Goal: Task Accomplishment & Management: Manage account settings

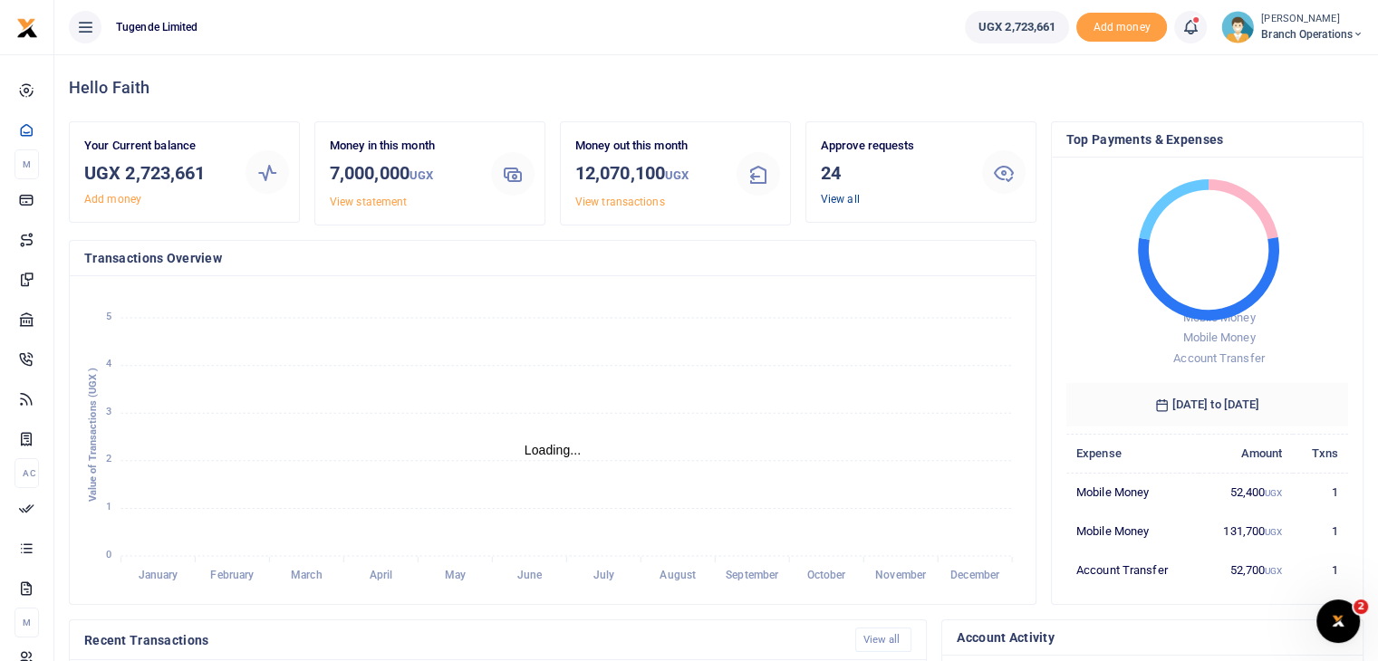
click at [833, 199] on link "View all" at bounding box center [840, 199] width 39 height 13
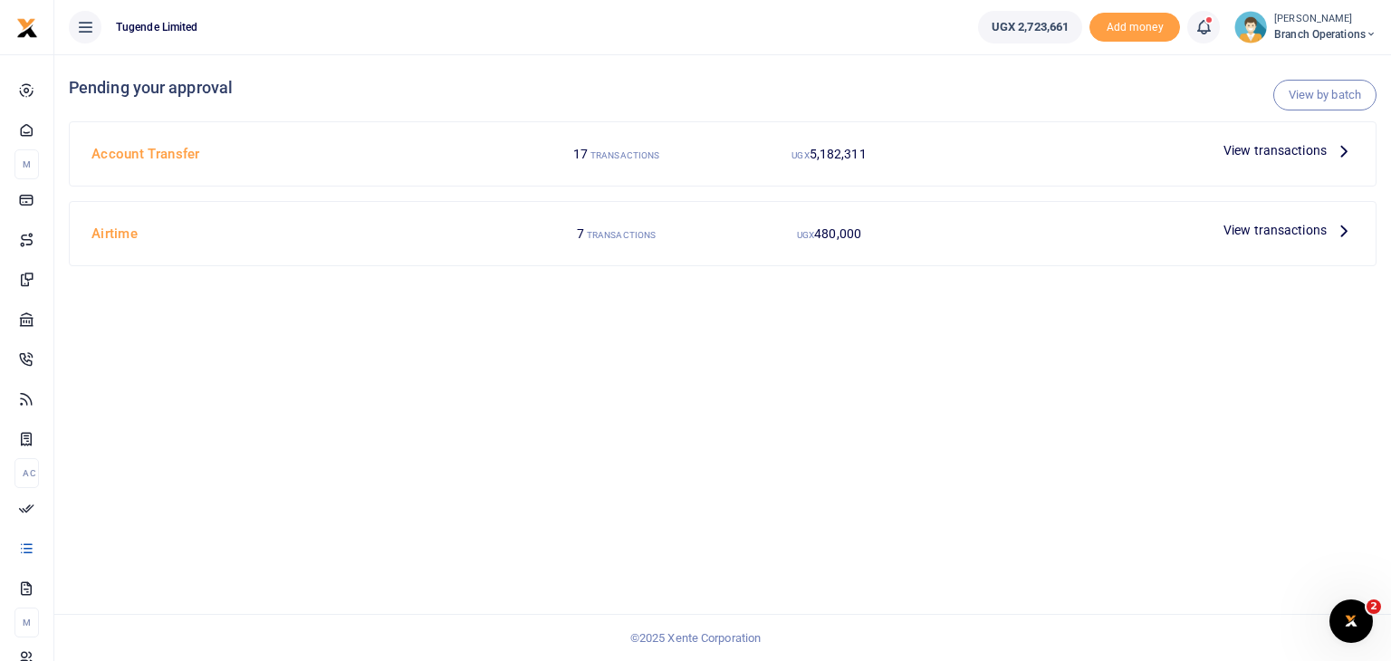
click at [1257, 228] on span "View transactions" at bounding box center [1275, 230] width 103 height 20
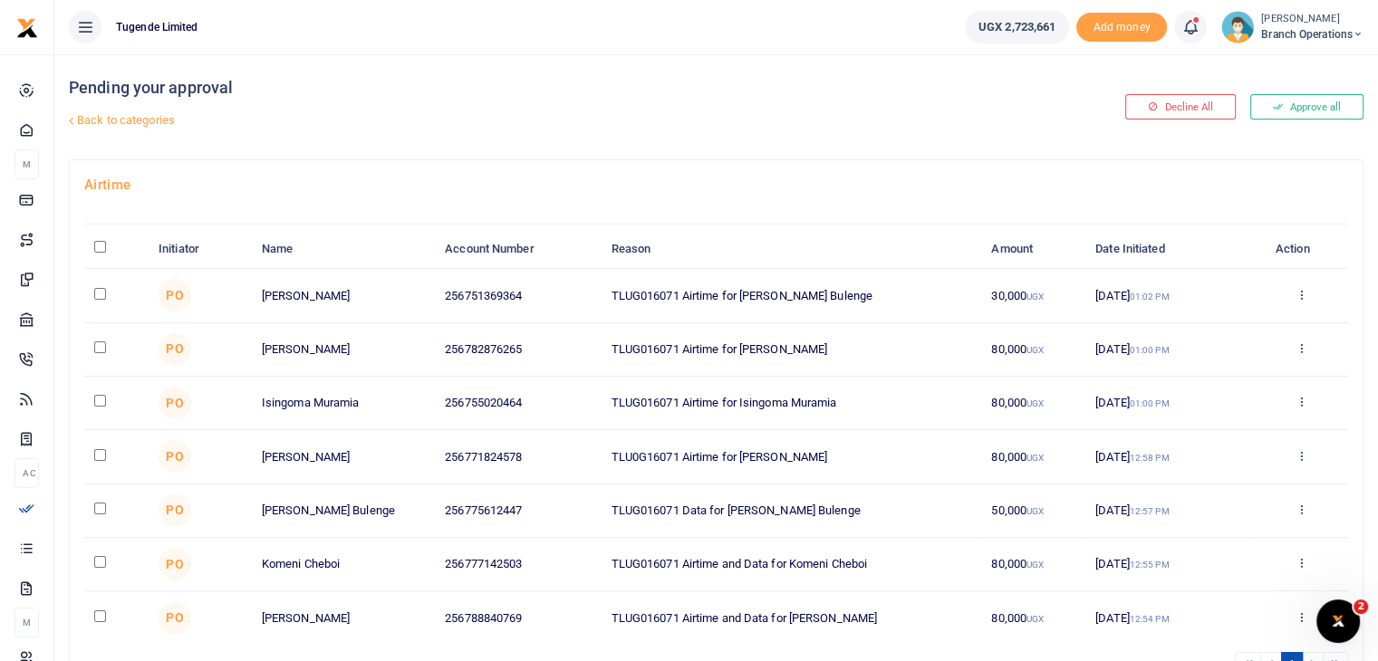
click at [101, 246] on input "\a \a : activate to sort column descending" at bounding box center [100, 247] width 12 height 12
checkbox input "true"
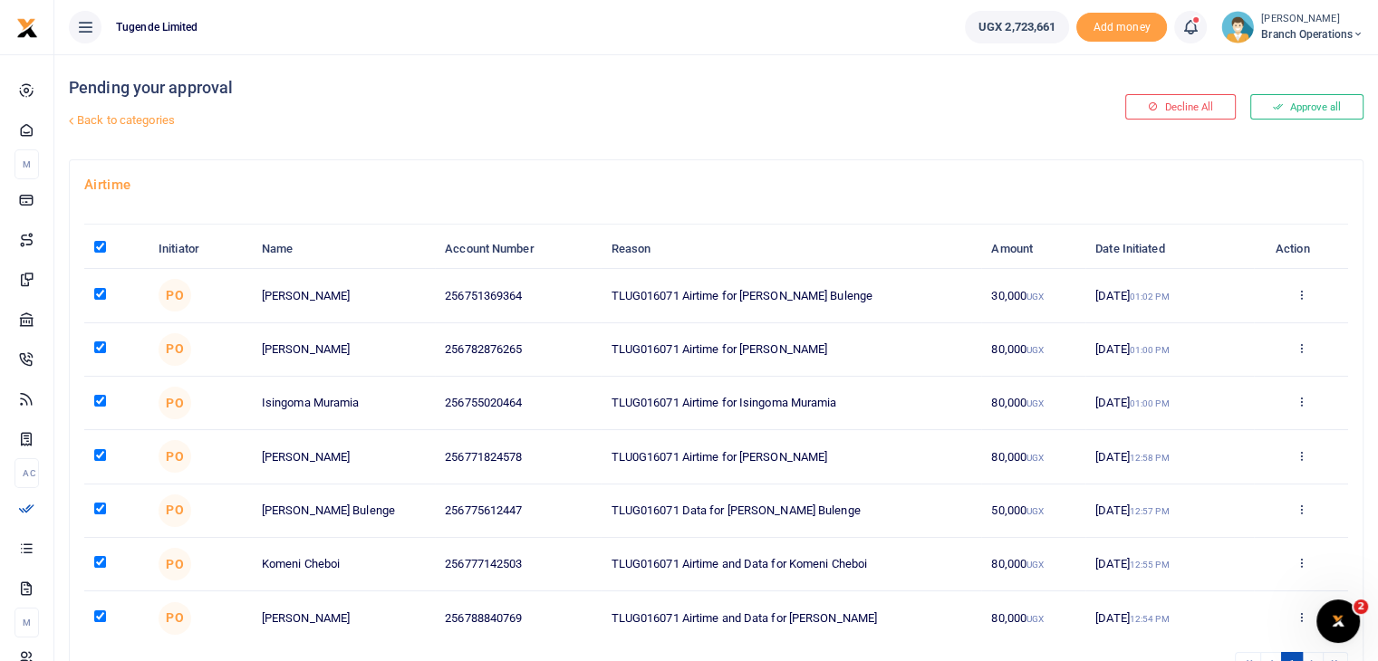
checkbox input "true"
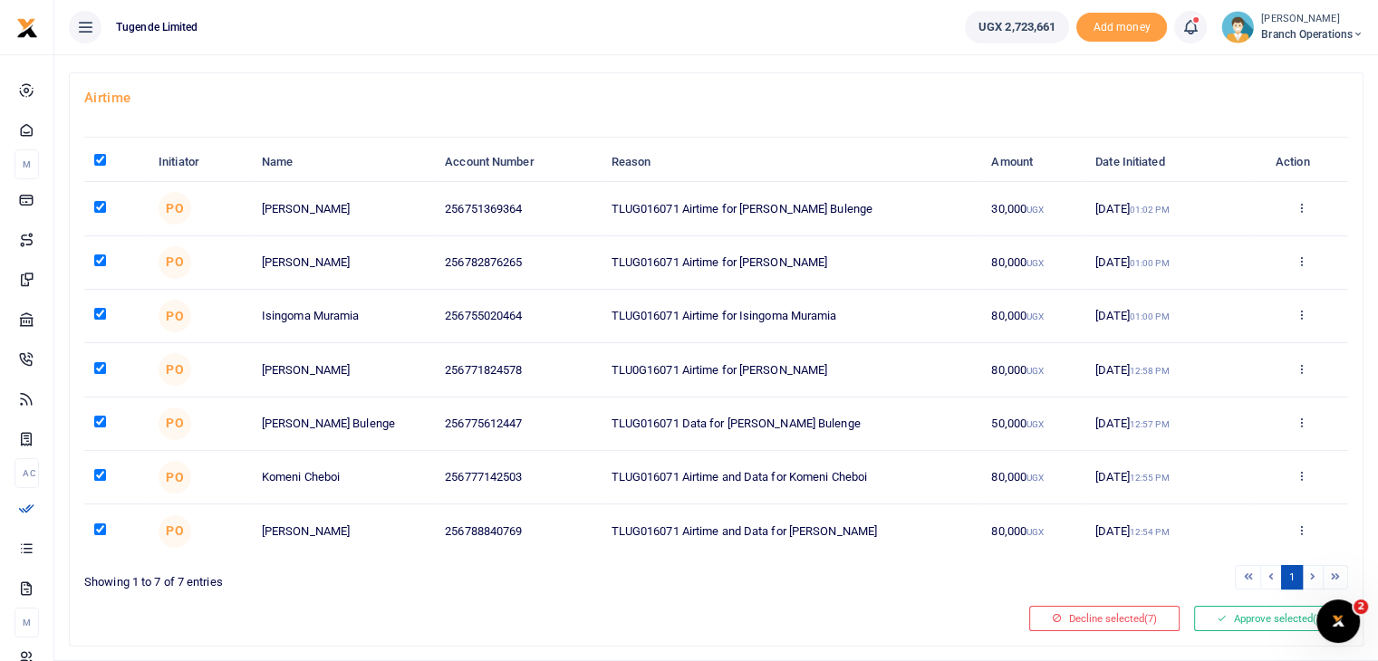
scroll to position [130, 0]
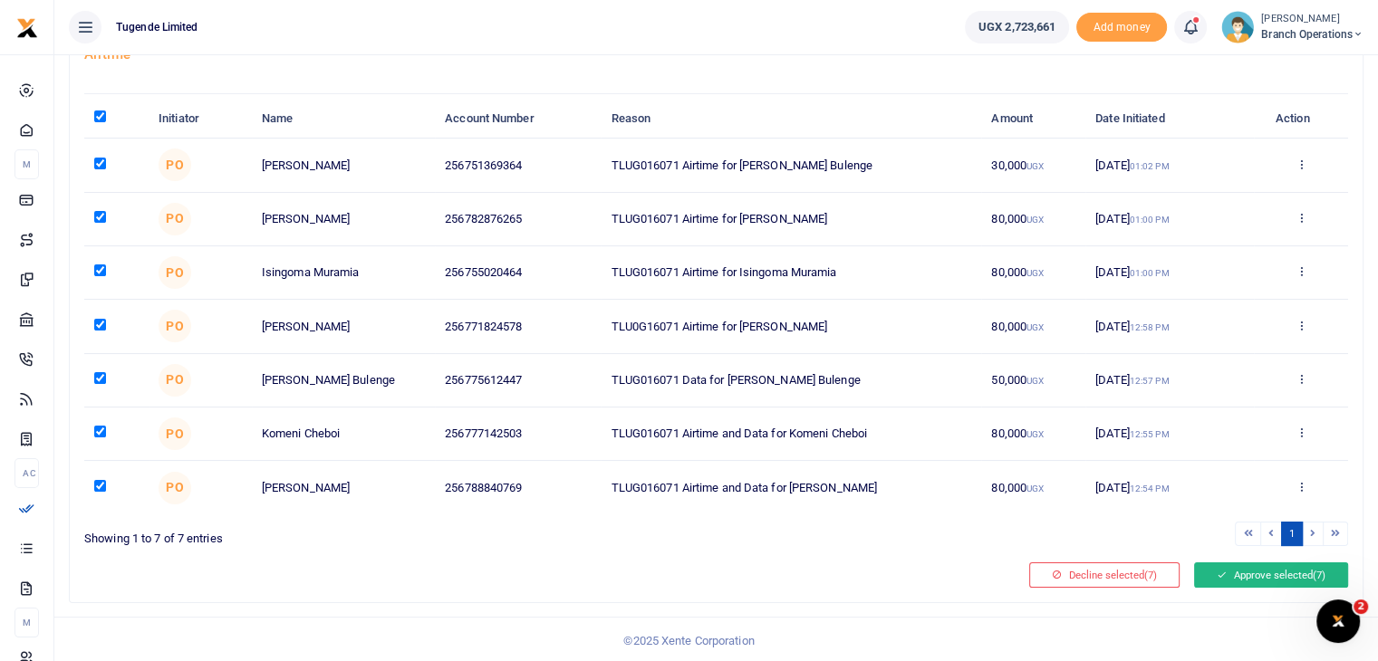
click at [1246, 577] on button "Approve selected (7)" at bounding box center [1271, 574] width 154 height 25
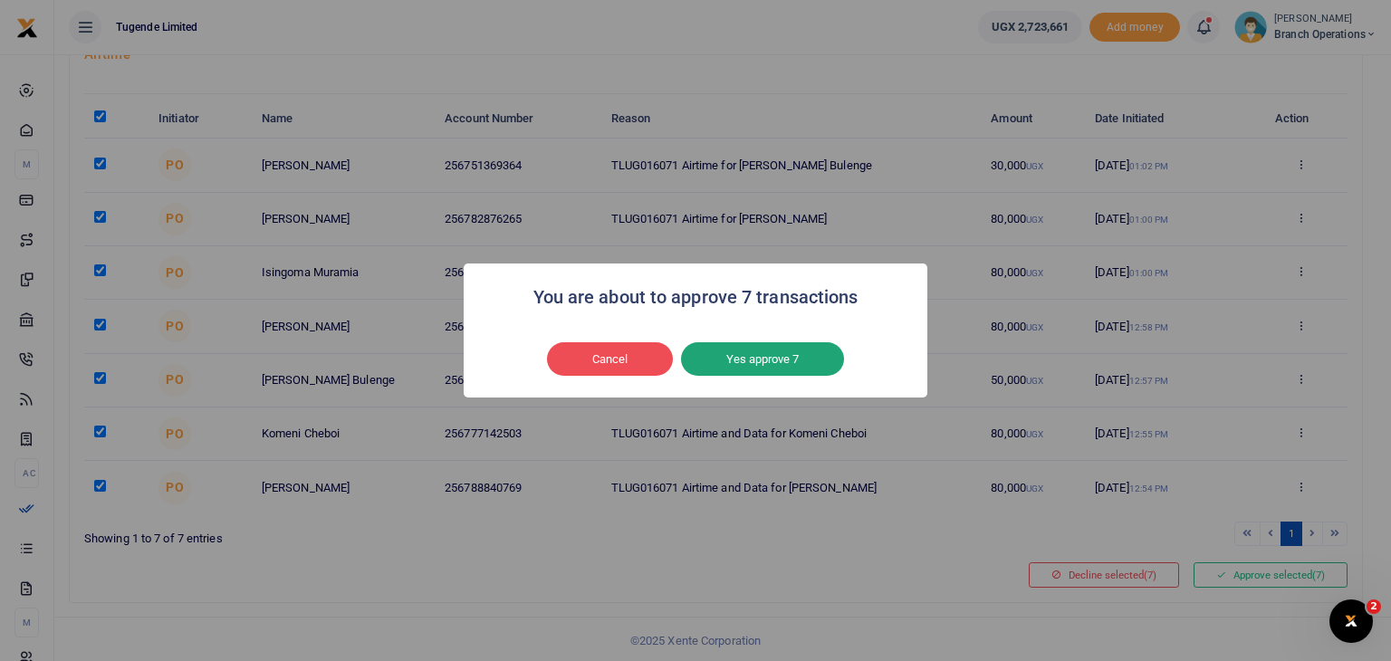
click at [728, 361] on button "Yes approve 7" at bounding box center [762, 359] width 163 height 34
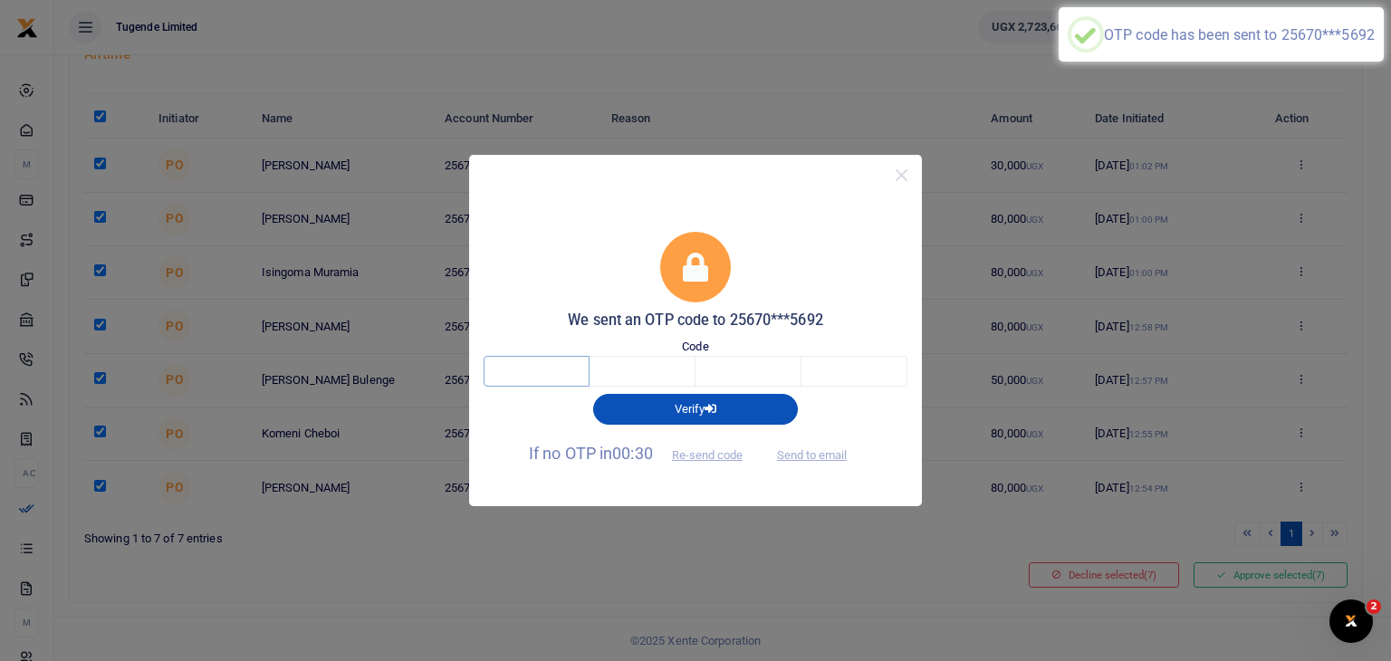
click at [523, 379] on input "text" at bounding box center [537, 371] width 106 height 31
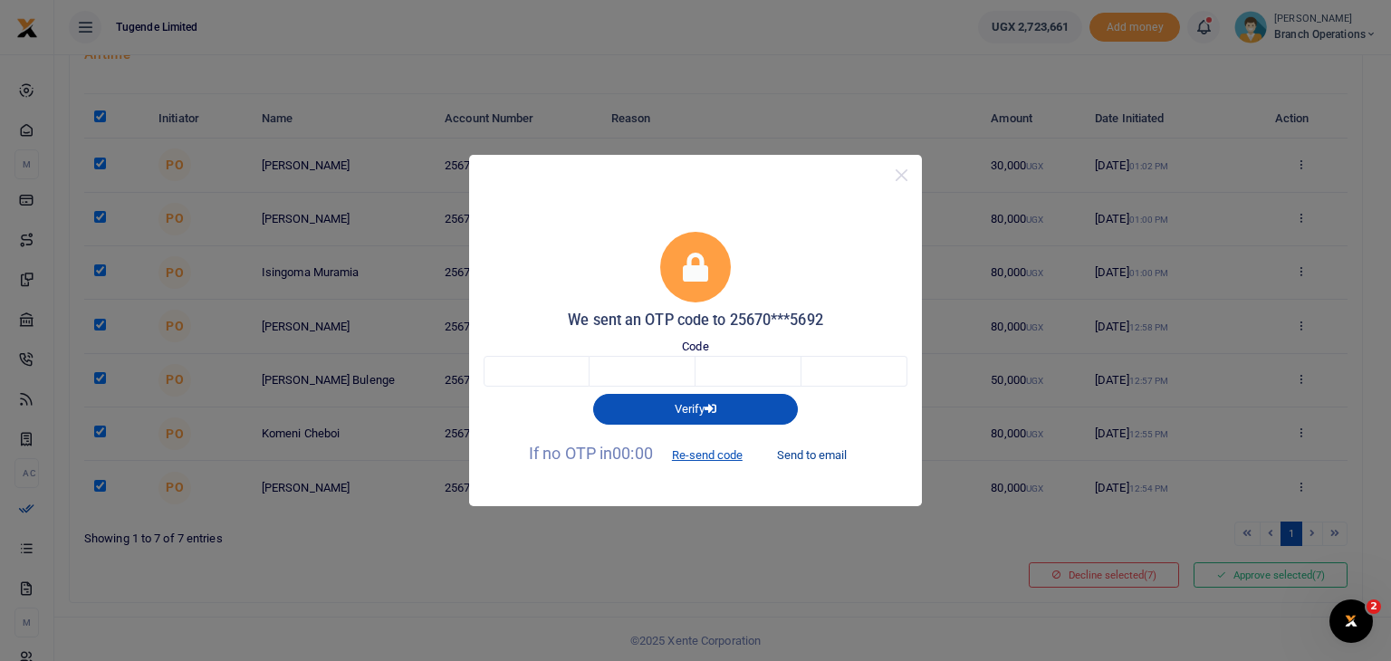
click at [824, 446] on button "Send to email" at bounding box center [812, 454] width 101 height 31
click at [569, 377] on input "text" at bounding box center [537, 371] width 106 height 31
type input "2"
type input "1"
type input "9"
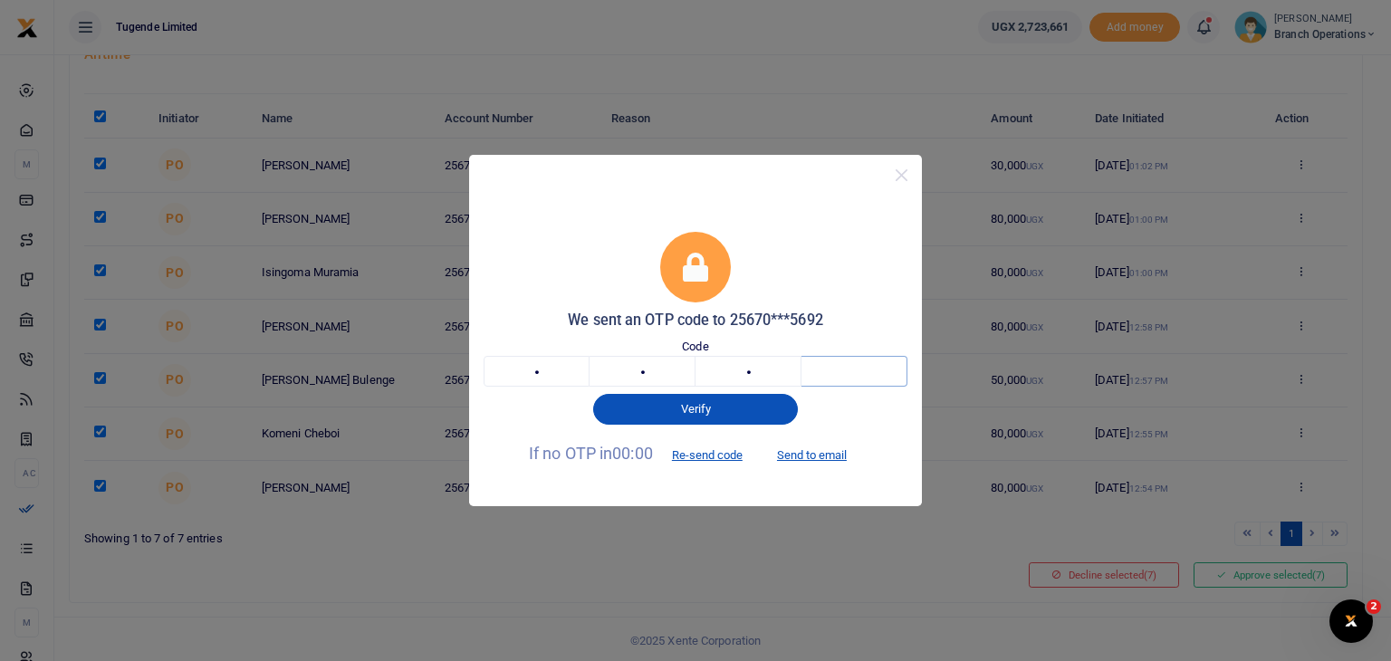
type input "4"
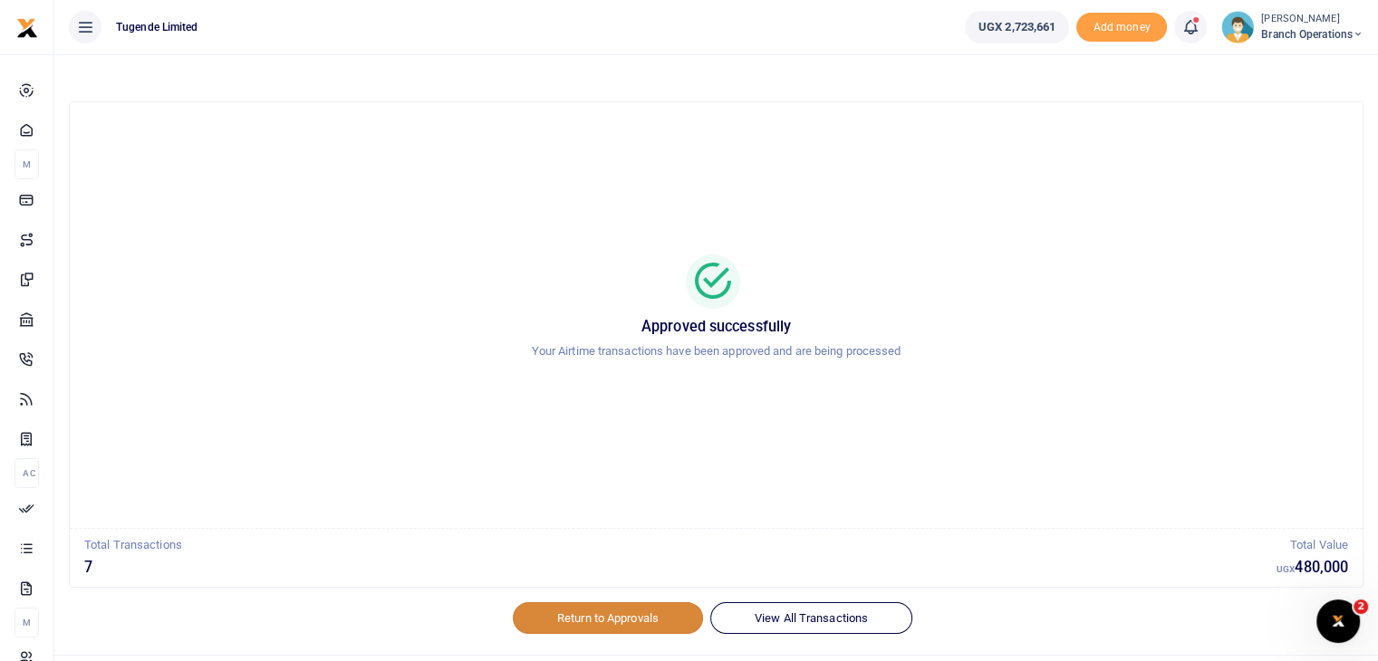
click at [605, 620] on link "Return to Approvals" at bounding box center [608, 617] width 190 height 31
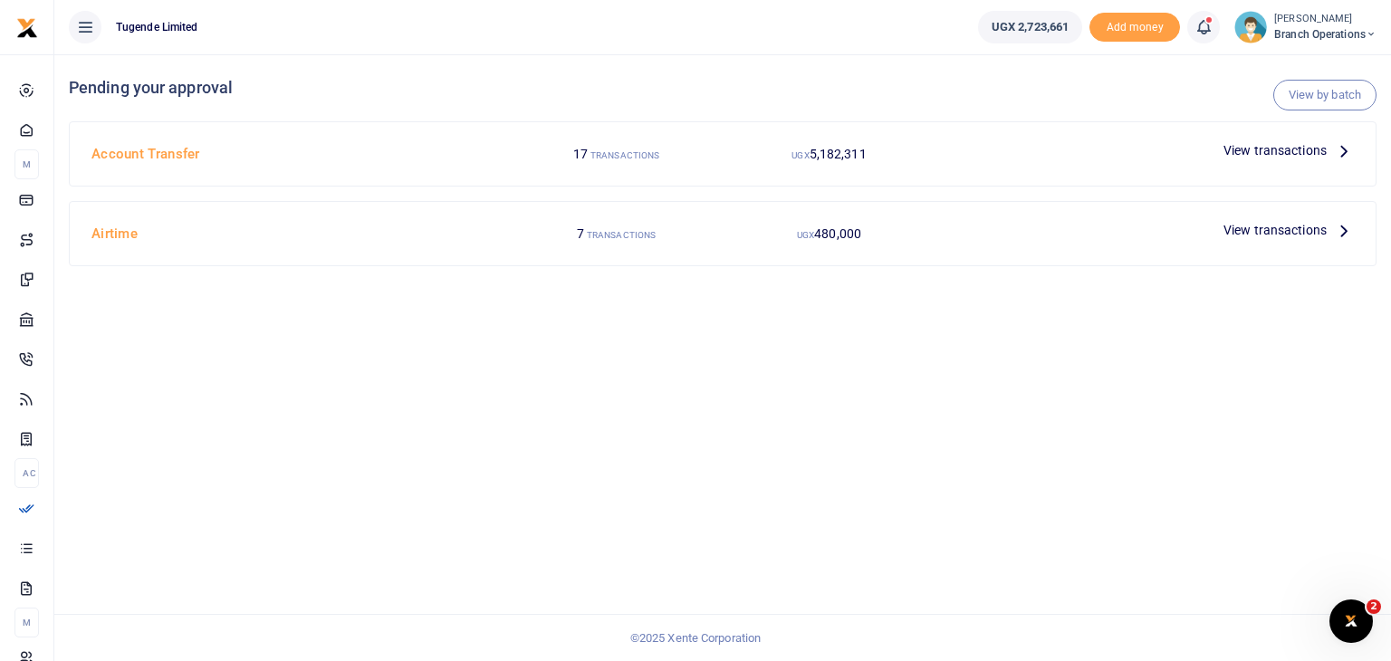
click at [1272, 150] on span "View transactions" at bounding box center [1275, 150] width 103 height 20
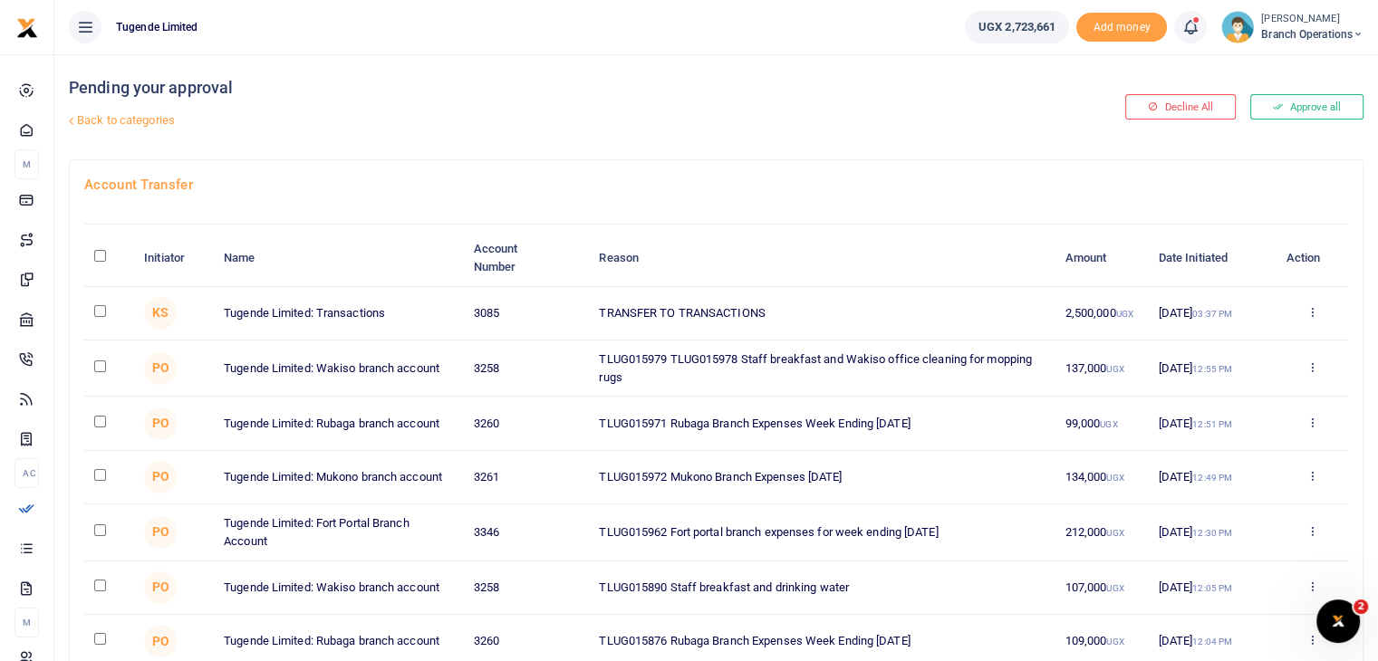
click at [100, 313] on input "checkbox" at bounding box center [100, 311] width 12 height 12
checkbox input "true"
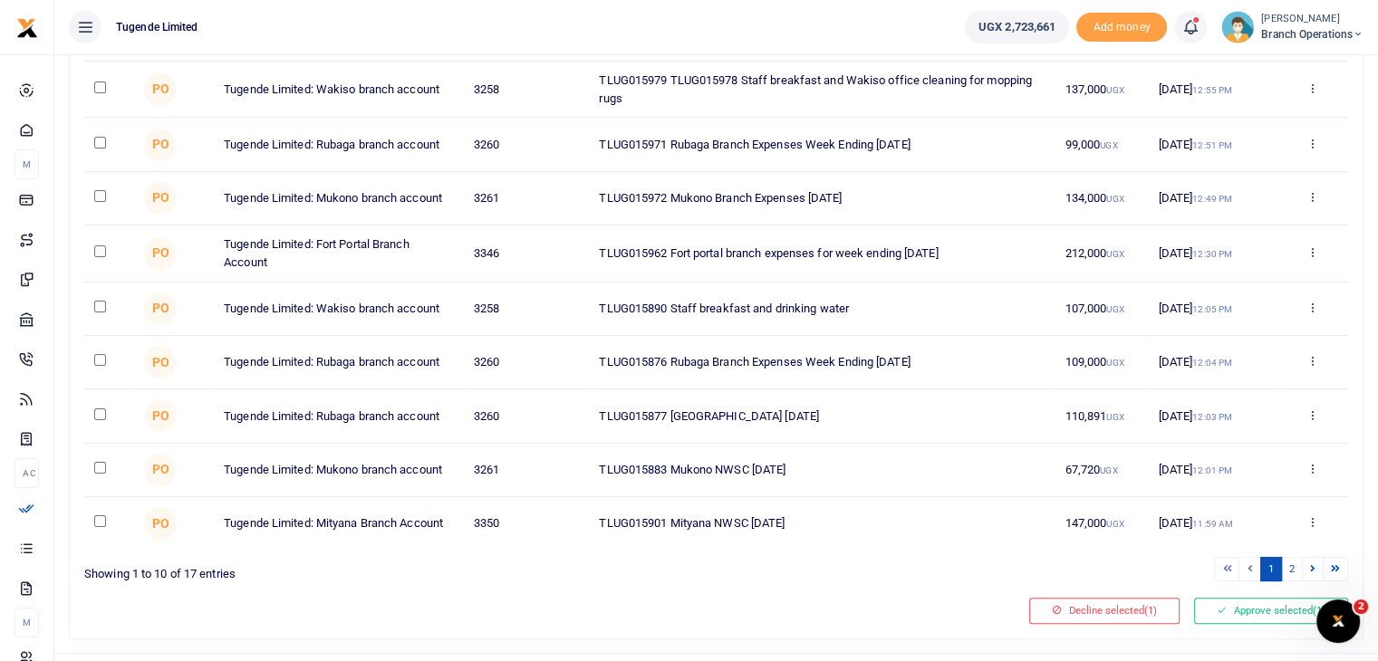
scroll to position [291, 0]
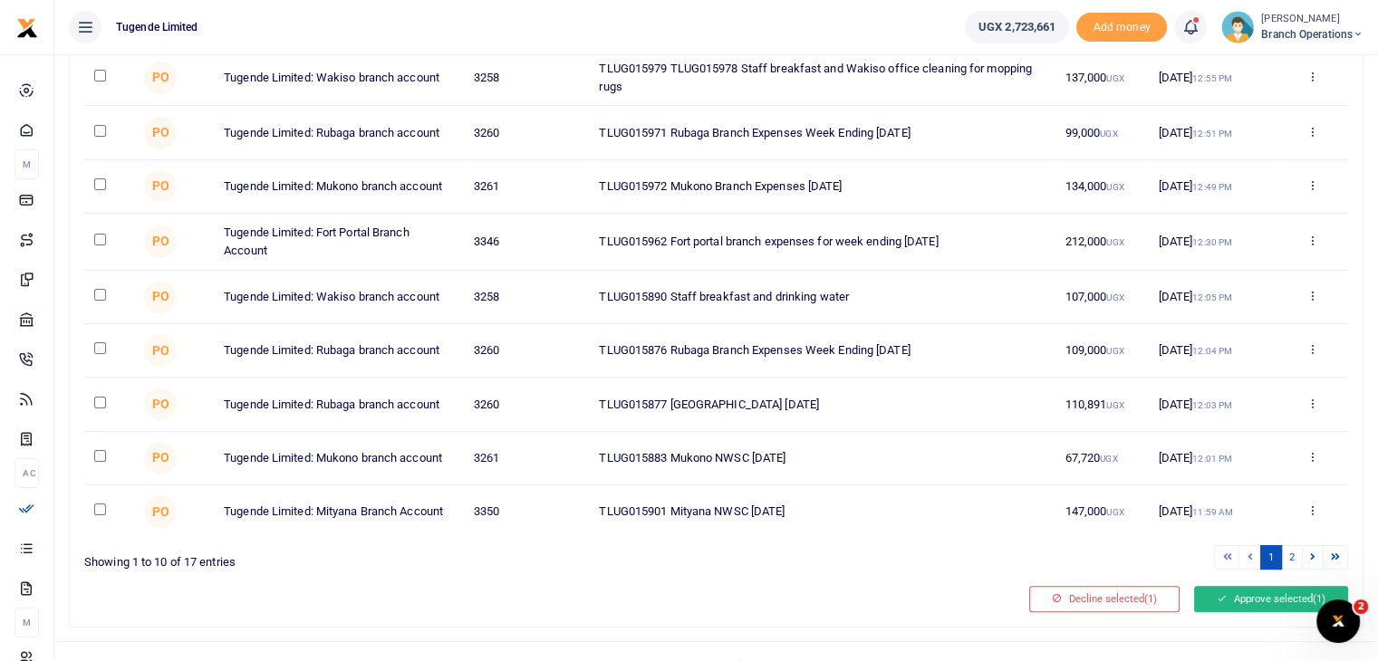
click at [1226, 611] on button "Approve selected (1)" at bounding box center [1271, 598] width 154 height 25
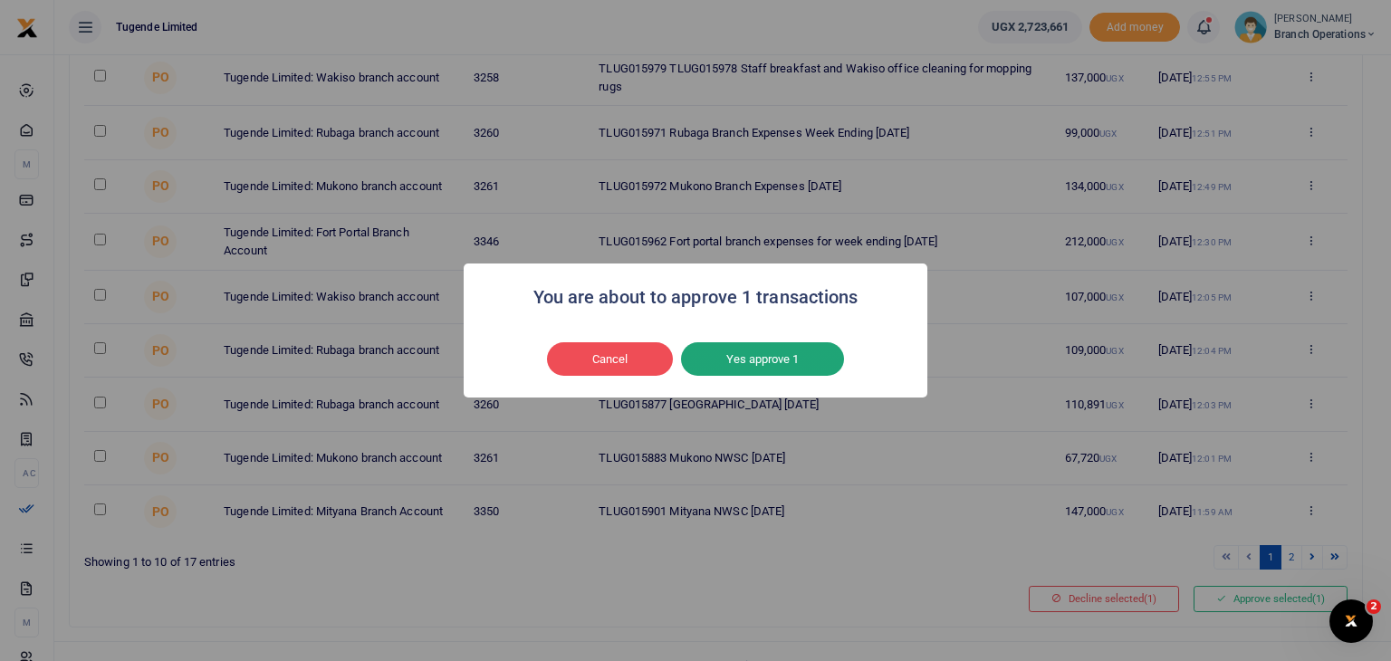
click at [803, 364] on button "Yes approve 1" at bounding box center [762, 359] width 163 height 34
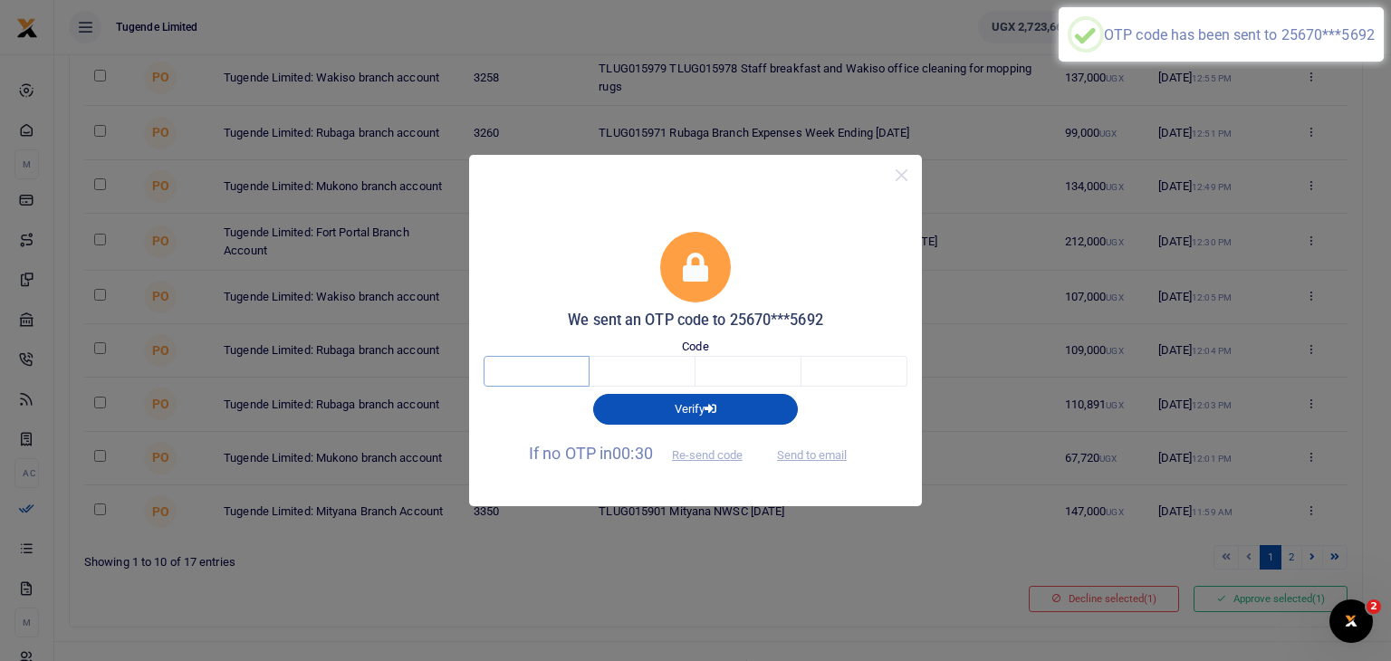
click at [513, 369] on input "text" at bounding box center [537, 371] width 106 height 31
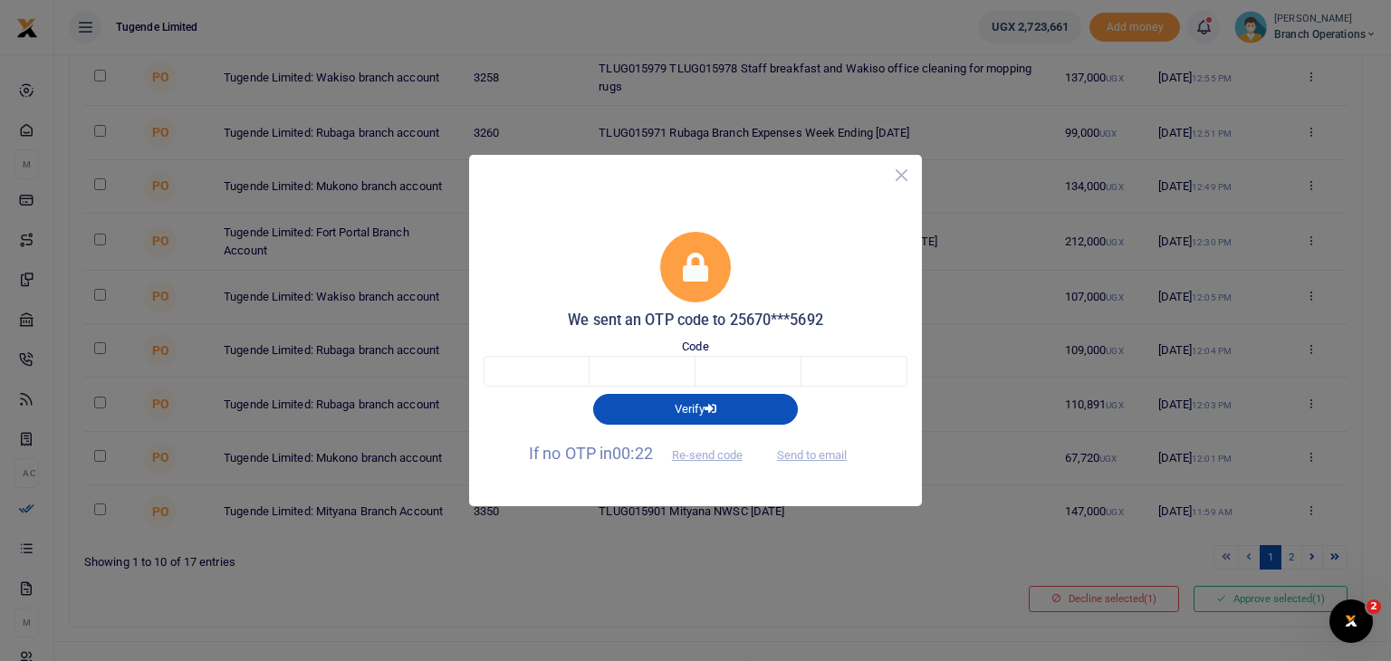
click at [899, 177] on button "Close" at bounding box center [901, 175] width 26 height 26
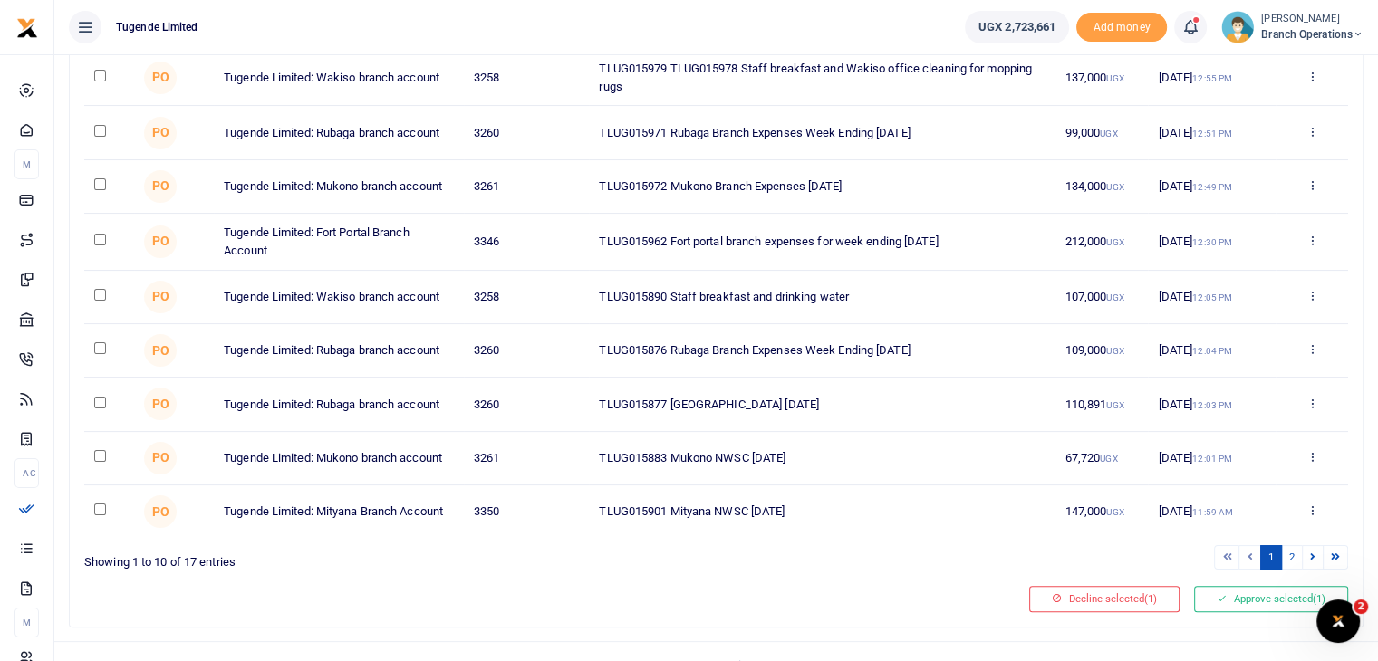
click at [101, 515] on input "checkbox" at bounding box center [100, 510] width 12 height 12
checkbox input "true"
click at [98, 462] on input "checkbox" at bounding box center [100, 456] width 12 height 12
checkbox input "true"
click at [97, 408] on input "checkbox" at bounding box center [100, 403] width 12 height 12
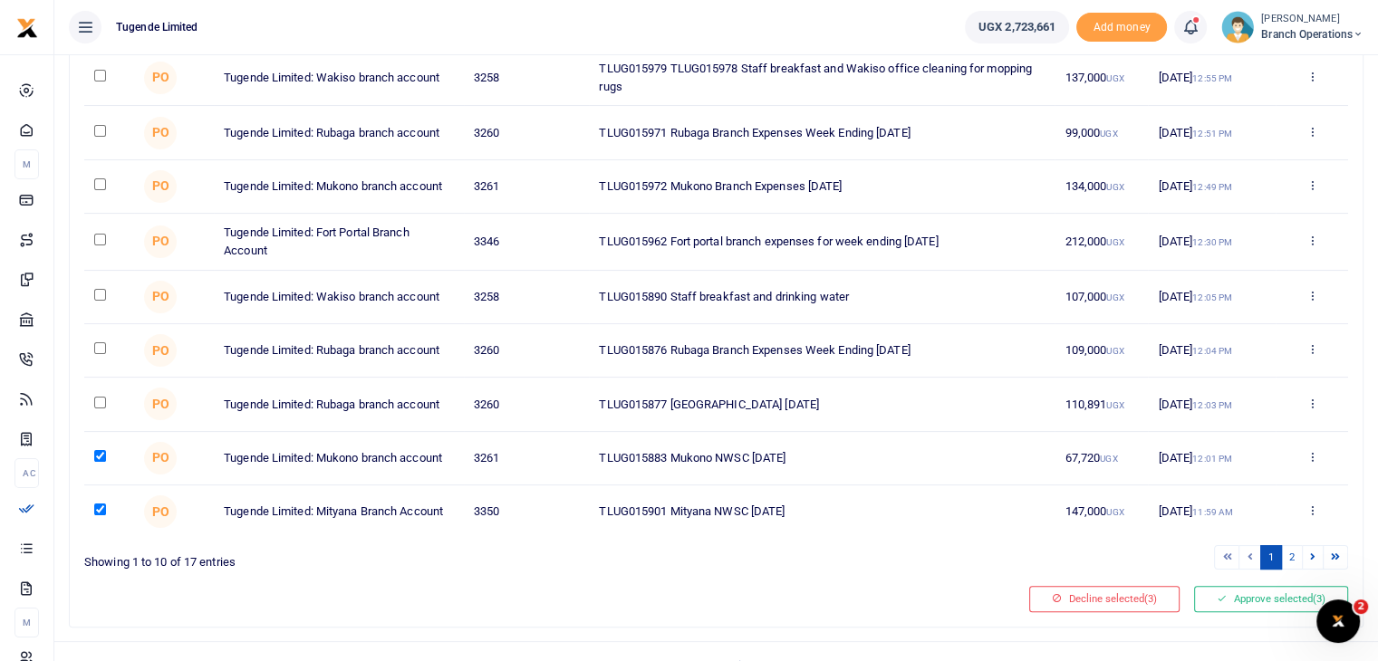
checkbox input "true"
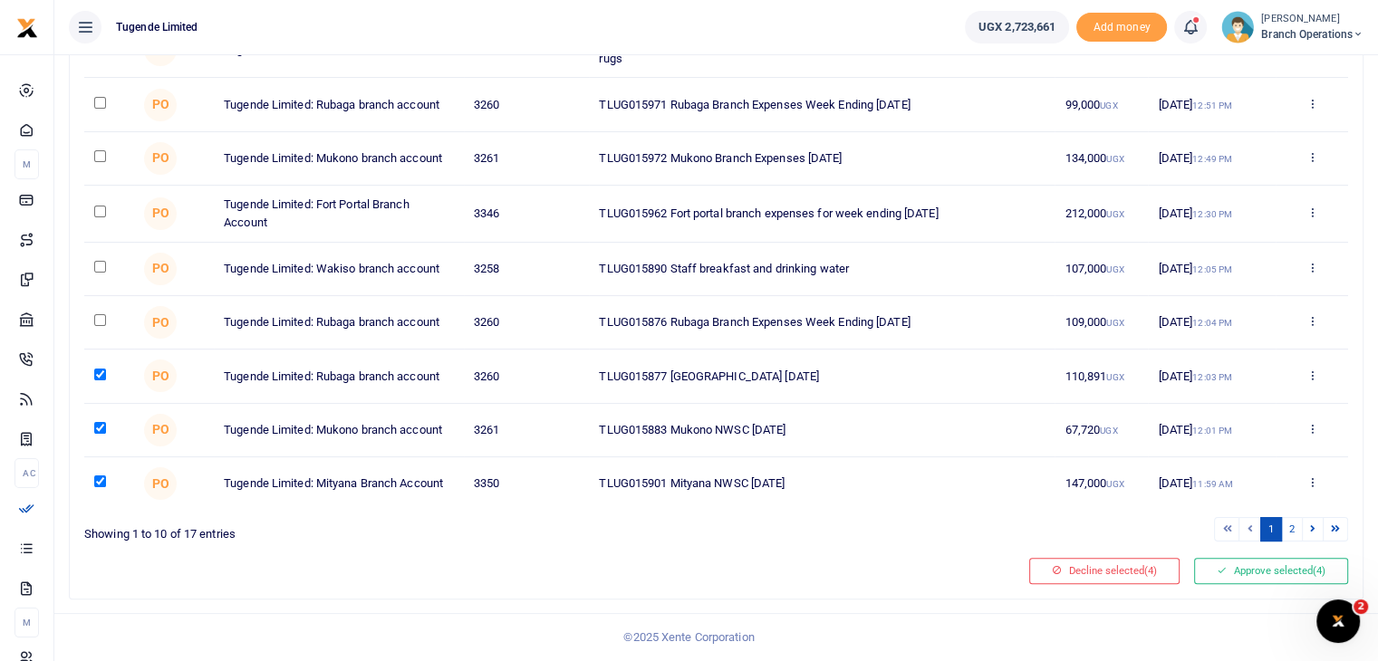
scroll to position [337, 0]
click at [1257, 567] on button "Approve selected (4)" at bounding box center [1271, 570] width 154 height 25
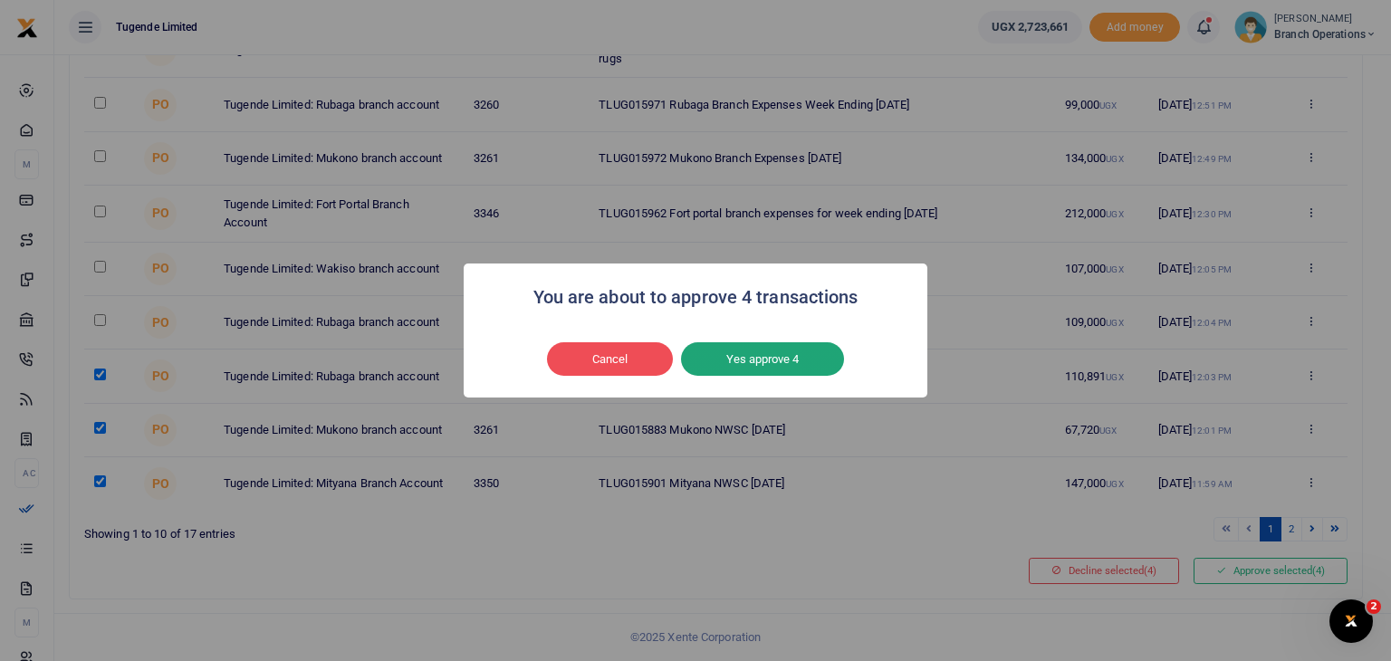
click at [775, 359] on button "Yes approve 4" at bounding box center [762, 359] width 163 height 34
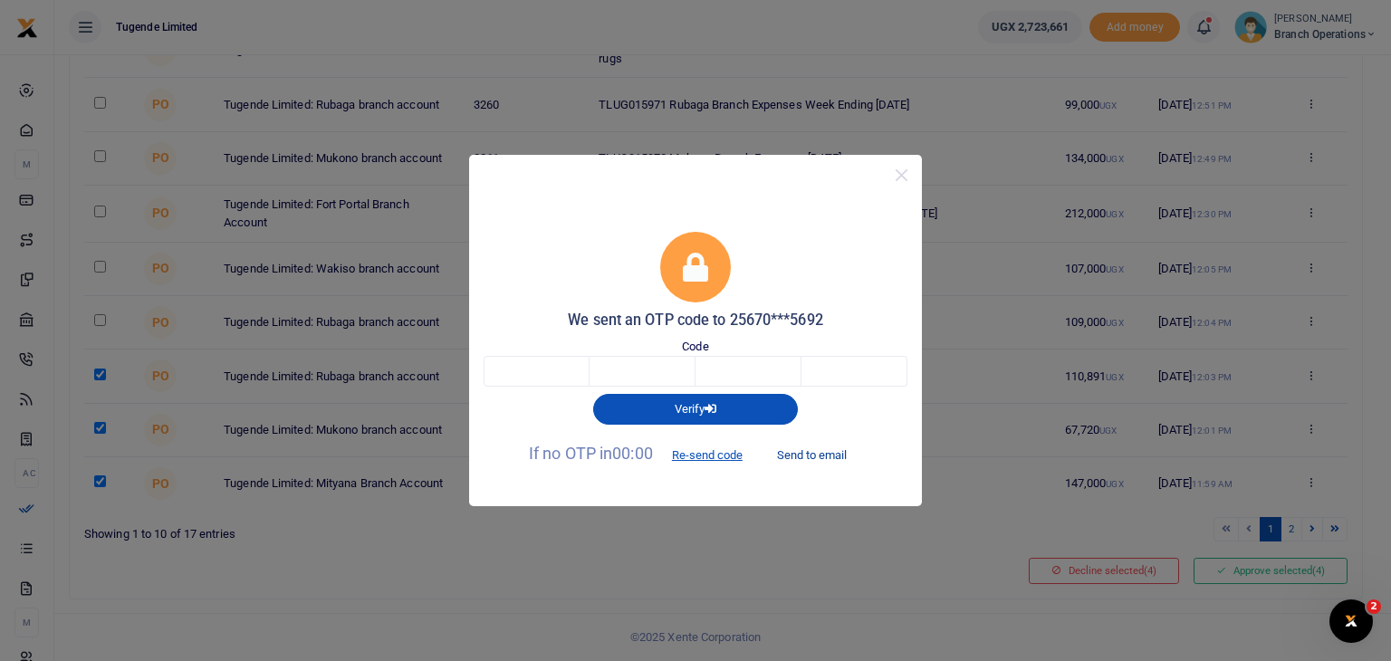
click at [800, 456] on button "Send to email" at bounding box center [812, 454] width 101 height 31
click at [533, 363] on input "text" at bounding box center [537, 371] width 106 height 31
type input "7"
type input "1"
type input "0"
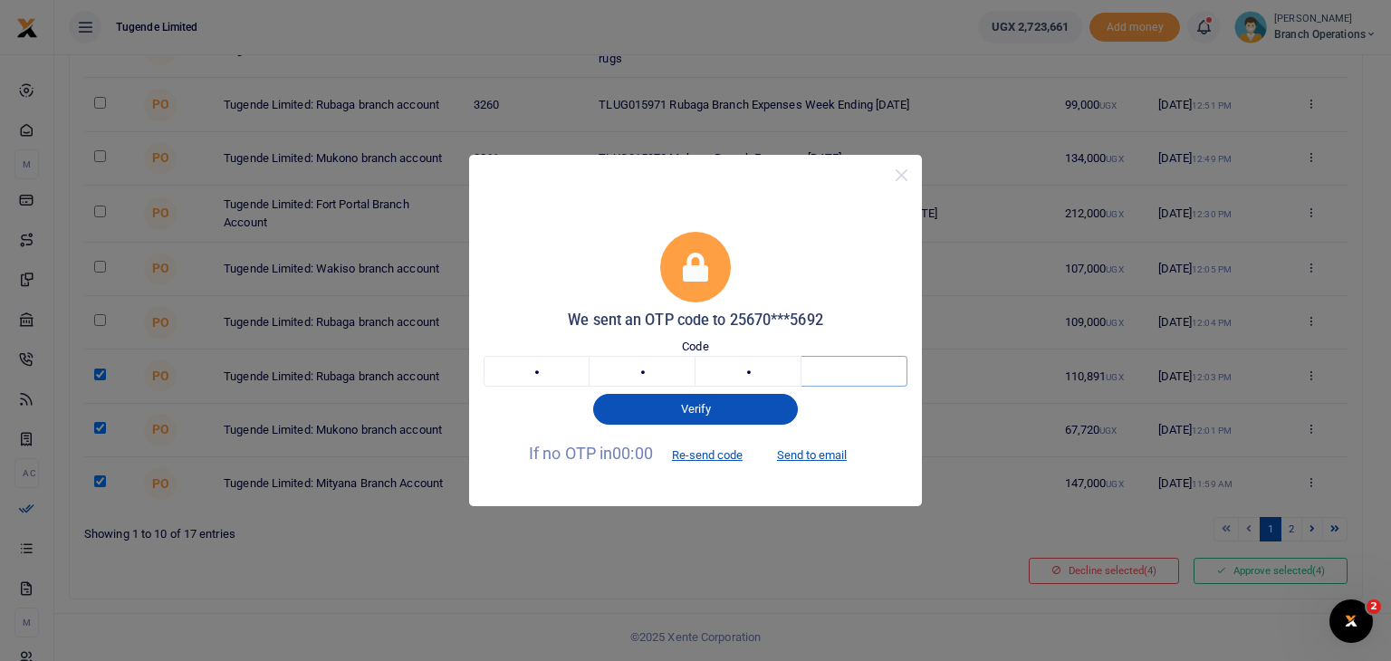
type input "8"
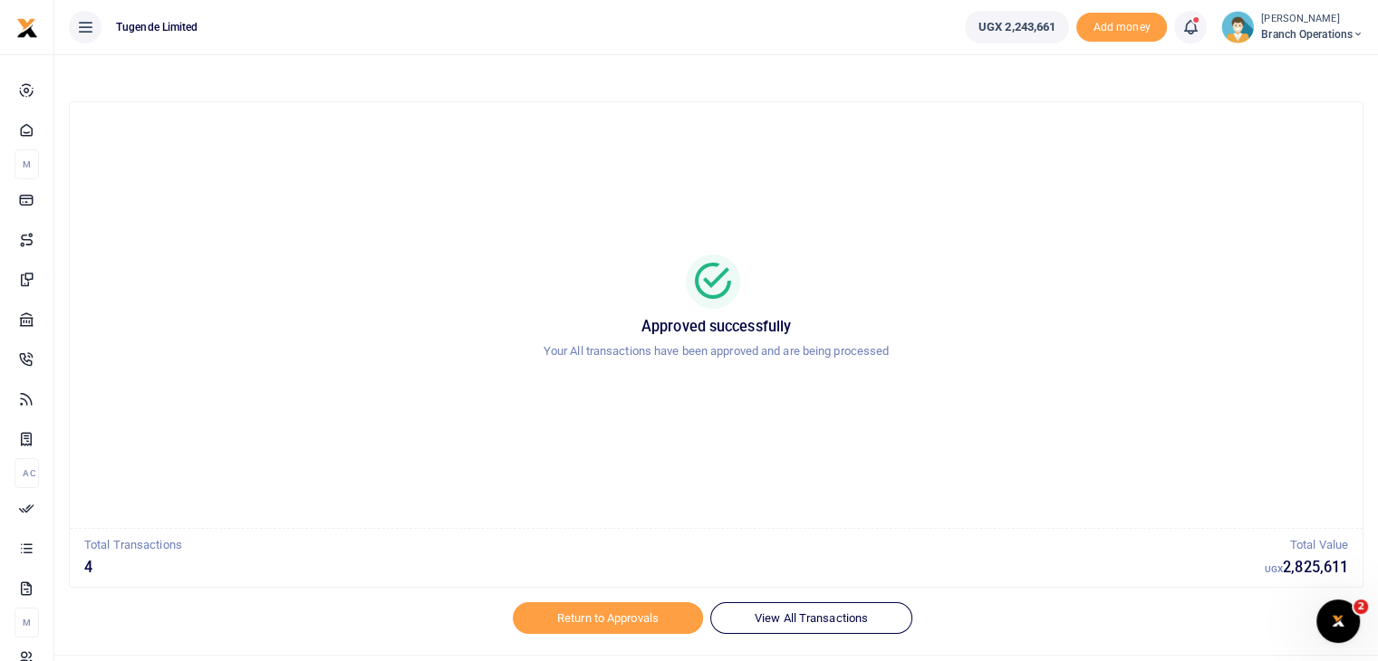
click at [605, 635] on div "Return to Approvals View All Transactions" at bounding box center [716, 628] width 1294 height 53
click at [623, 604] on link "Return to Approvals" at bounding box center [608, 617] width 190 height 31
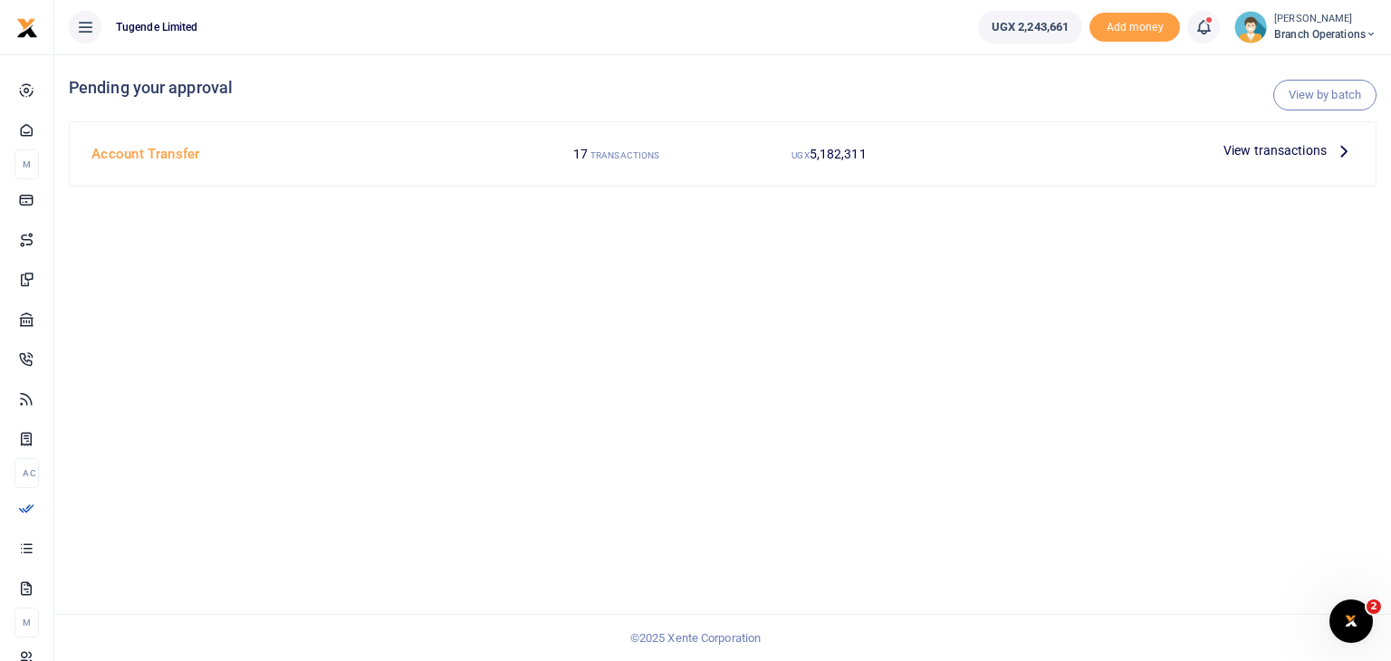
click at [1261, 153] on span "View transactions" at bounding box center [1275, 150] width 103 height 20
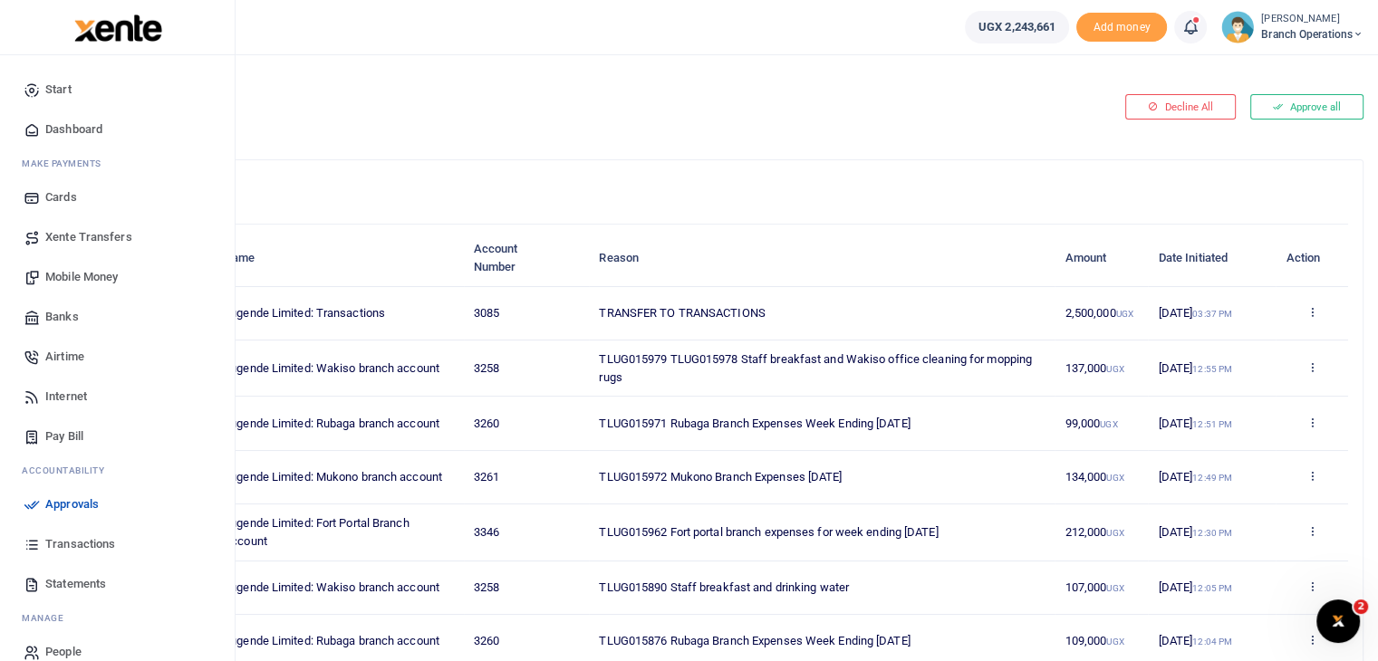
click at [64, 546] on span "Transactions" at bounding box center [80, 544] width 70 height 18
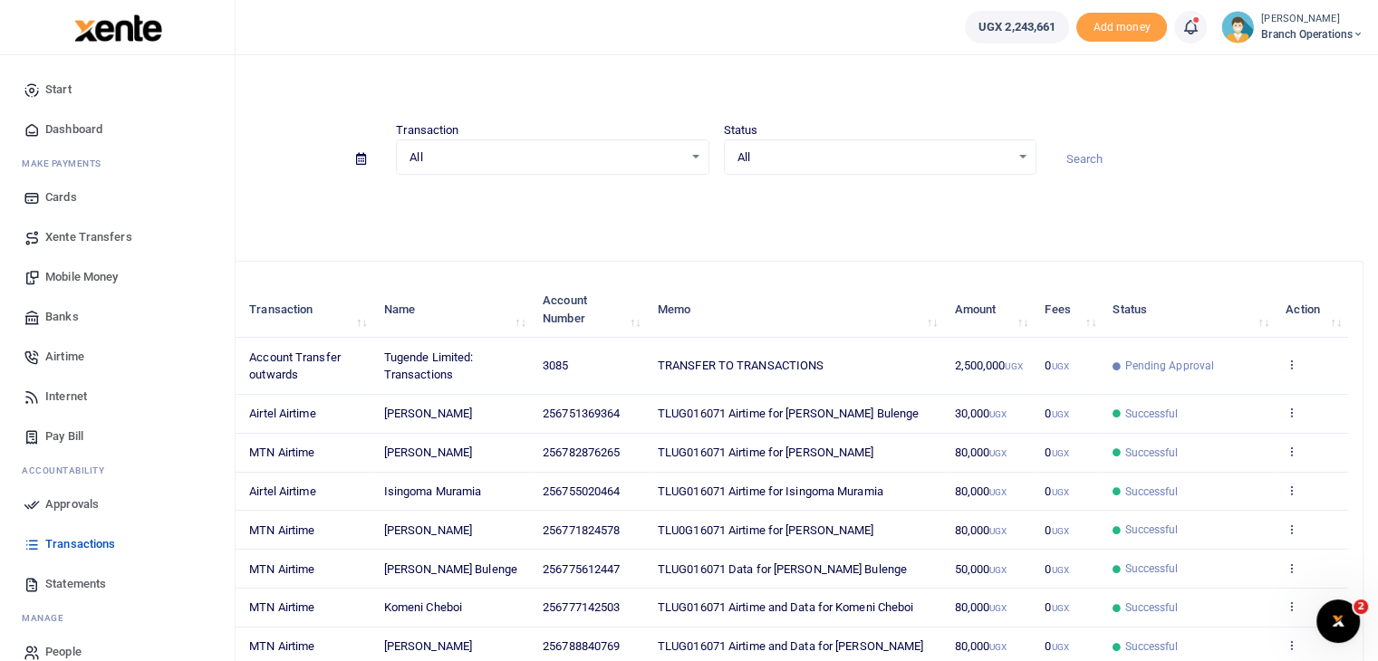
click at [68, 502] on span "Approvals" at bounding box center [71, 504] width 53 height 18
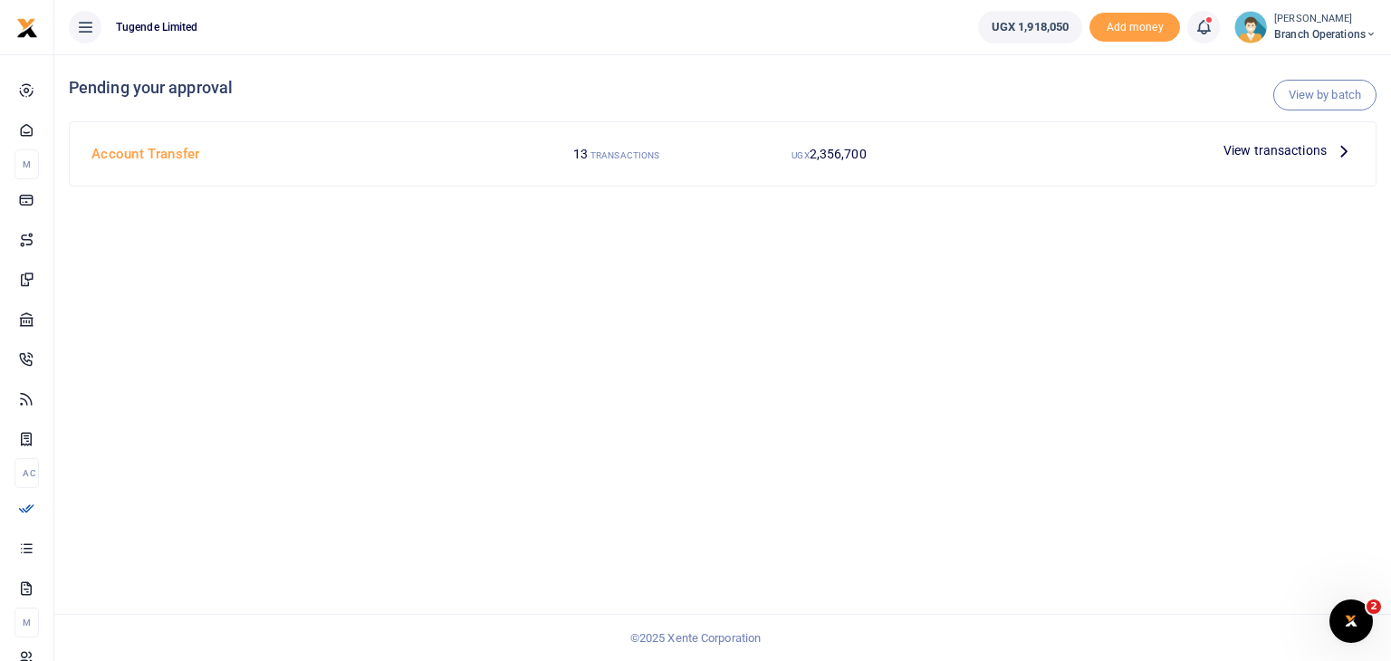
click at [1257, 154] on span "View transactions" at bounding box center [1275, 150] width 103 height 20
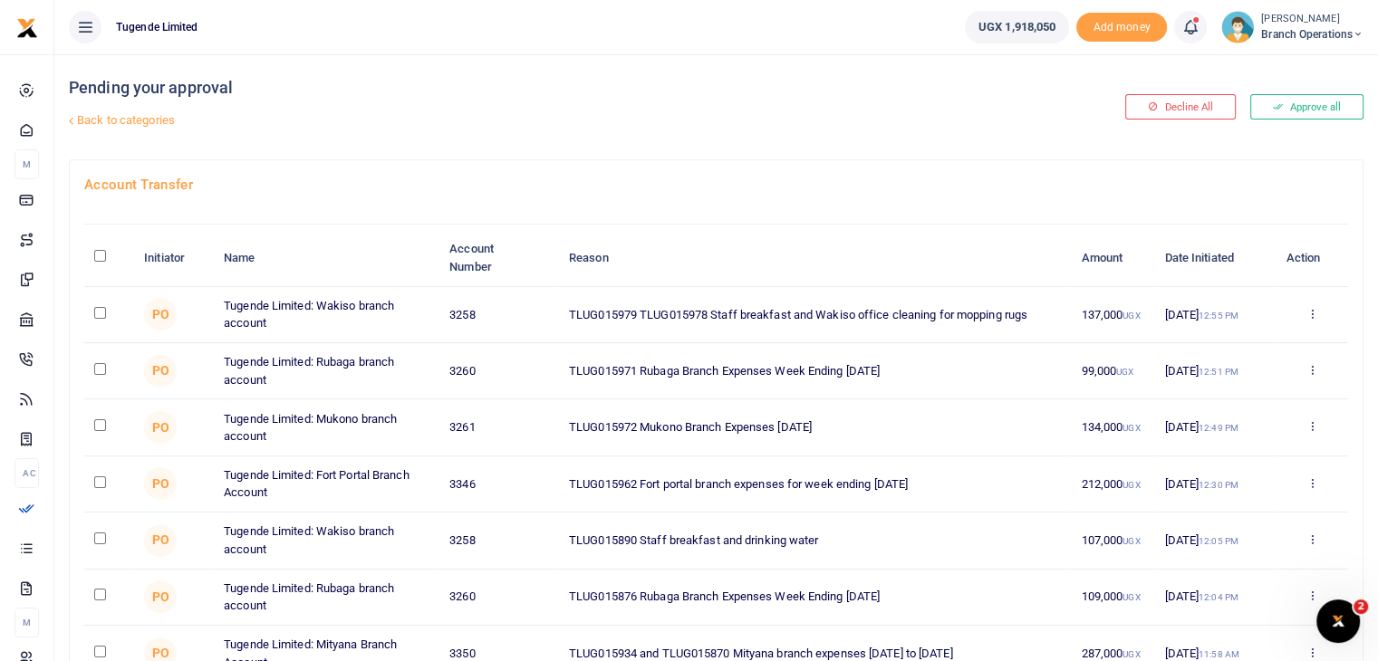
click at [1249, 25] on img at bounding box center [1237, 27] width 33 height 33
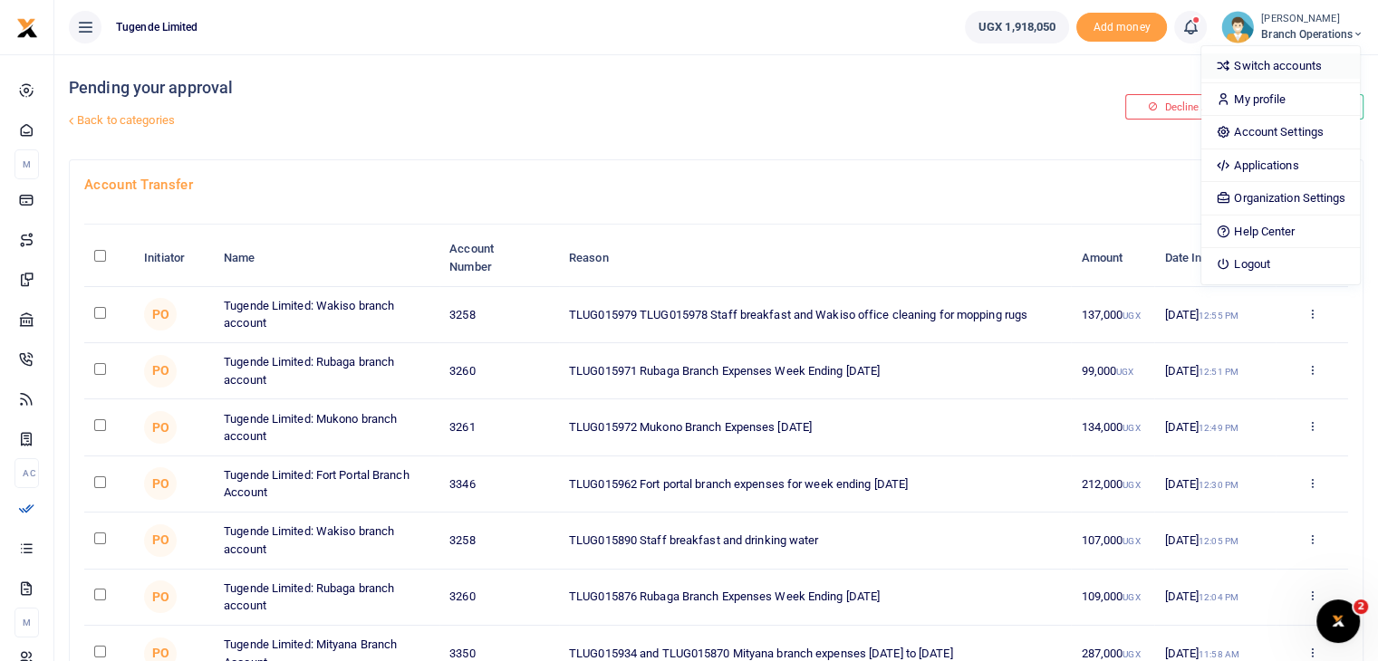
click at [1254, 62] on link "Switch accounts" at bounding box center [1280, 65] width 158 height 25
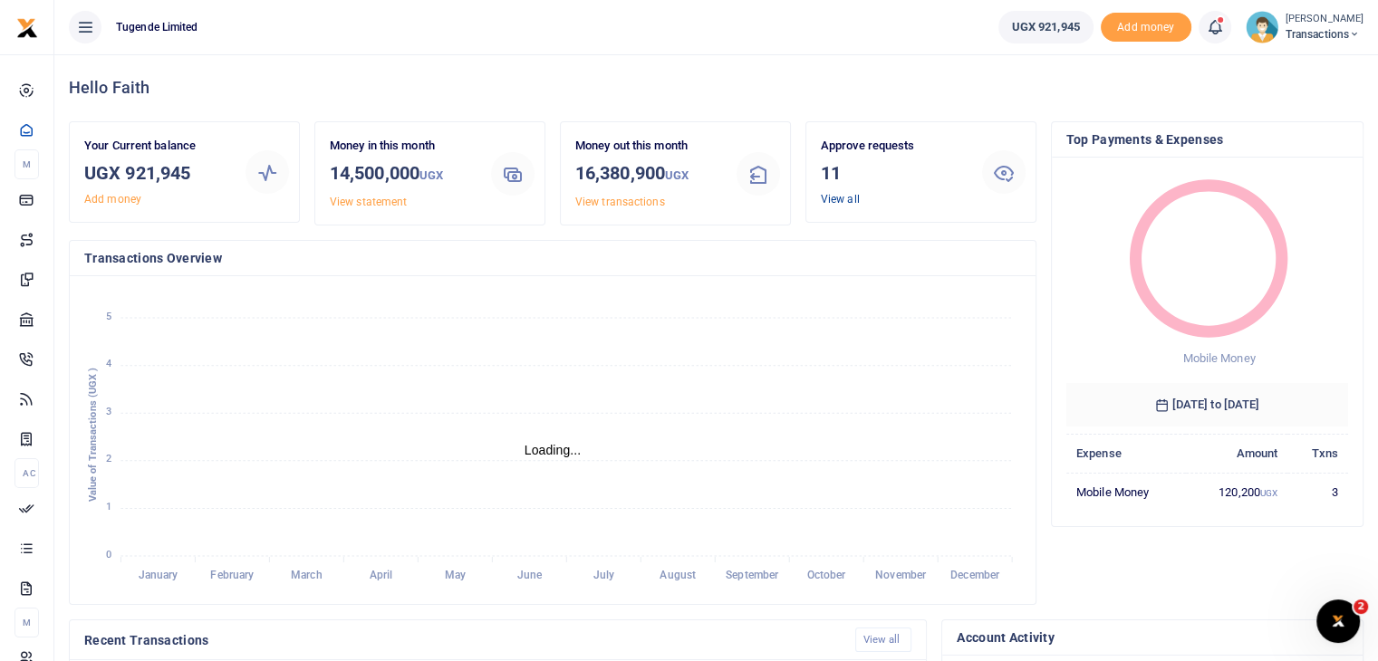
click at [838, 197] on link "View all" at bounding box center [840, 199] width 39 height 13
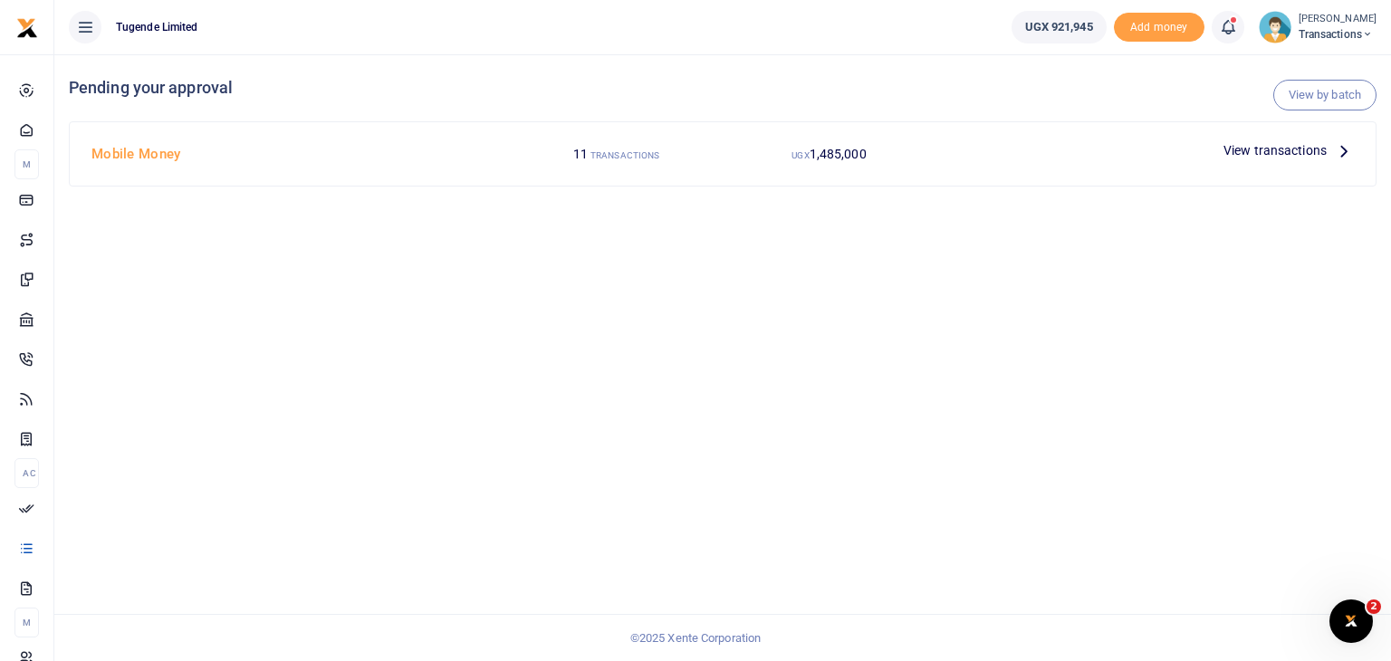
click at [1267, 149] on span "View transactions" at bounding box center [1275, 150] width 103 height 20
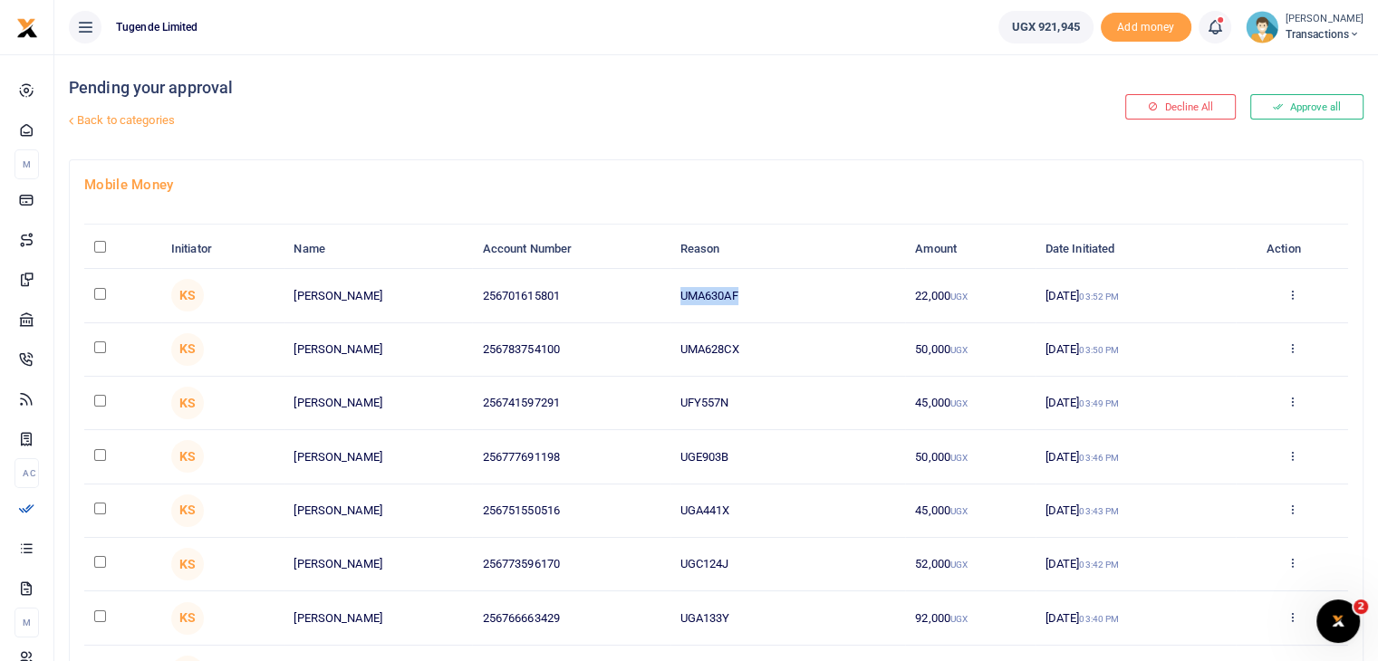
drag, startPoint x: 679, startPoint y: 293, endPoint x: 757, endPoint y: 304, distance: 78.6
click at [757, 304] on td "UMA630AF" at bounding box center [787, 295] width 235 height 53
copy td "UMA630AF"
click at [95, 290] on input "checkbox" at bounding box center [100, 294] width 12 height 12
checkbox input "true"
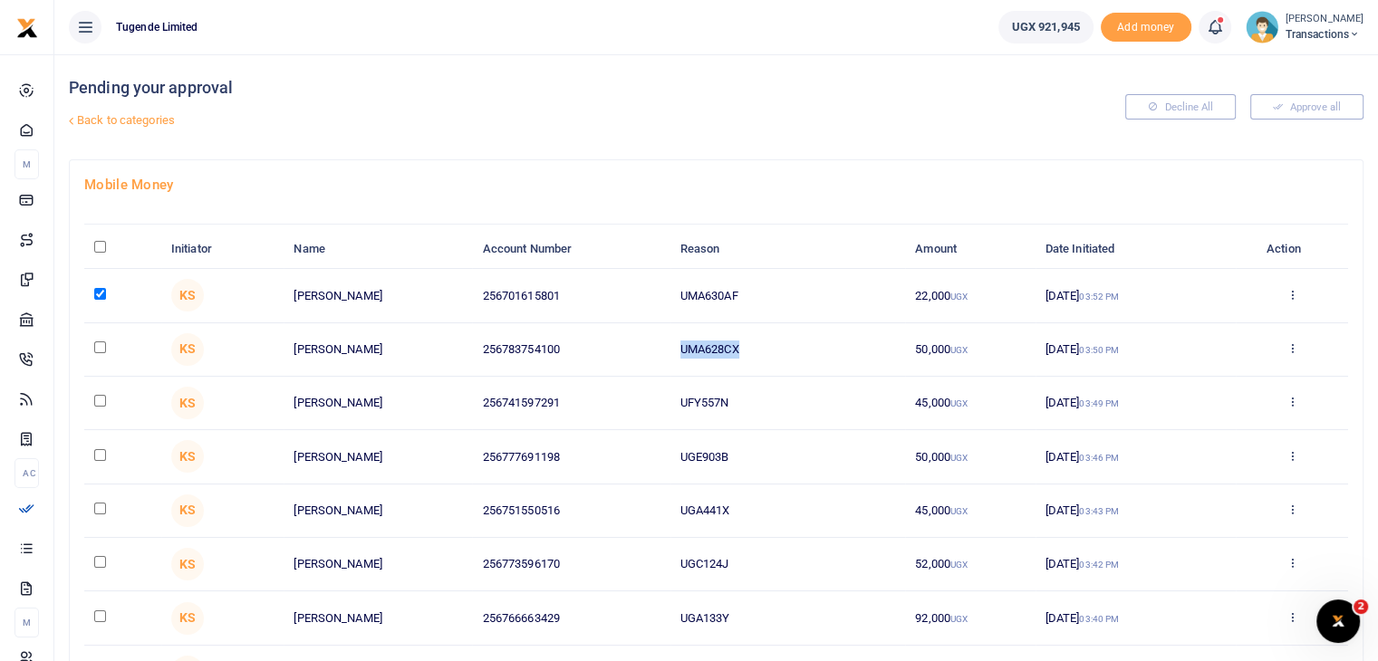
drag, startPoint x: 676, startPoint y: 350, endPoint x: 784, endPoint y: 346, distance: 108.8
click at [784, 346] on td "UMA628CX" at bounding box center [787, 349] width 235 height 53
copy td "UMA628CX"
click at [98, 343] on input "checkbox" at bounding box center [100, 347] width 12 height 12
checkbox input "true"
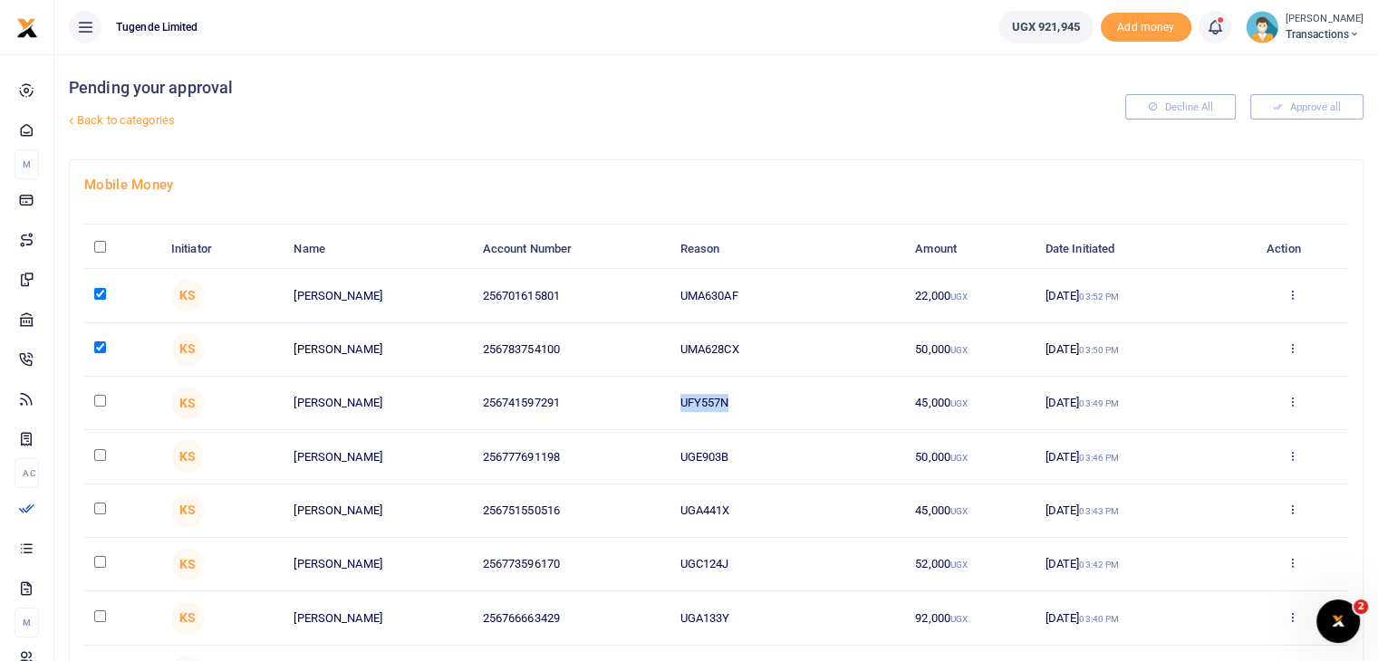
drag, startPoint x: 681, startPoint y: 401, endPoint x: 755, endPoint y: 396, distance: 74.5
click at [755, 396] on td "UFY557N" at bounding box center [787, 403] width 235 height 53
copy td "UFY557N"
click at [101, 400] on input "checkbox" at bounding box center [100, 401] width 12 height 12
checkbox input "true"
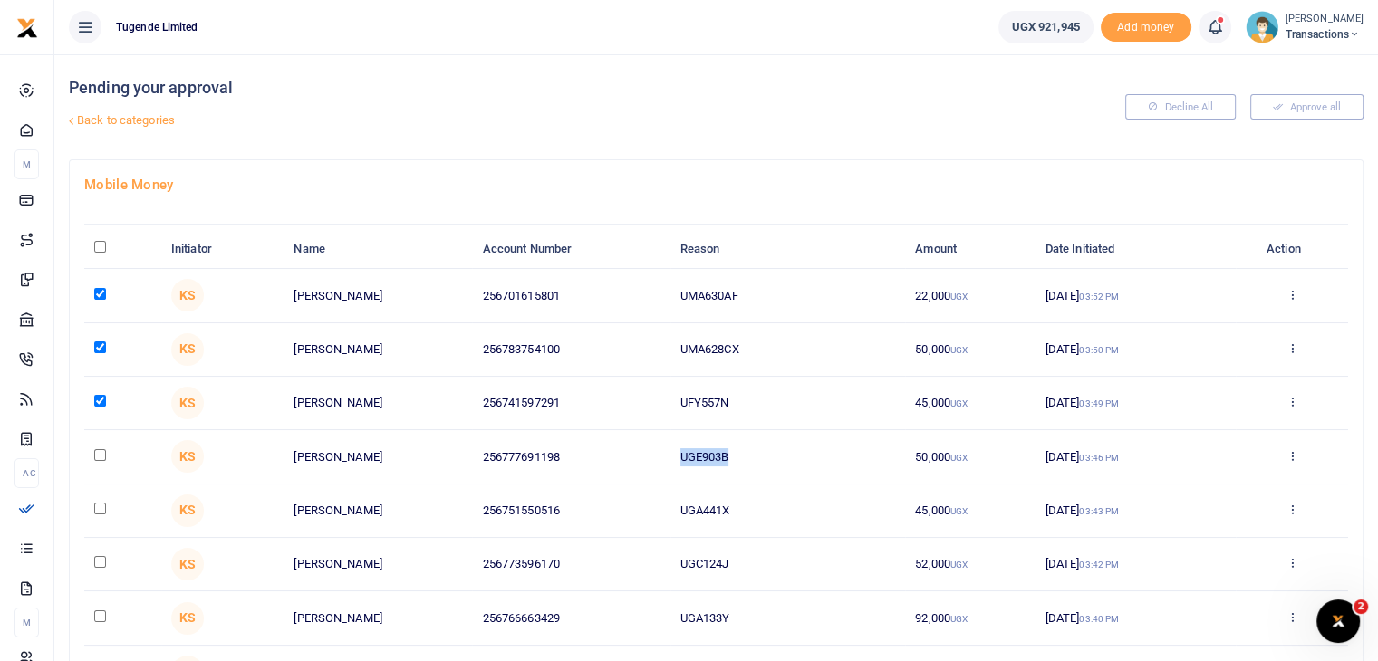
drag, startPoint x: 674, startPoint y: 454, endPoint x: 775, endPoint y: 460, distance: 101.6
click at [775, 460] on td "UGE903B" at bounding box center [787, 456] width 235 height 53
copy td "UGE903B"
click at [99, 457] on input "checkbox" at bounding box center [100, 455] width 12 height 12
checkbox input "true"
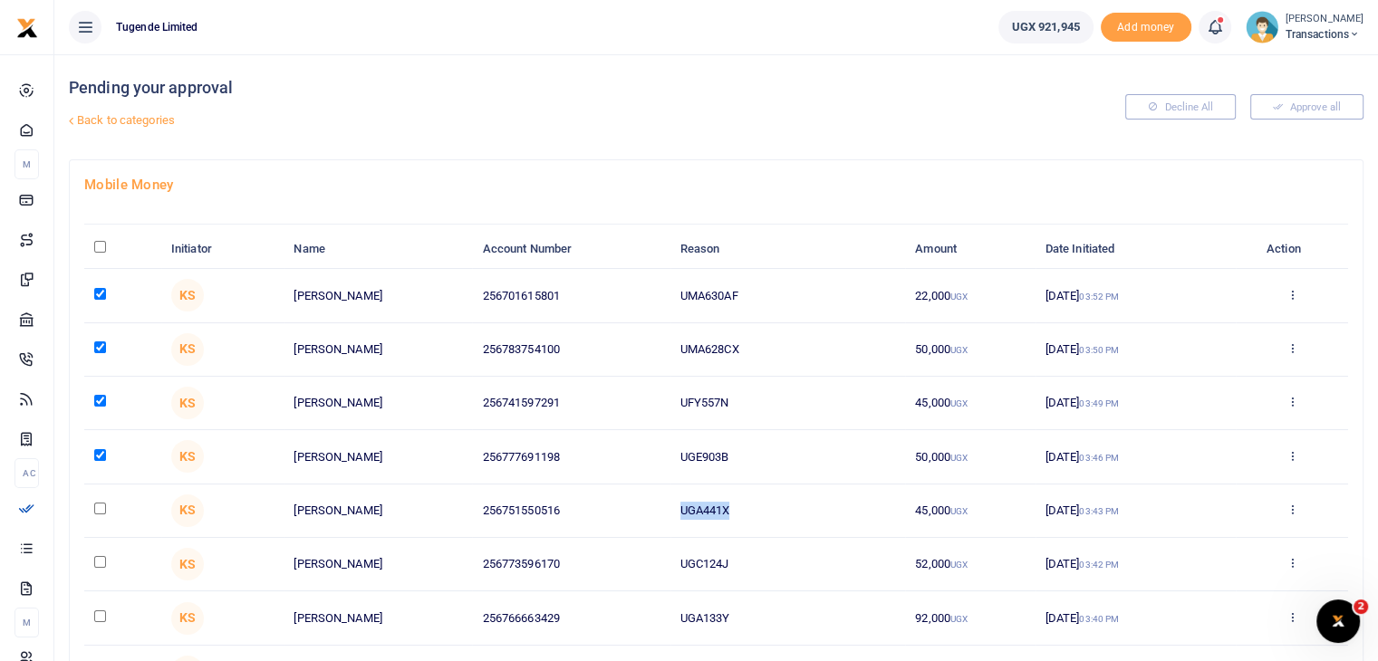
drag, startPoint x: 676, startPoint y: 512, endPoint x: 798, endPoint y: 508, distance: 122.3
click at [798, 508] on td "UGA441X" at bounding box center [787, 511] width 235 height 53
copy td "UGA441X"
click at [98, 510] on input "checkbox" at bounding box center [100, 509] width 12 height 12
checkbox input "true"
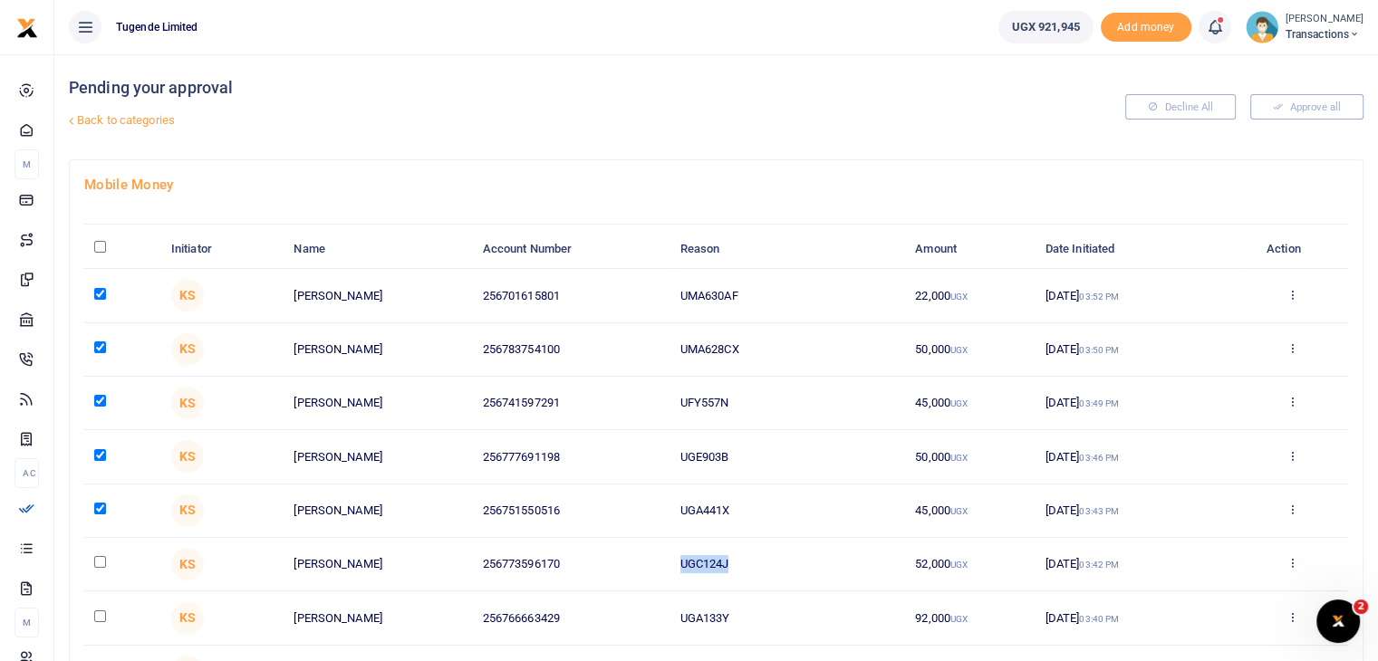
drag, startPoint x: 677, startPoint y: 568, endPoint x: 790, endPoint y: 562, distance: 112.4
click at [790, 562] on td "UGC124J" at bounding box center [787, 564] width 235 height 53
copy td "UGC124J"
click at [101, 561] on input "checkbox" at bounding box center [100, 562] width 12 height 12
checkbox input "true"
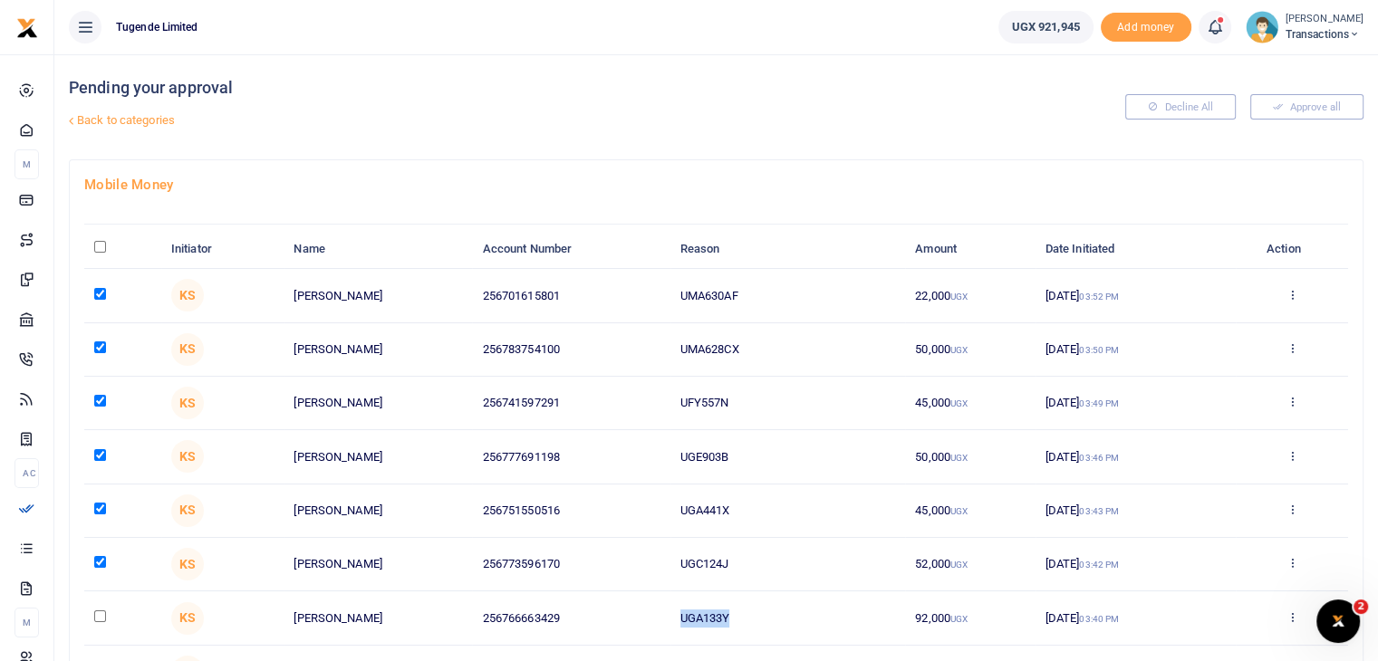
drag, startPoint x: 675, startPoint y: 616, endPoint x: 812, endPoint y: 614, distance: 137.7
click at [812, 614] on td "UGA133Y" at bounding box center [787, 617] width 235 height 53
copy td "UGA133Y"
click at [95, 611] on input "checkbox" at bounding box center [100, 616] width 12 height 12
checkbox input "true"
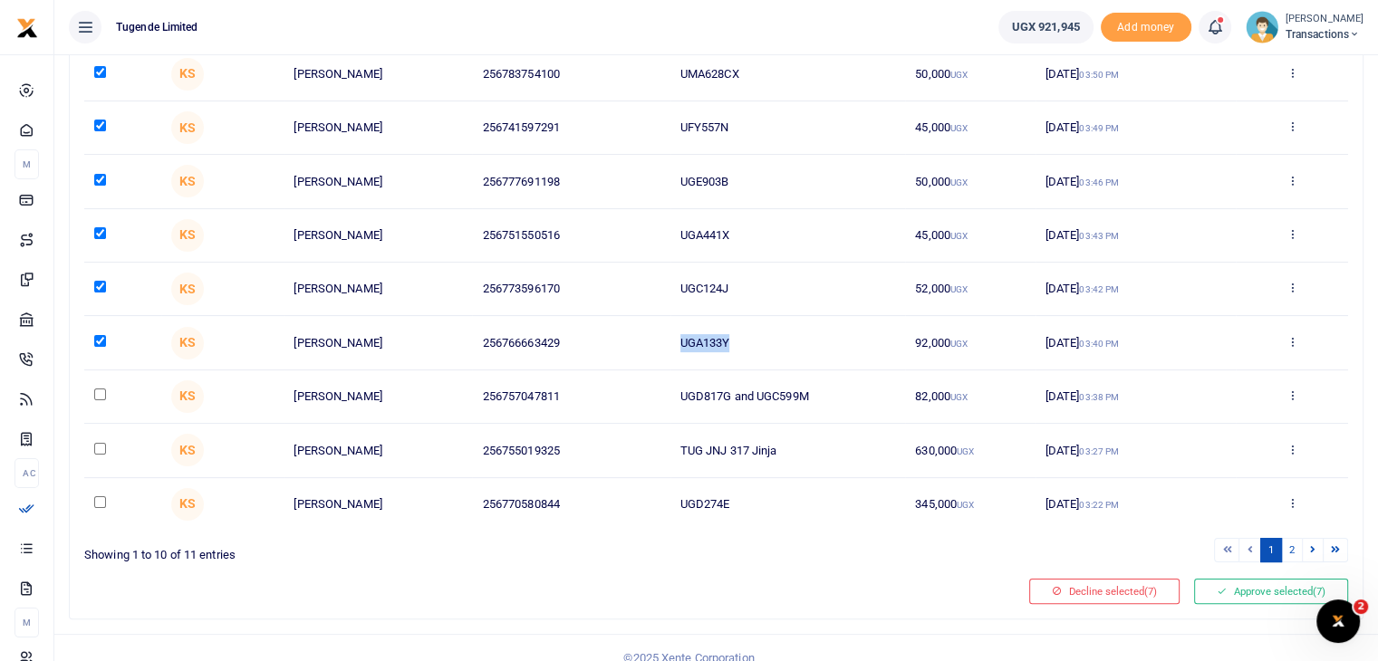
scroll to position [292, 0]
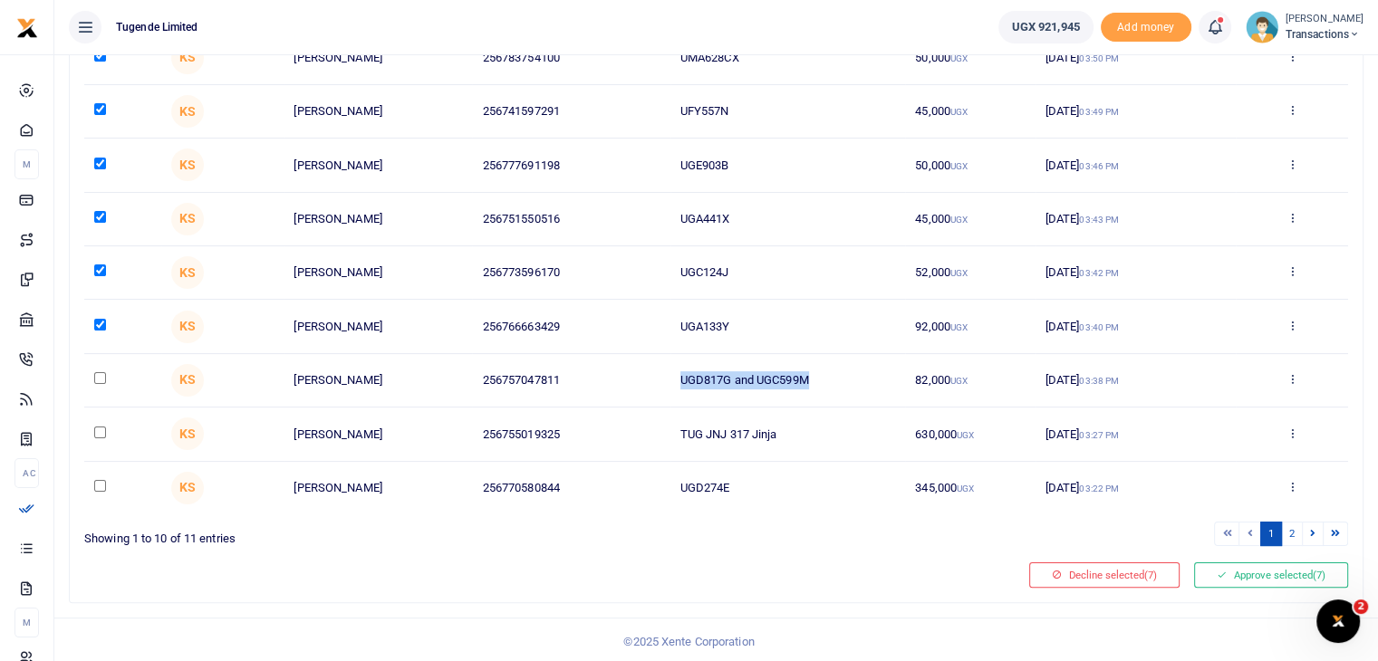
drag, startPoint x: 675, startPoint y: 375, endPoint x: 866, endPoint y: 377, distance: 191.1
click at [866, 377] on td "UGD817G and UGC599M" at bounding box center [787, 380] width 235 height 53
copy td "UGD817G and UGC599M"
click at [98, 377] on input "checkbox" at bounding box center [100, 378] width 12 height 12
checkbox input "true"
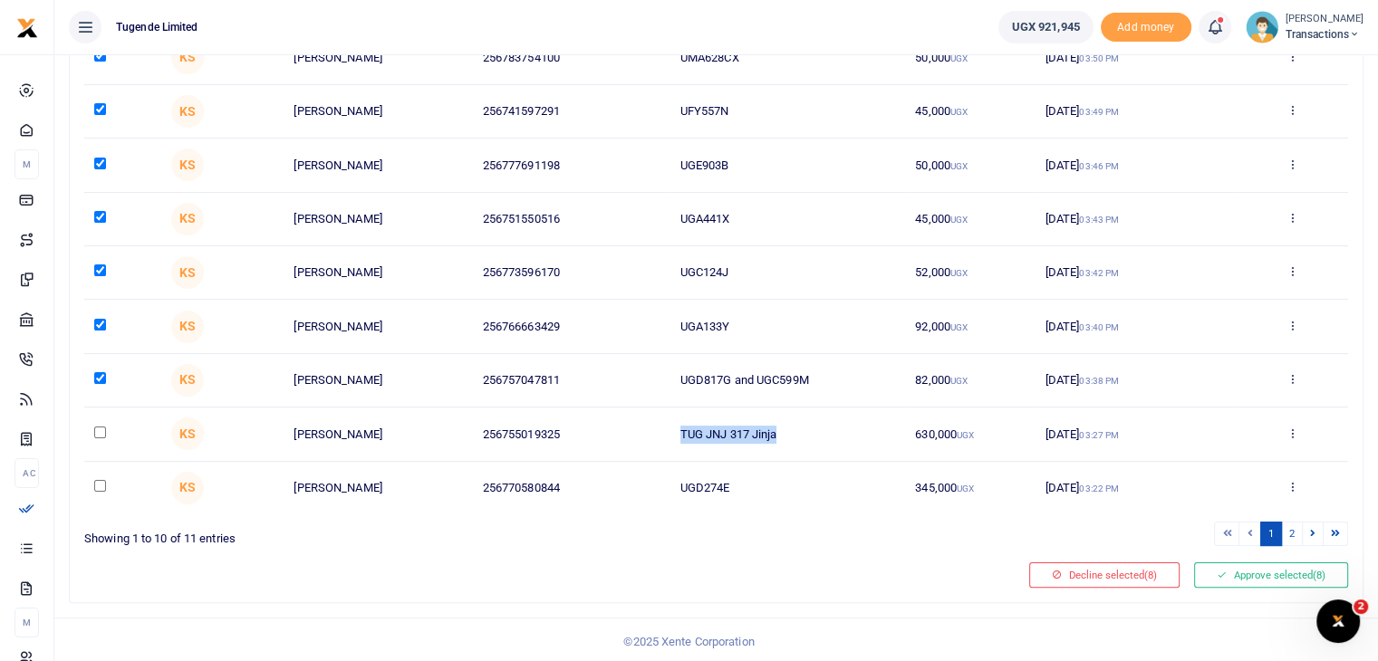
drag, startPoint x: 680, startPoint y: 434, endPoint x: 847, endPoint y: 429, distance: 166.7
click at [847, 429] on td "TUG JNJ 317 Jinja" at bounding box center [787, 434] width 235 height 53
copy td "TUG JNJ 317 Jinja"
click at [94, 430] on input "checkbox" at bounding box center [100, 433] width 12 height 12
checkbox input "true"
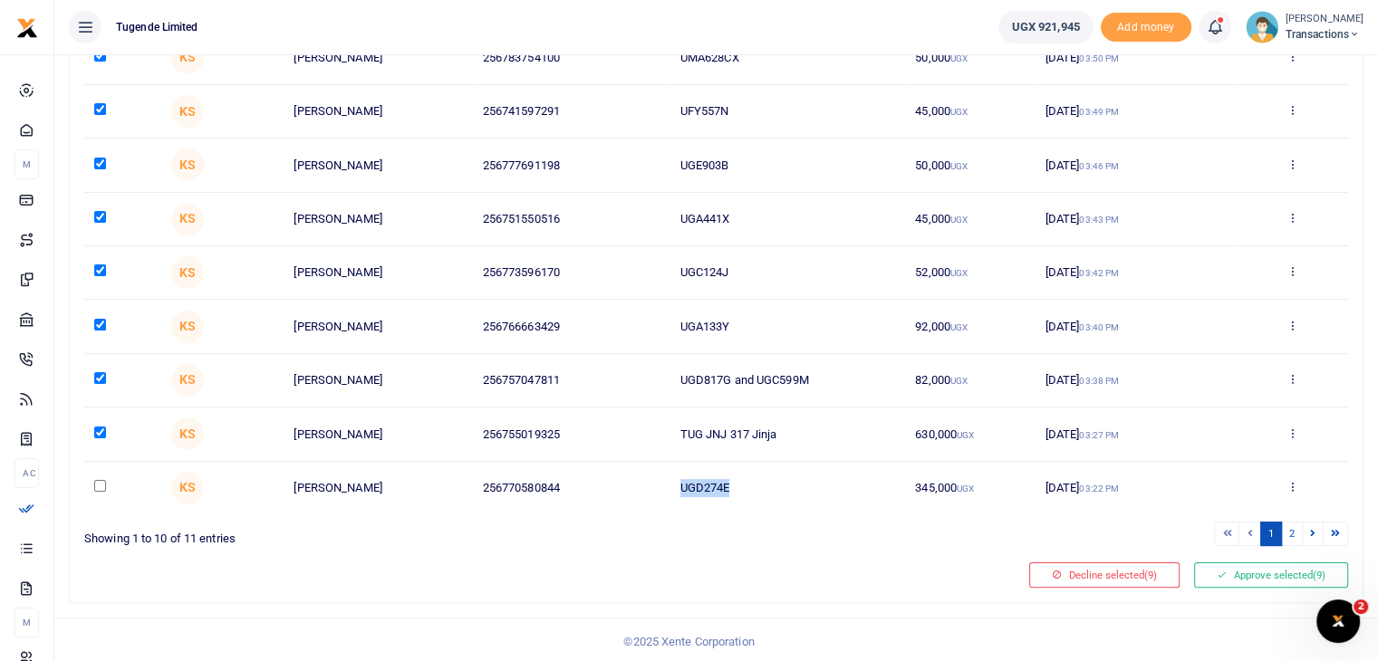
drag, startPoint x: 681, startPoint y: 492, endPoint x: 796, endPoint y: 485, distance: 115.2
click at [796, 485] on td "UGD274E" at bounding box center [787, 488] width 235 height 53
copy td "UGD274E"
click at [96, 480] on input "checkbox" at bounding box center [100, 486] width 12 height 12
checkbox input "true"
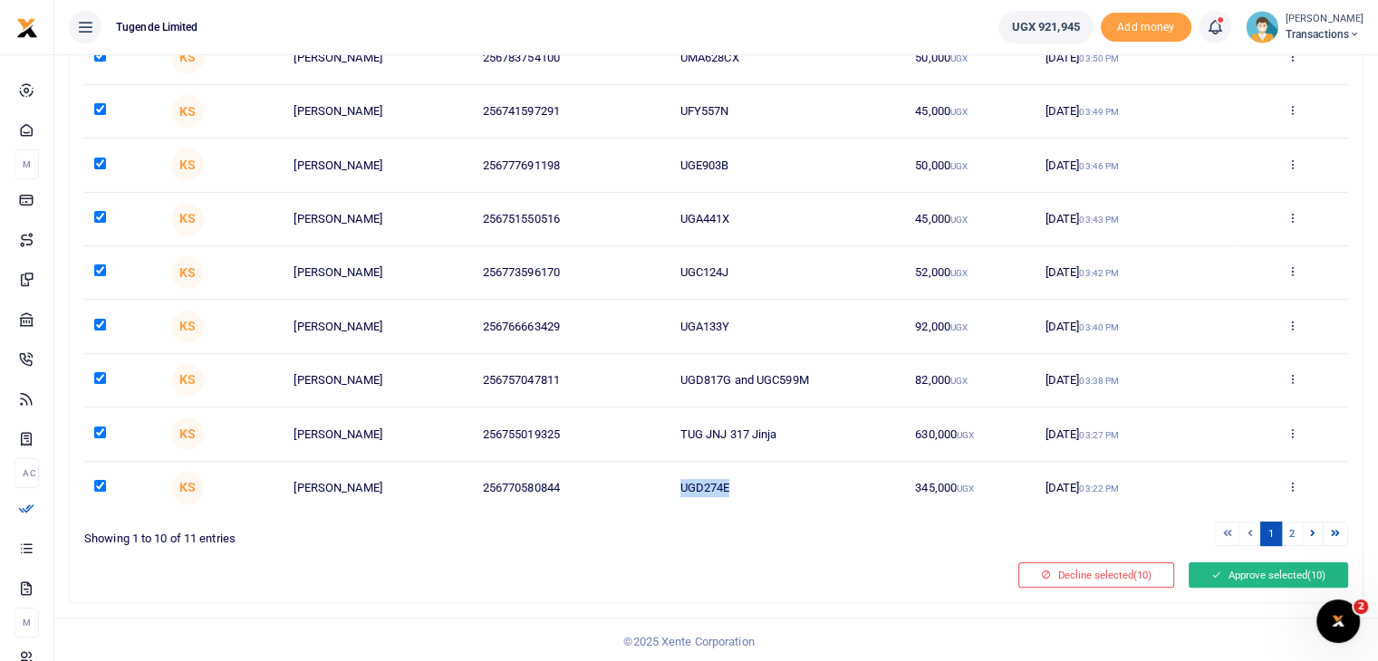
click at [1241, 573] on button "Approve selected (10)" at bounding box center [1267, 574] width 159 height 25
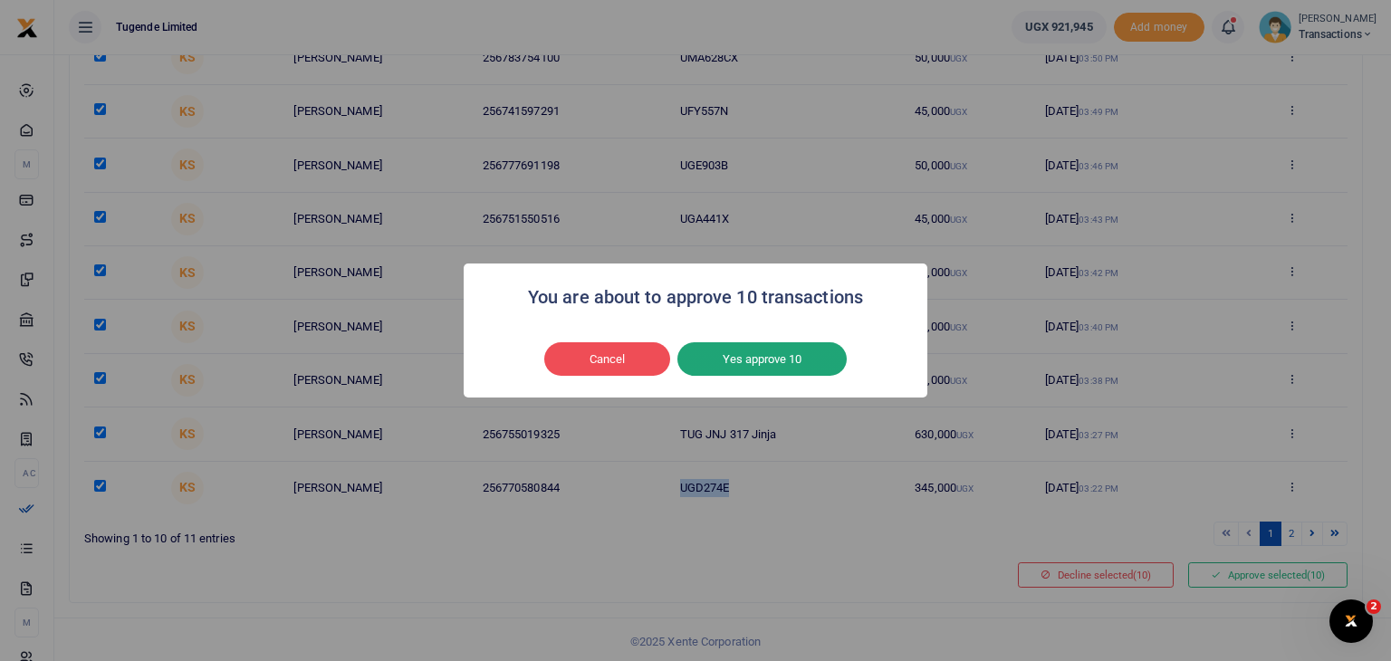
click at [739, 366] on button "Yes approve 10" at bounding box center [761, 359] width 169 height 34
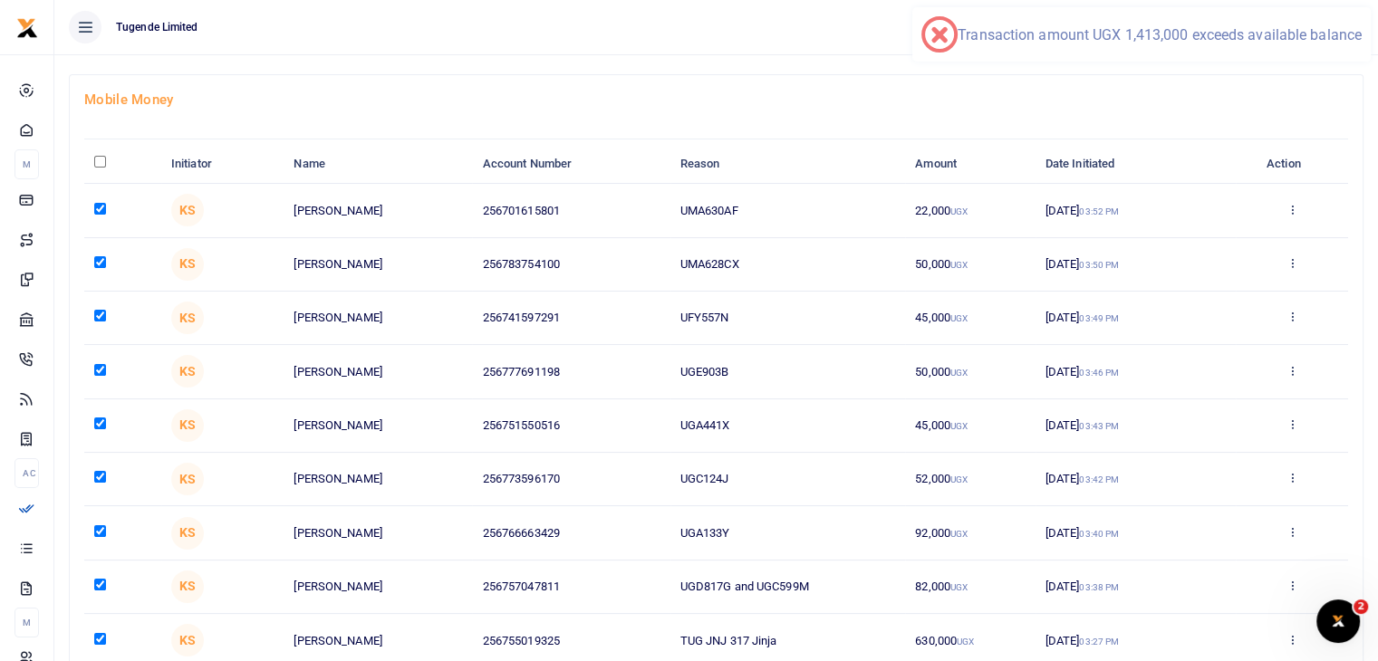
scroll to position [0, 0]
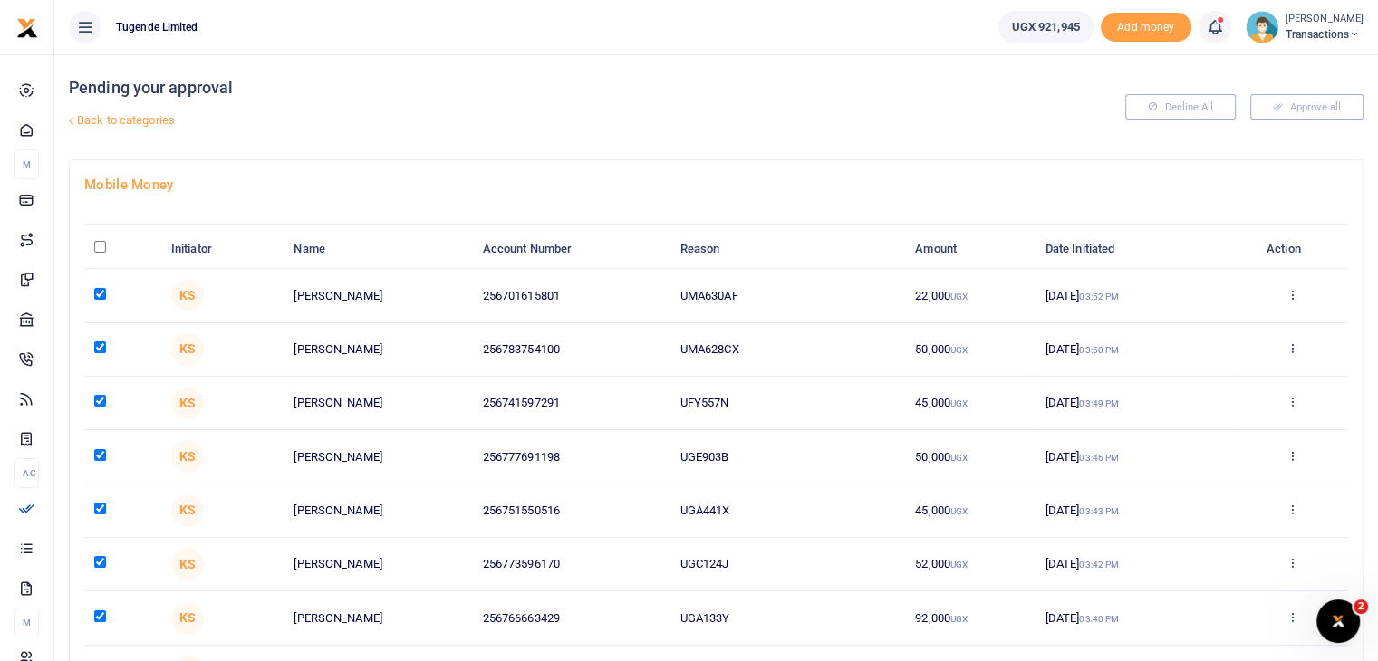
click at [1263, 23] on img at bounding box center [1261, 27] width 33 height 33
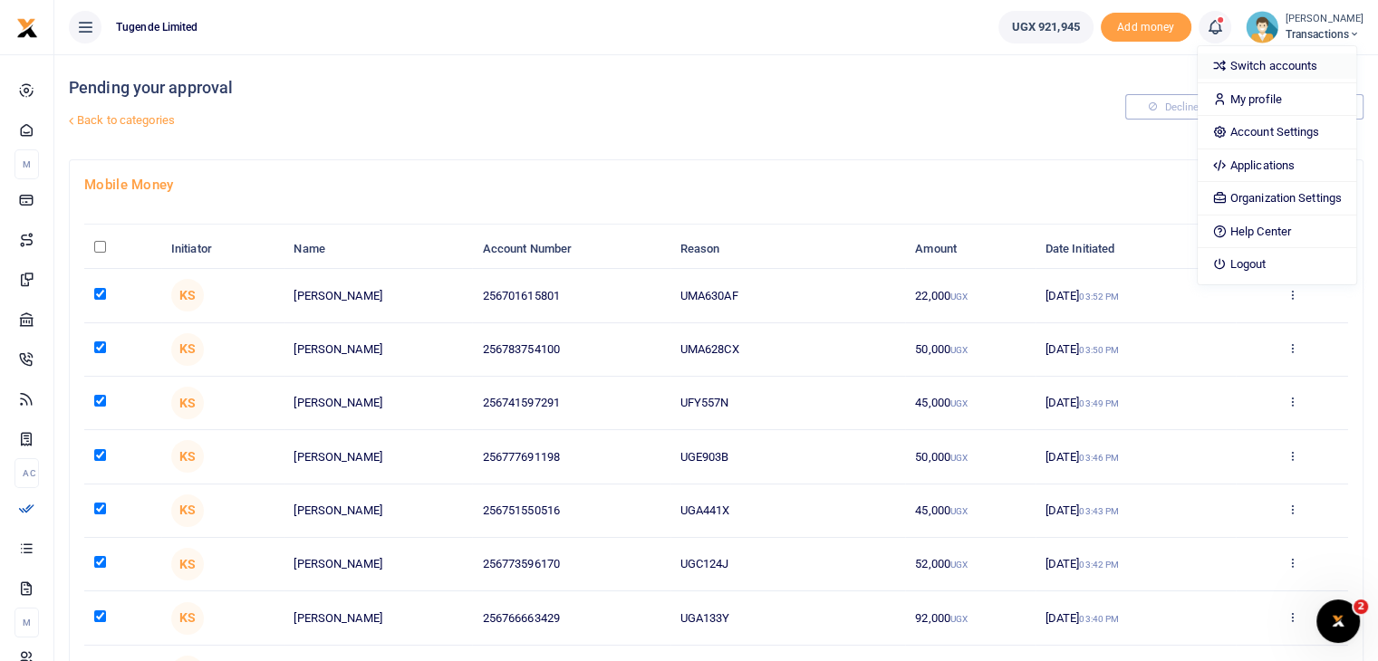
click at [1253, 73] on link "Switch accounts" at bounding box center [1276, 65] width 158 height 25
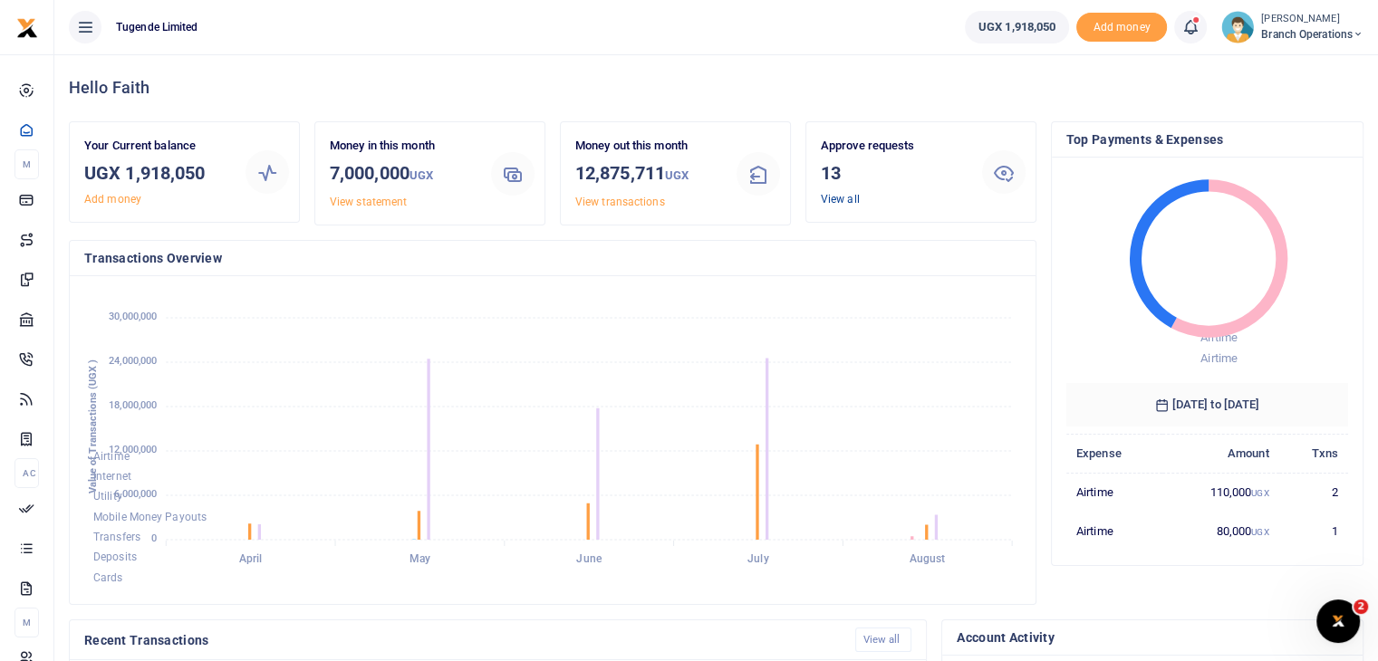
click at [834, 200] on link "View all" at bounding box center [840, 199] width 39 height 13
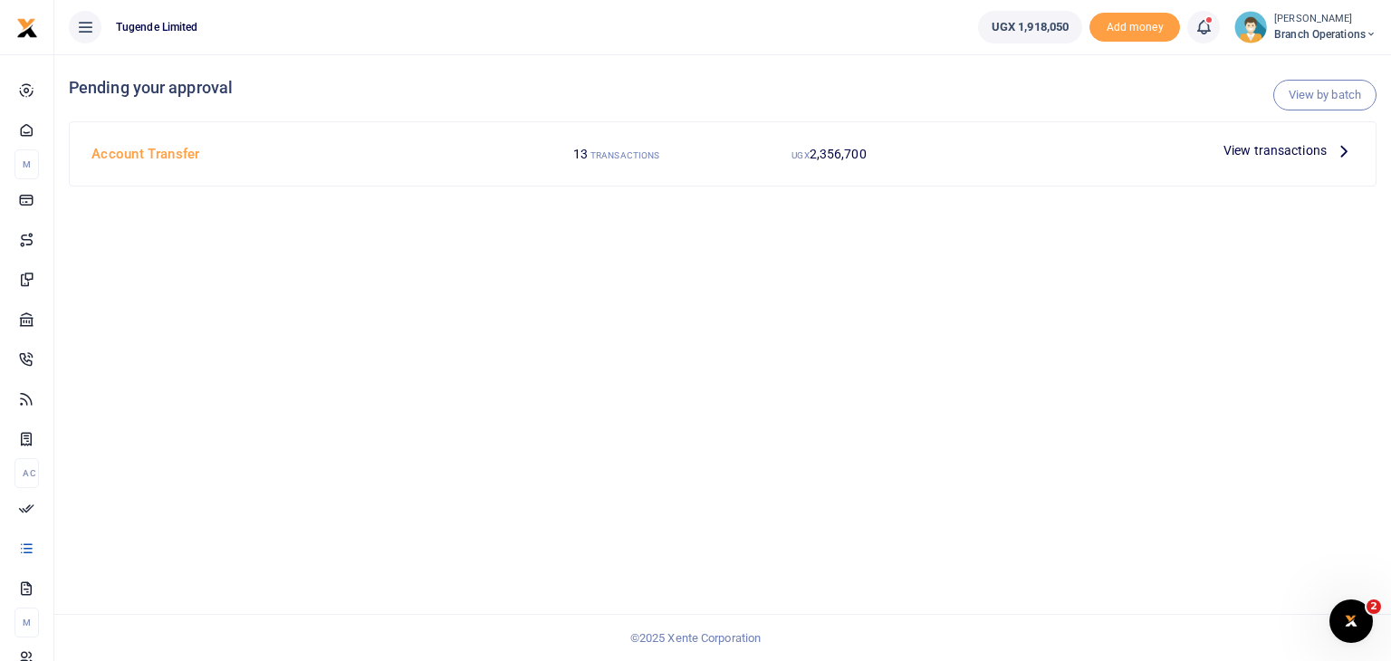
click at [1258, 156] on span "View transactions" at bounding box center [1275, 150] width 103 height 20
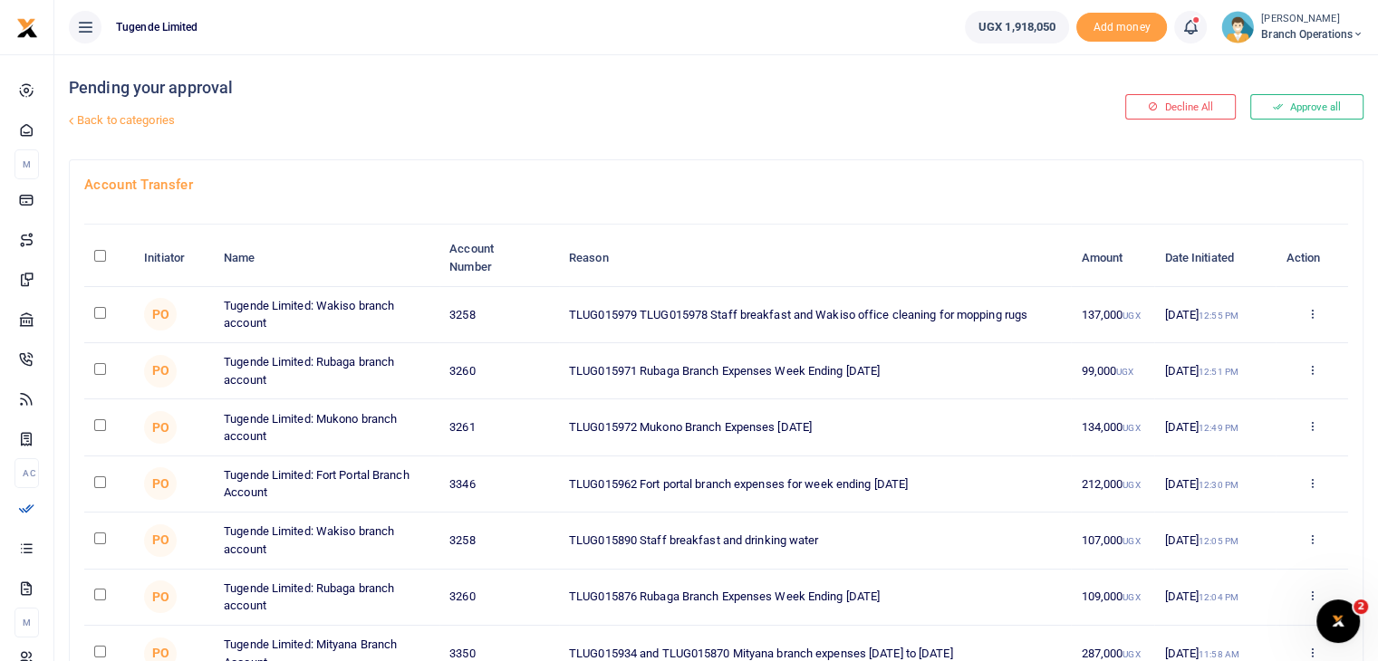
click at [1233, 34] on img at bounding box center [1237, 27] width 33 height 33
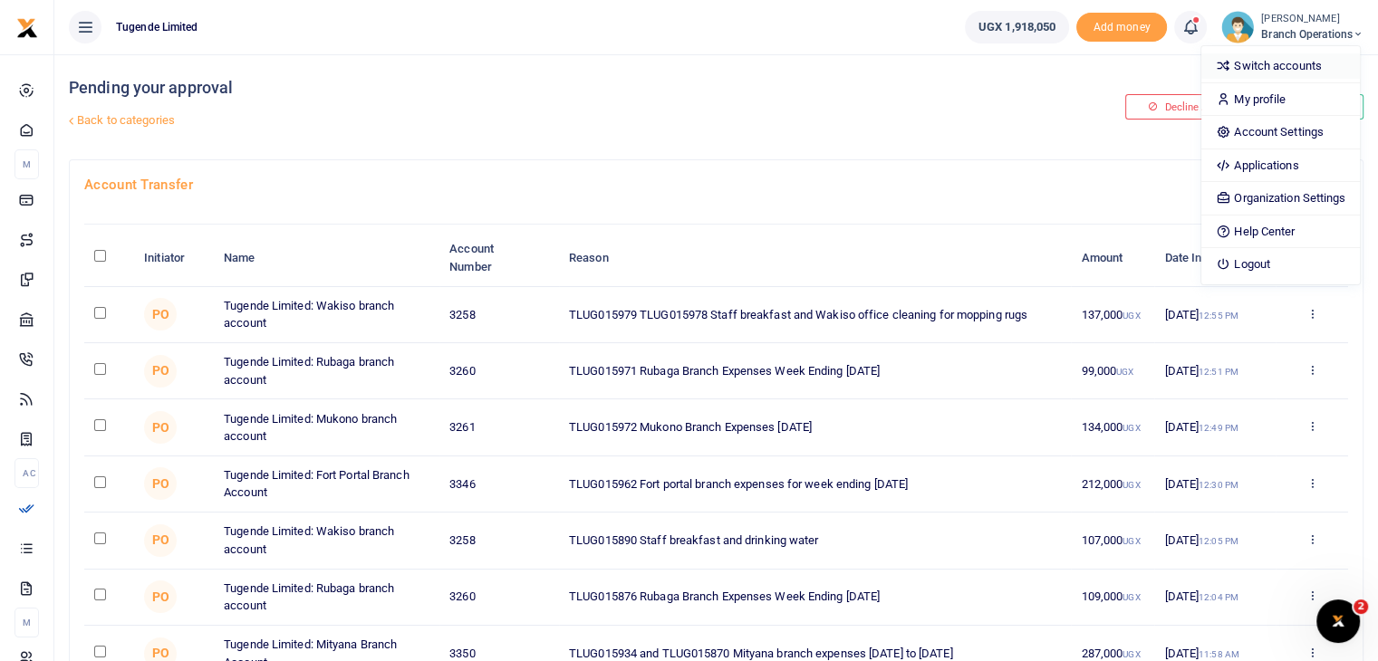
click at [1255, 70] on link "Switch accounts" at bounding box center [1280, 65] width 158 height 25
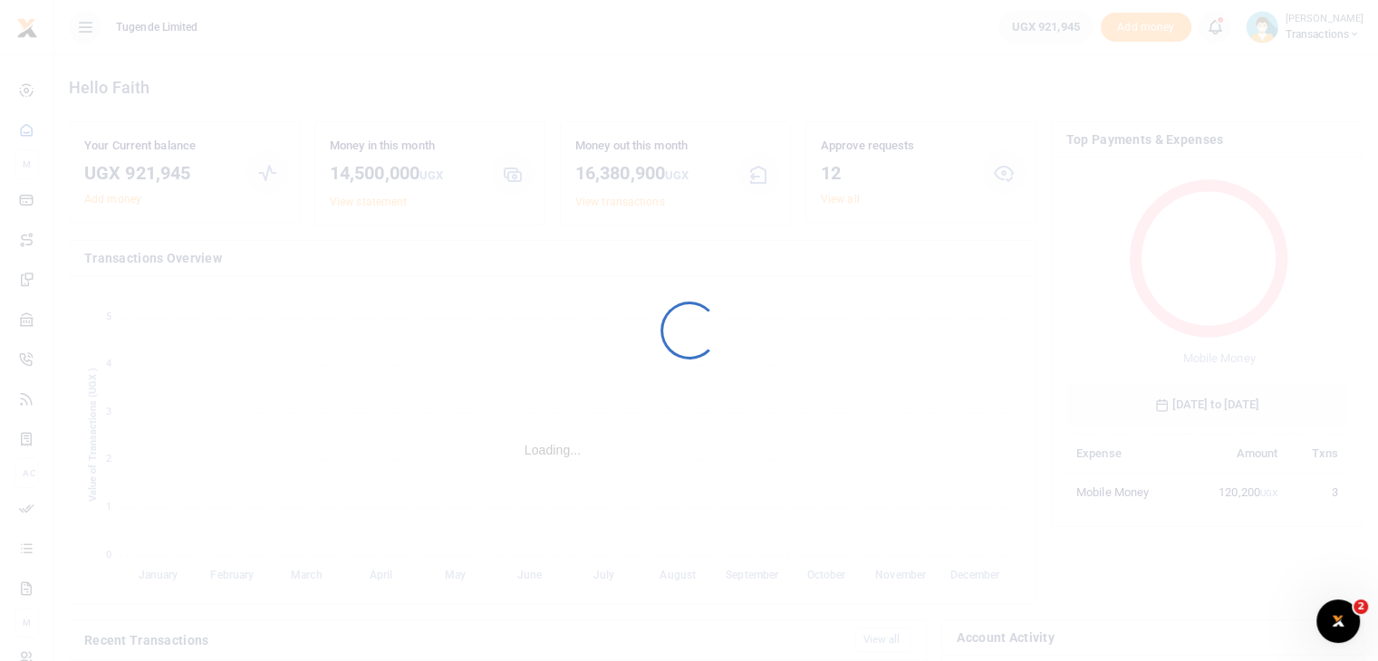
scroll to position [14, 14]
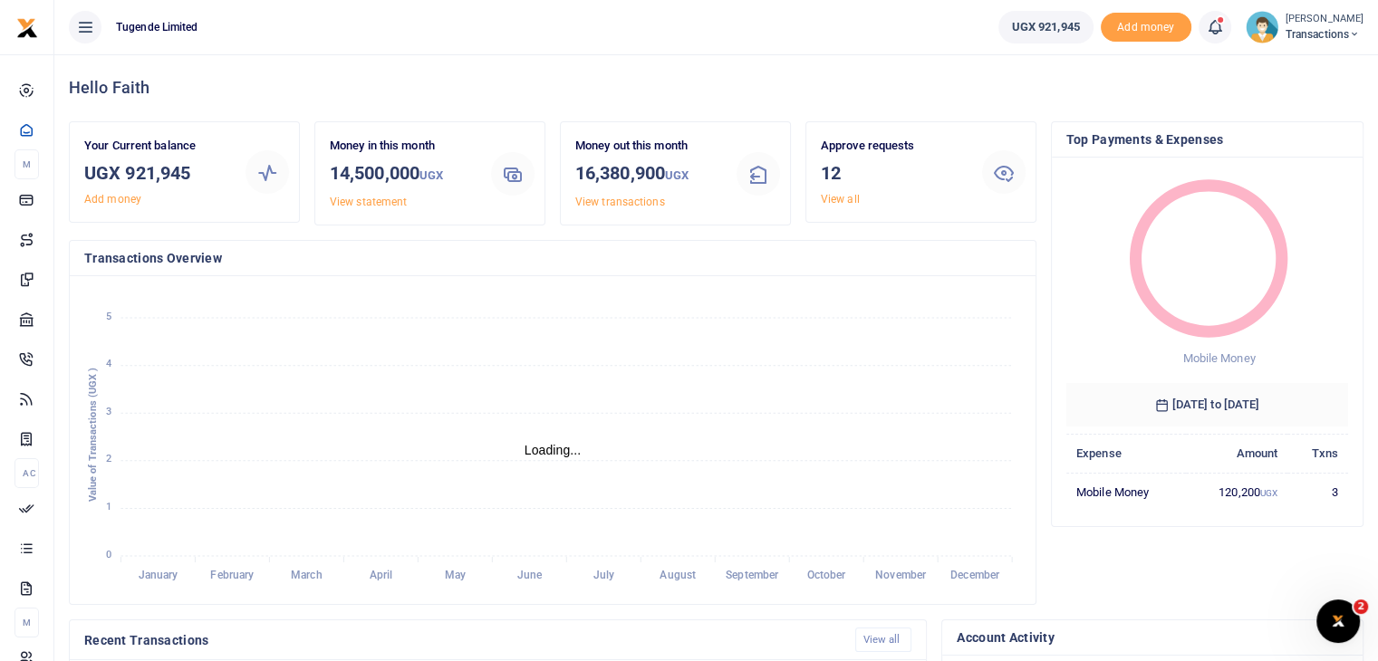
click at [1257, 28] on img at bounding box center [1261, 27] width 33 height 33
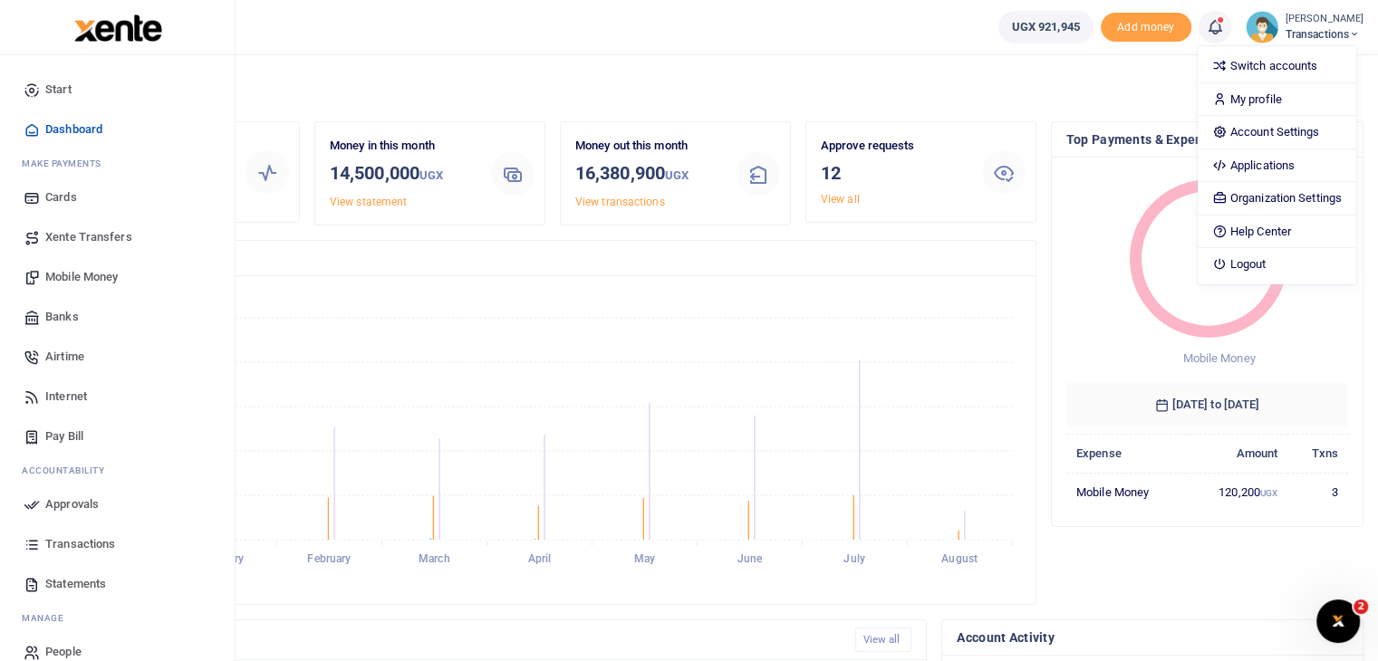
click at [72, 542] on span "Transactions" at bounding box center [80, 544] width 70 height 18
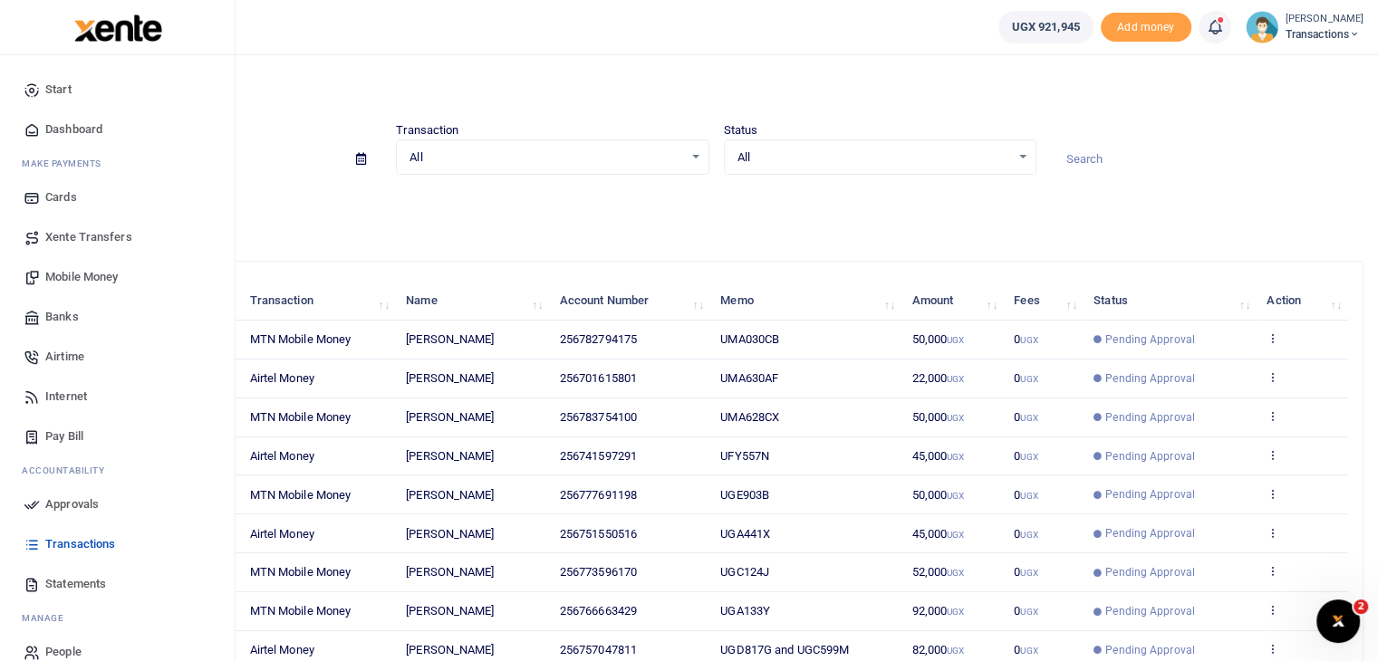
click at [76, 503] on span "Approvals" at bounding box center [71, 504] width 53 height 18
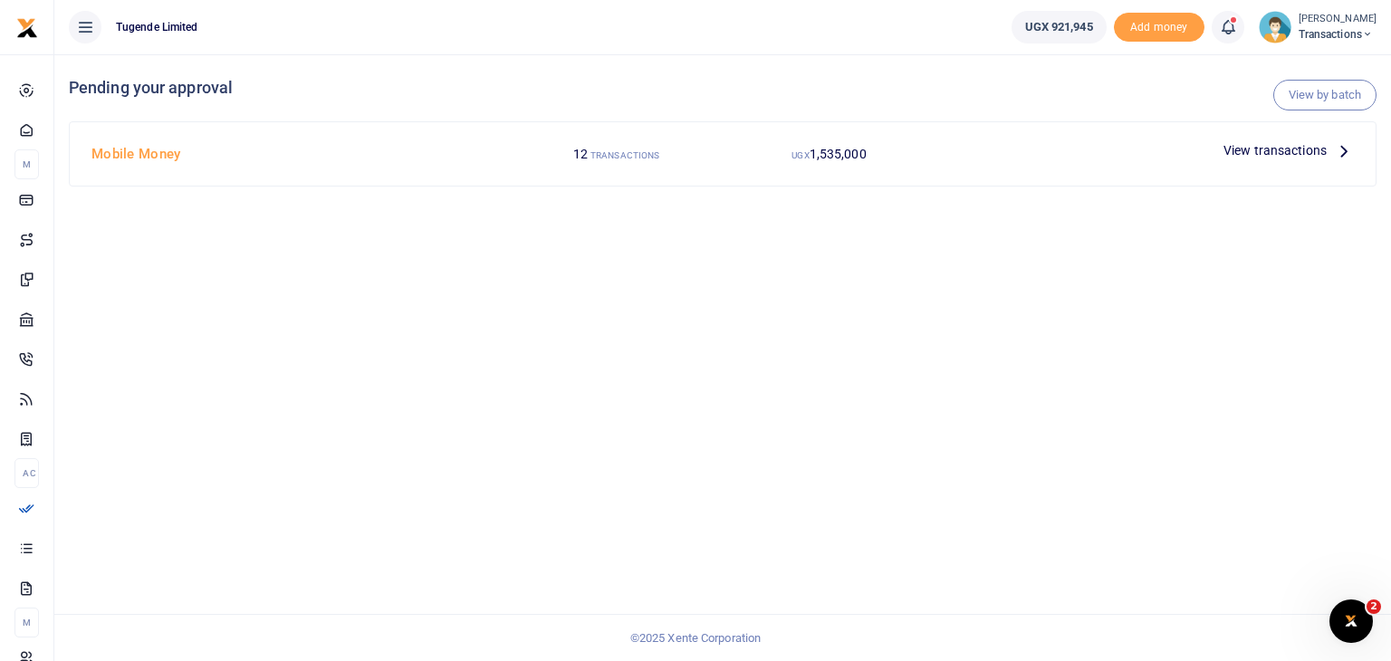
click at [1272, 155] on span "View transactions" at bounding box center [1275, 150] width 103 height 20
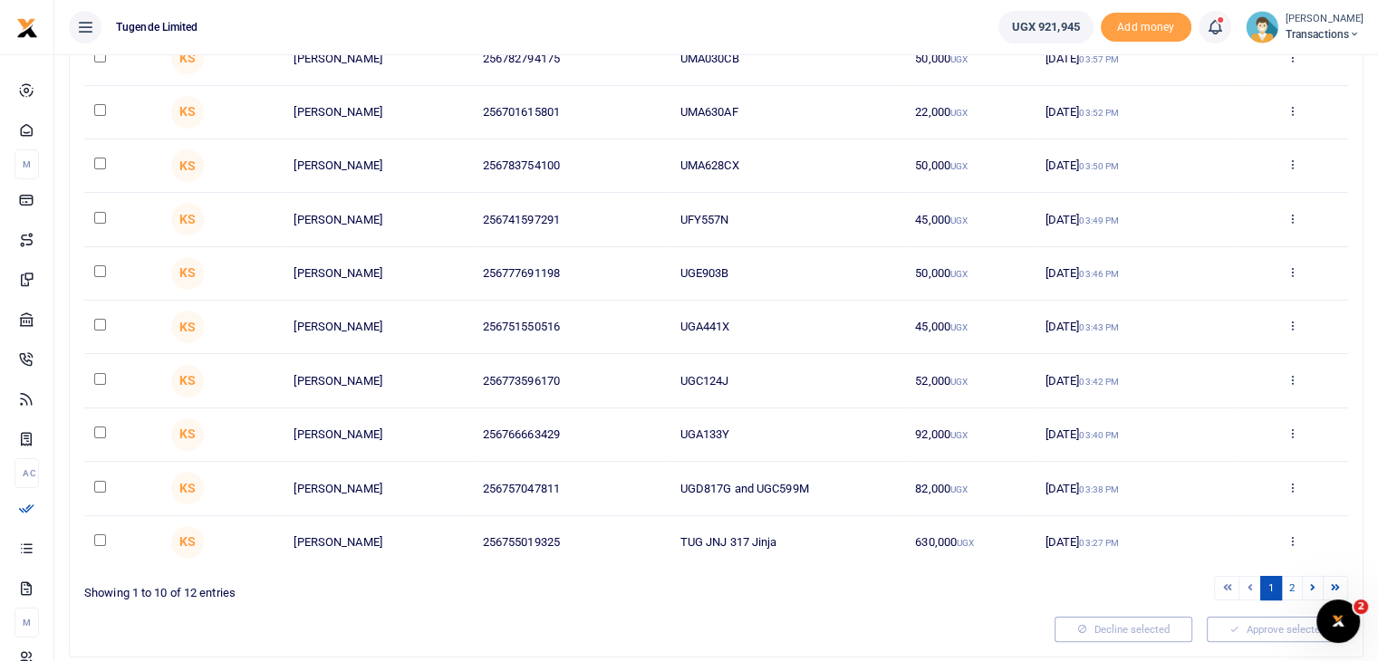
scroll to position [292, 0]
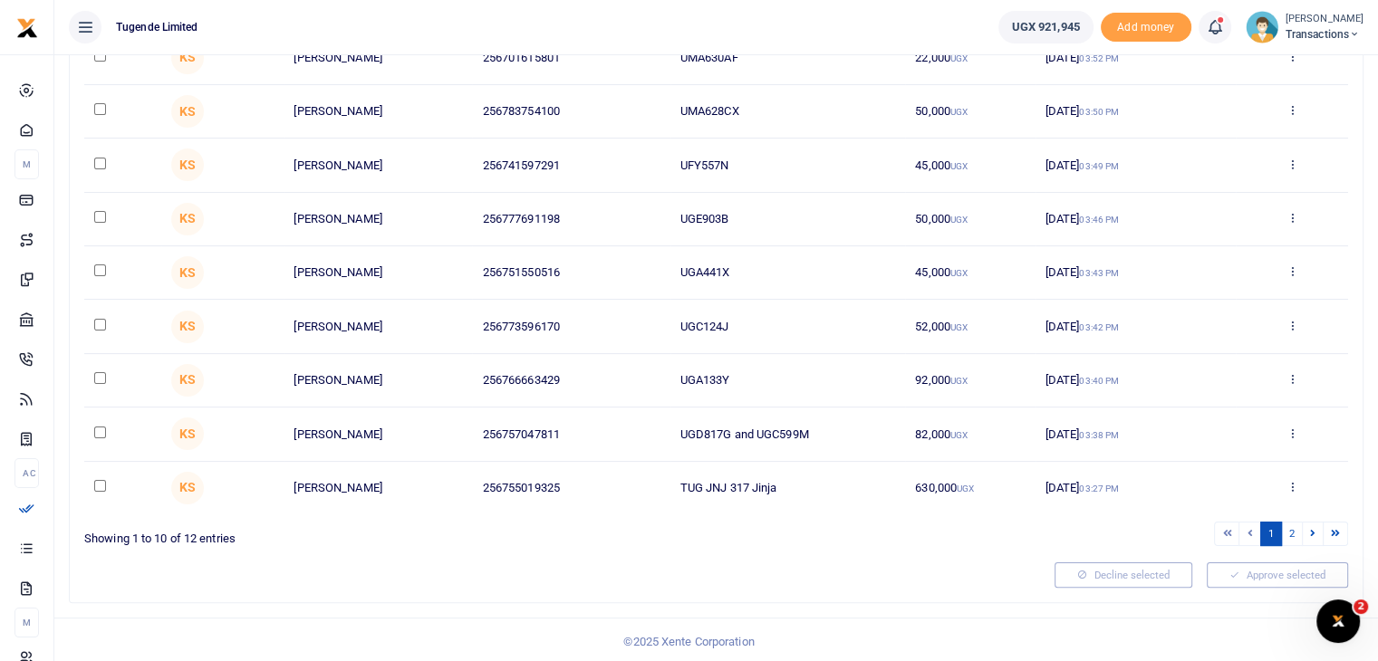
click at [100, 485] on input "checkbox" at bounding box center [100, 486] width 12 height 12
checkbox input "true"
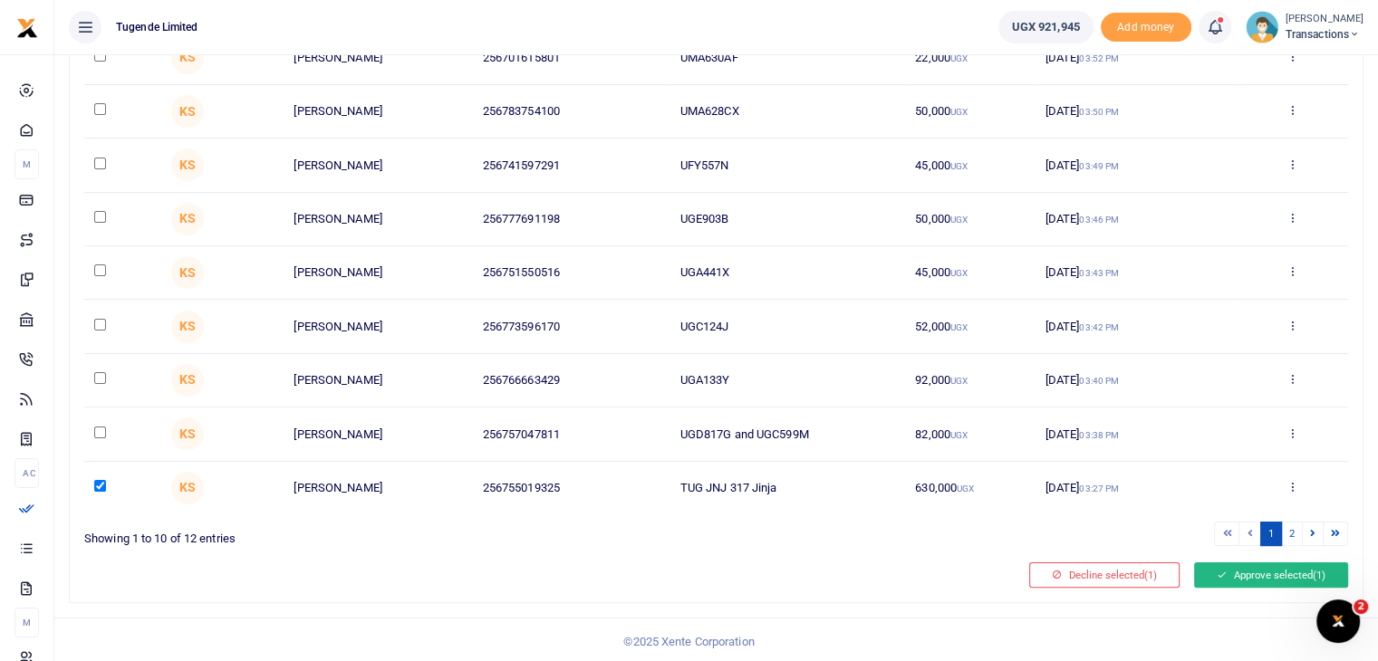
click at [1244, 568] on button "Approve selected (1)" at bounding box center [1271, 574] width 154 height 25
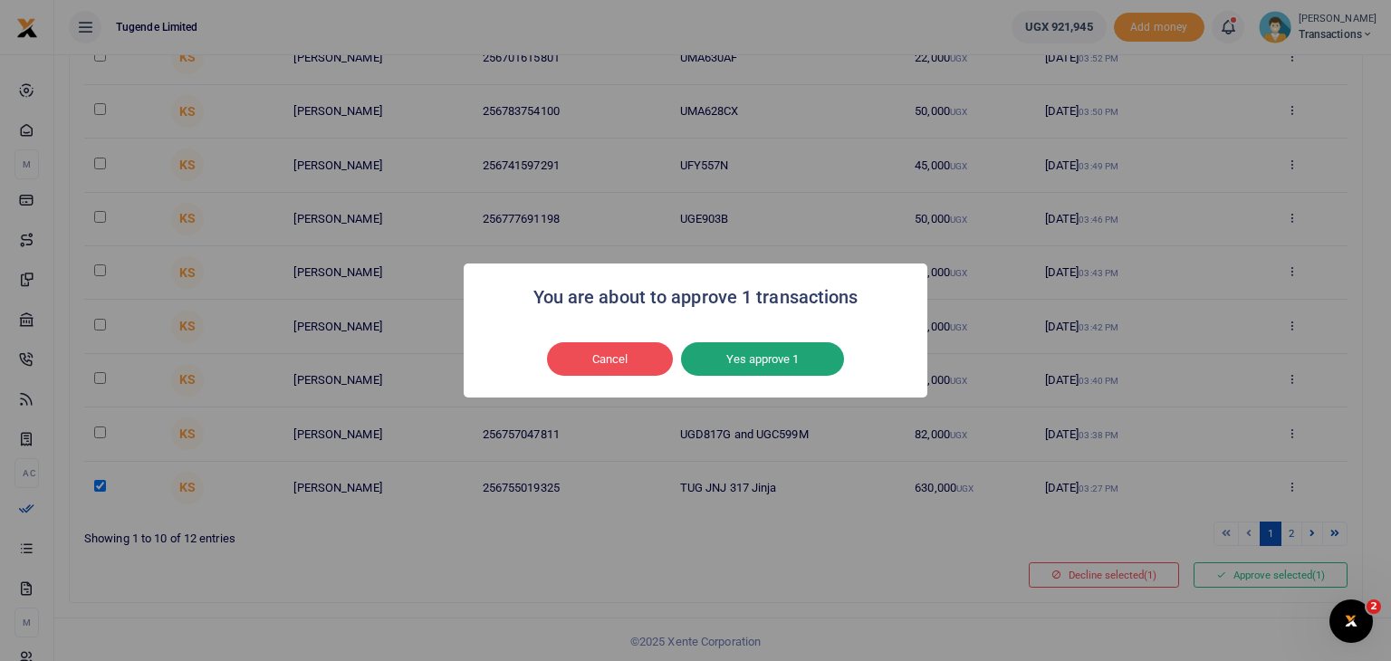
click at [790, 364] on button "Yes approve 1" at bounding box center [762, 359] width 163 height 34
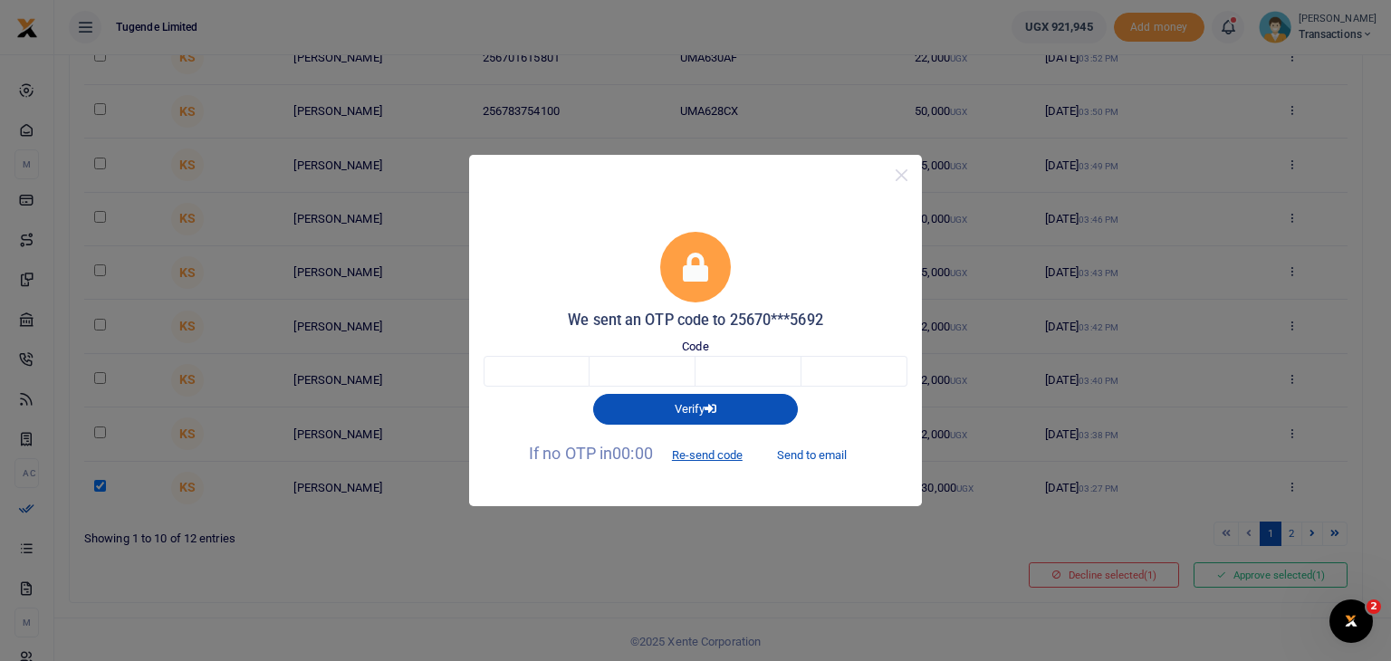
click at [829, 458] on button "Send to email" at bounding box center [812, 454] width 101 height 31
click at [518, 372] on input "text" at bounding box center [537, 371] width 106 height 31
type input "9"
type input "0"
type input "1"
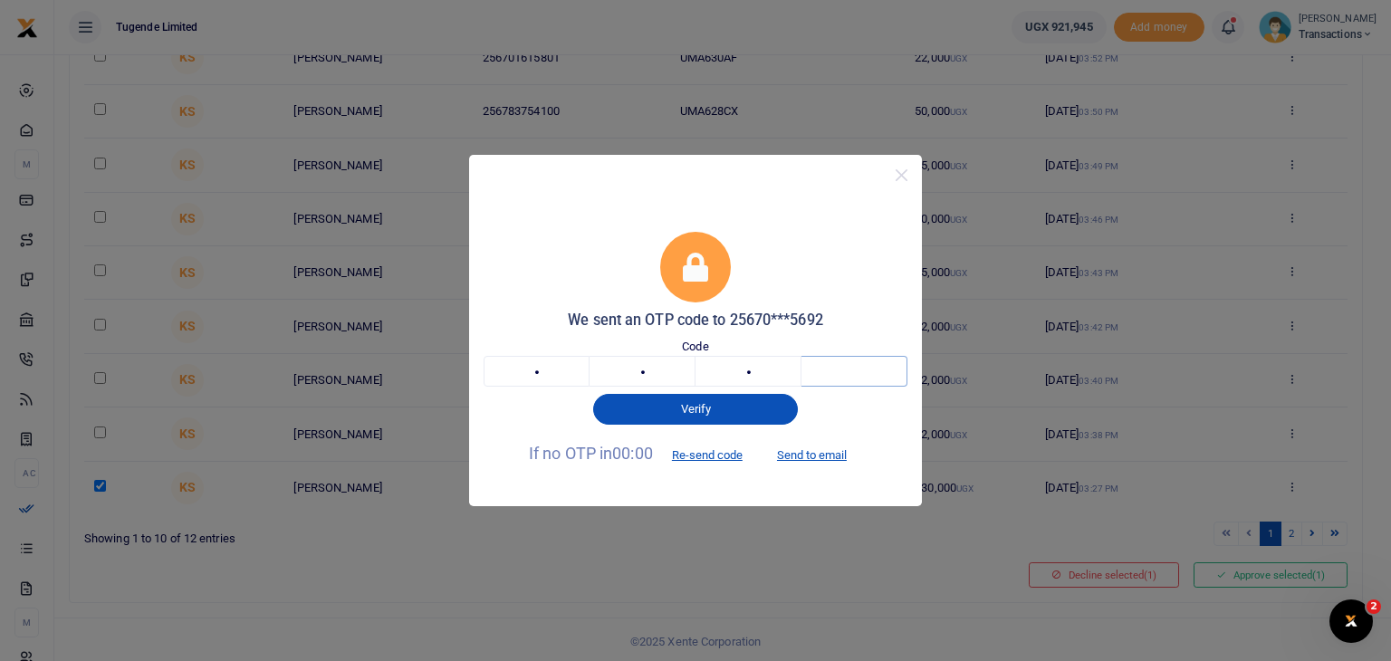
type input "2"
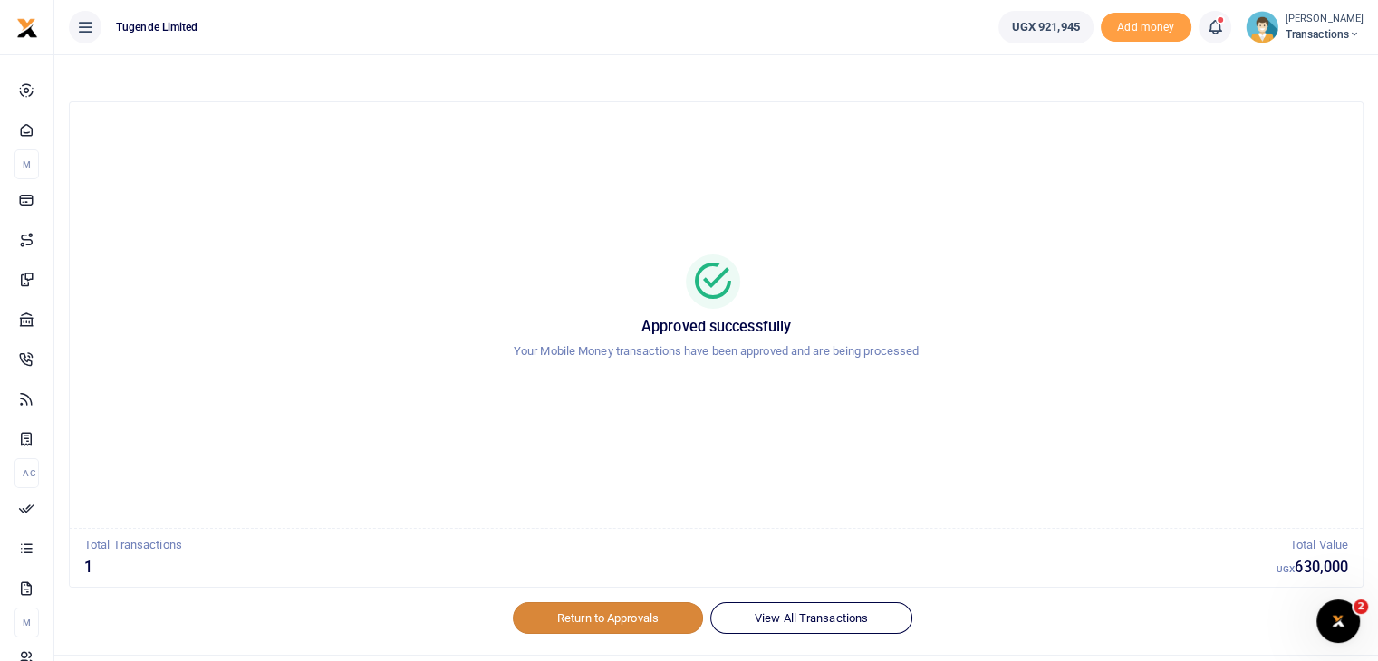
click at [598, 617] on link "Return to Approvals" at bounding box center [608, 617] width 190 height 31
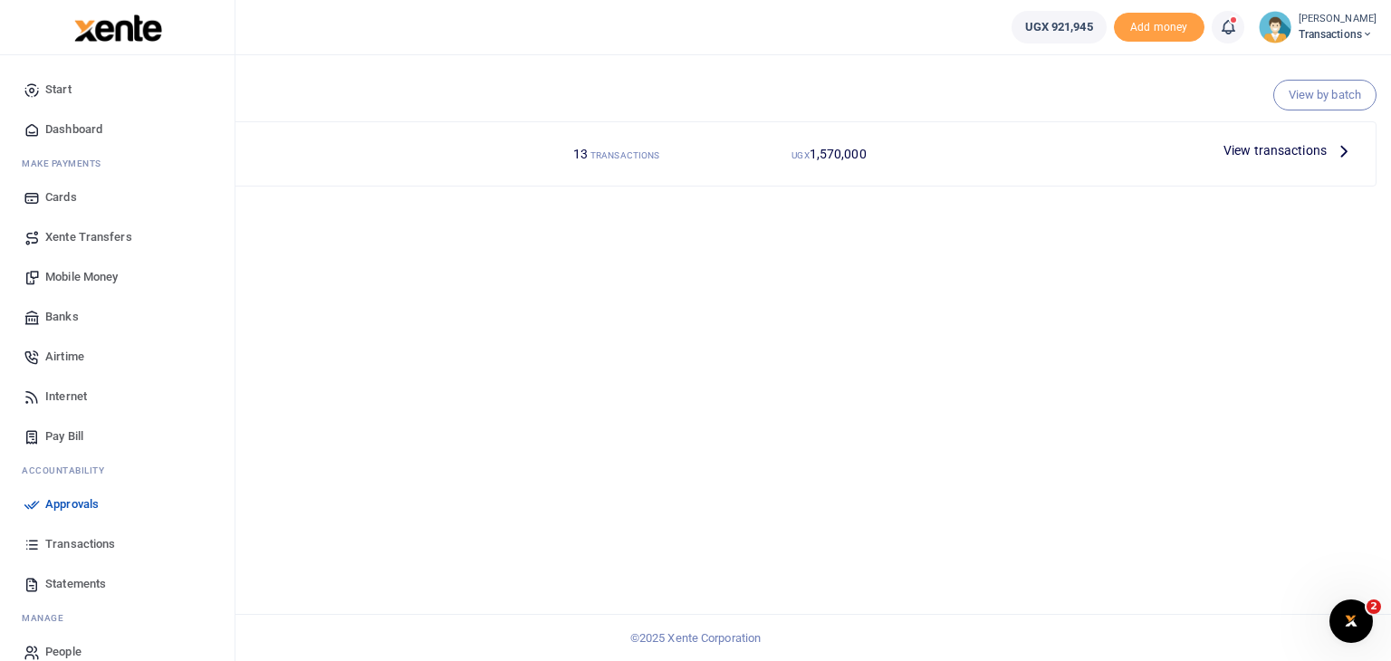
click at [72, 542] on span "Transactions" at bounding box center [80, 544] width 70 height 18
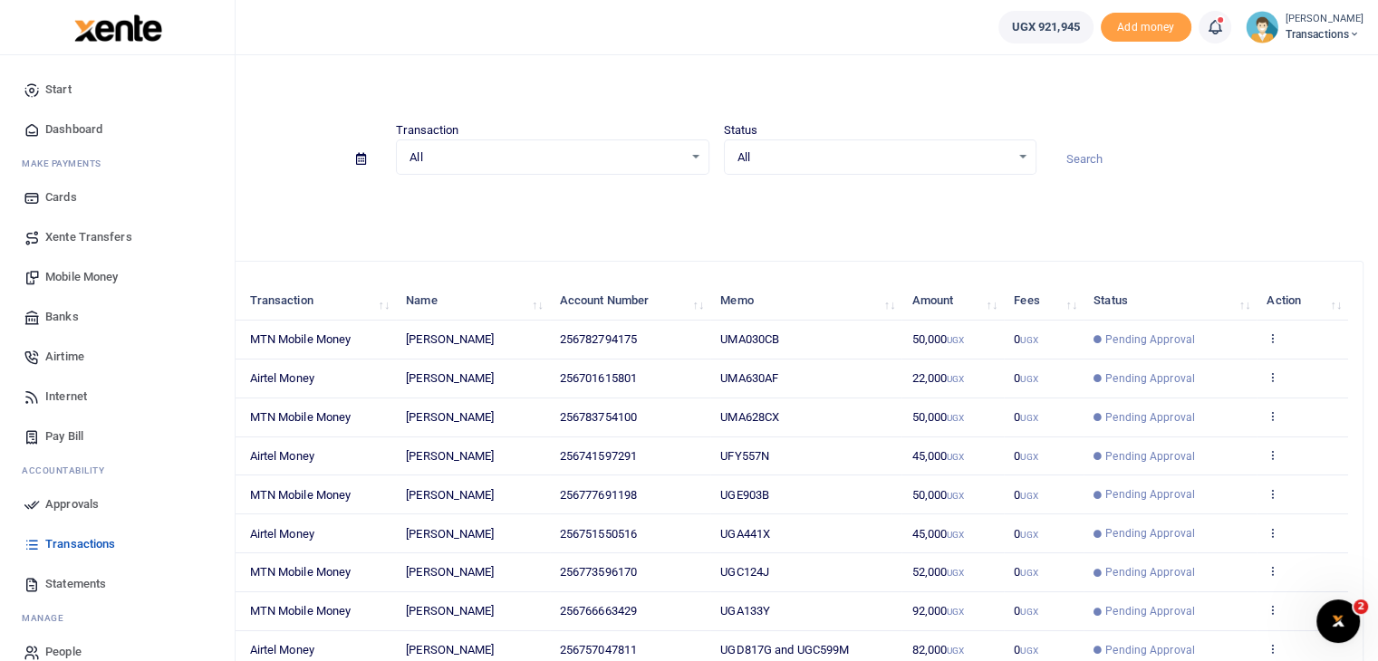
click at [63, 510] on span "Approvals" at bounding box center [71, 504] width 53 height 18
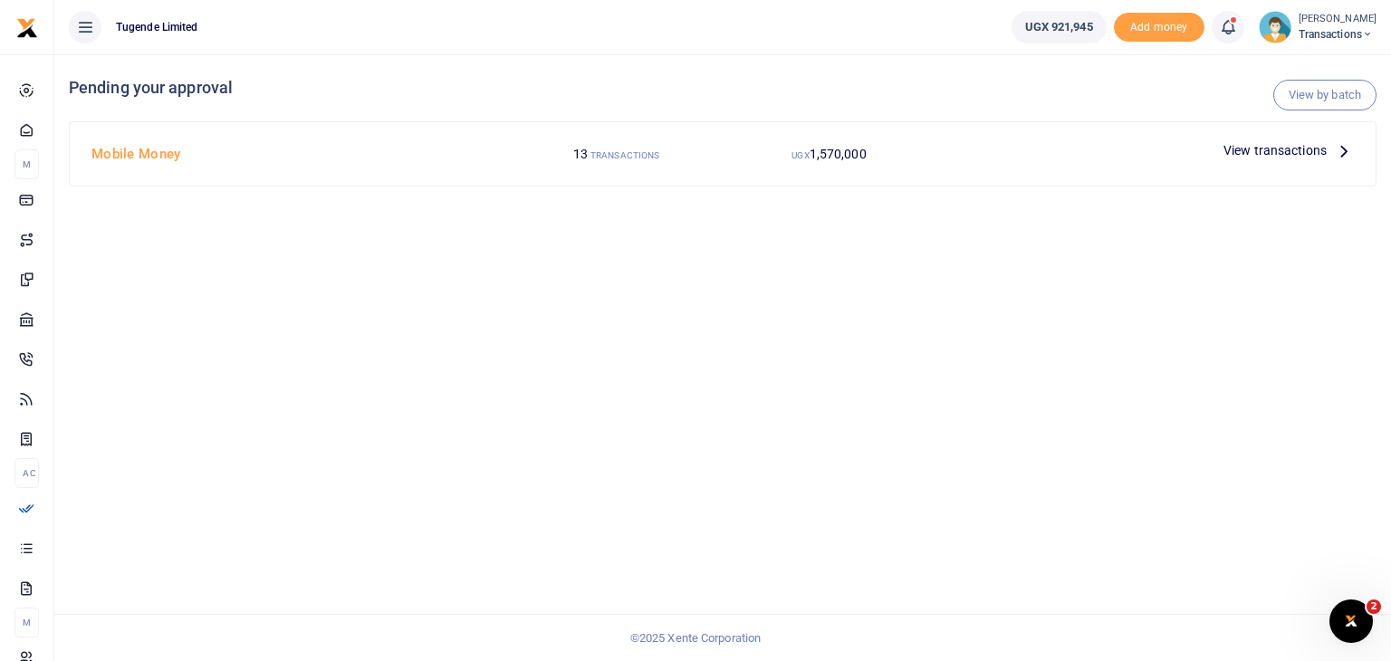
click at [1272, 153] on span "View transactions" at bounding box center [1275, 150] width 103 height 20
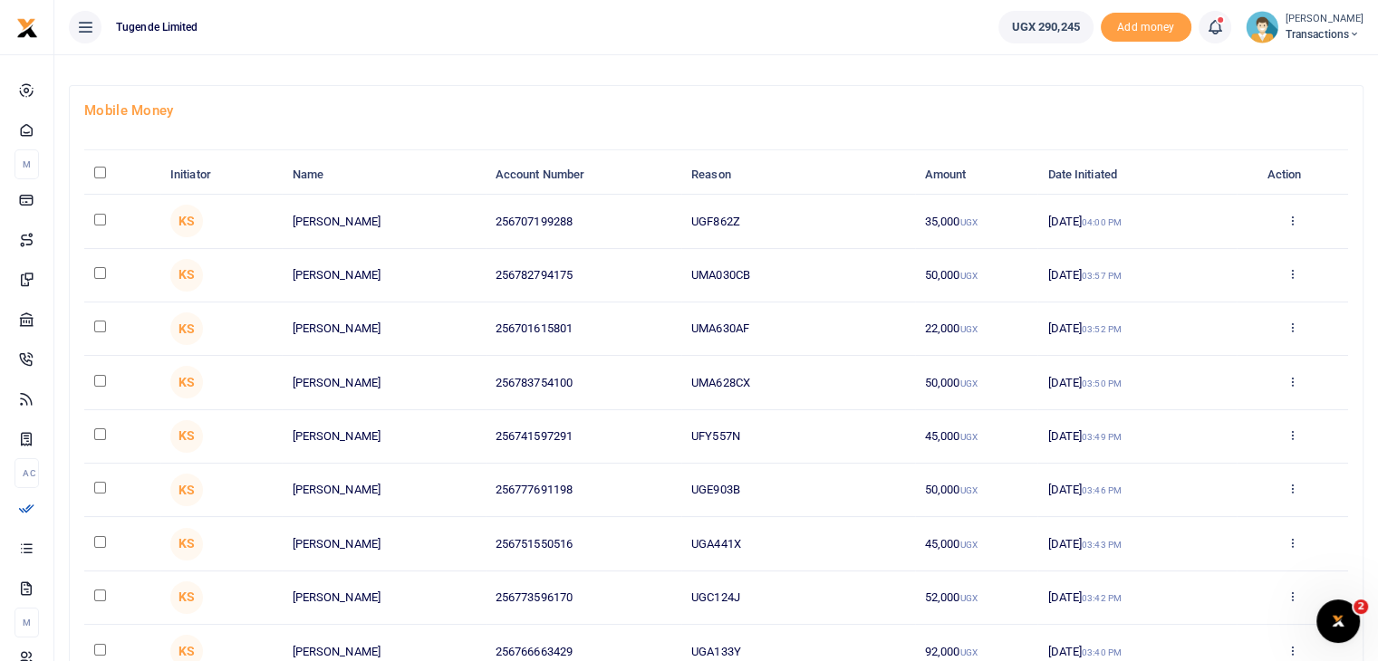
scroll to position [73, 0]
click at [100, 217] on input "checkbox" at bounding box center [100, 221] width 12 height 12
checkbox input "true"
click at [98, 327] on input "checkbox" at bounding box center [100, 328] width 12 height 12
checkbox input "true"
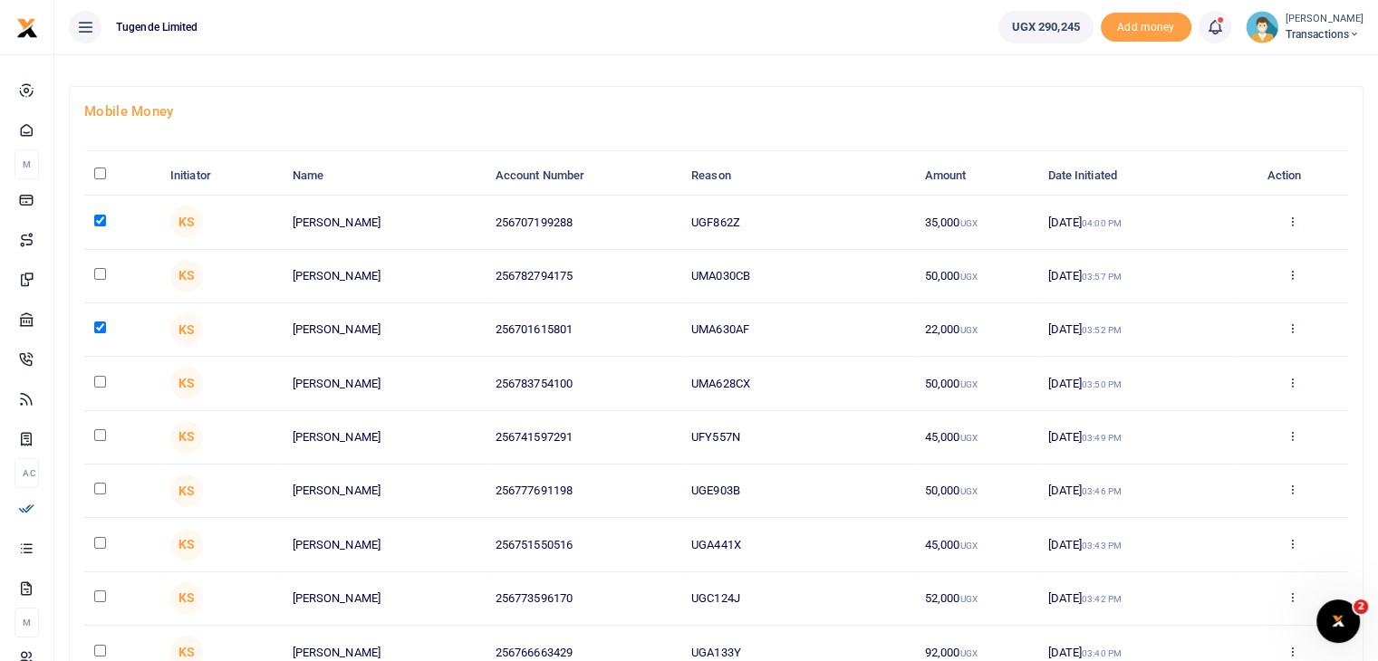
click at [99, 434] on input "checkbox" at bounding box center [100, 435] width 12 height 12
checkbox input "true"
click at [101, 538] on input "checkbox" at bounding box center [100, 543] width 12 height 12
checkbox input "true"
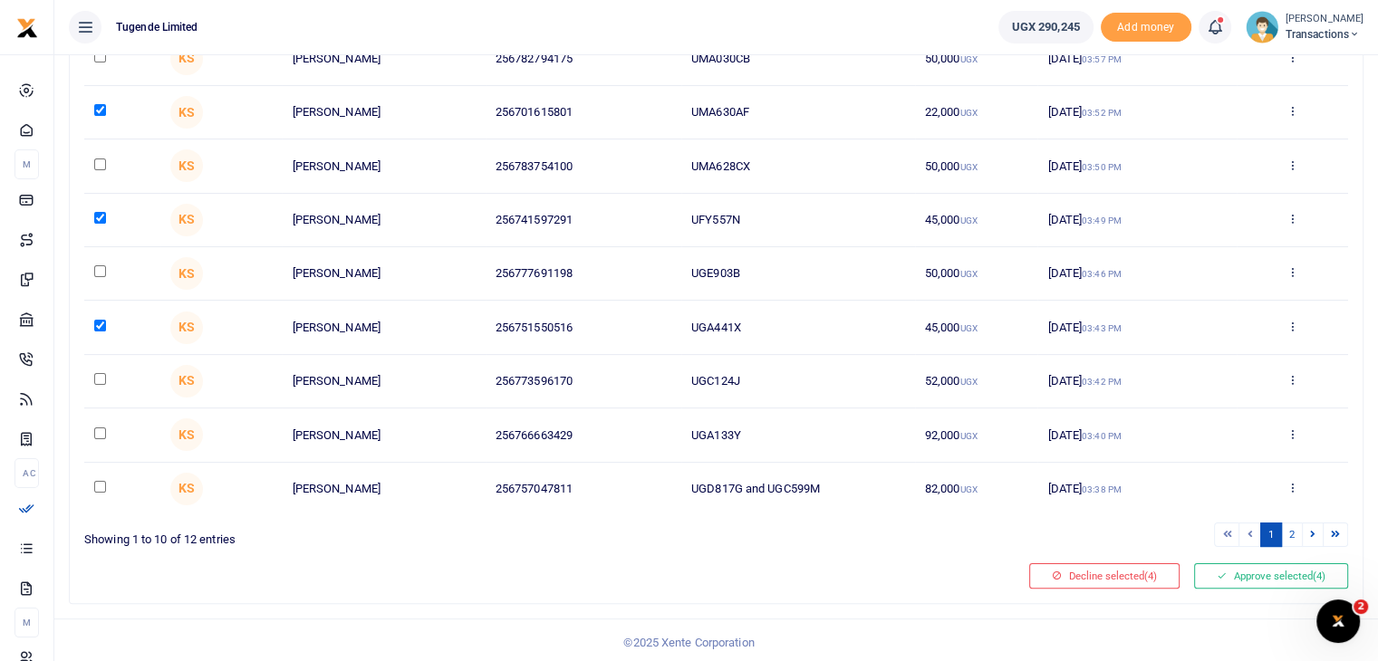
scroll to position [292, 0]
click at [1258, 572] on button "Approve selected (4)" at bounding box center [1271, 574] width 154 height 25
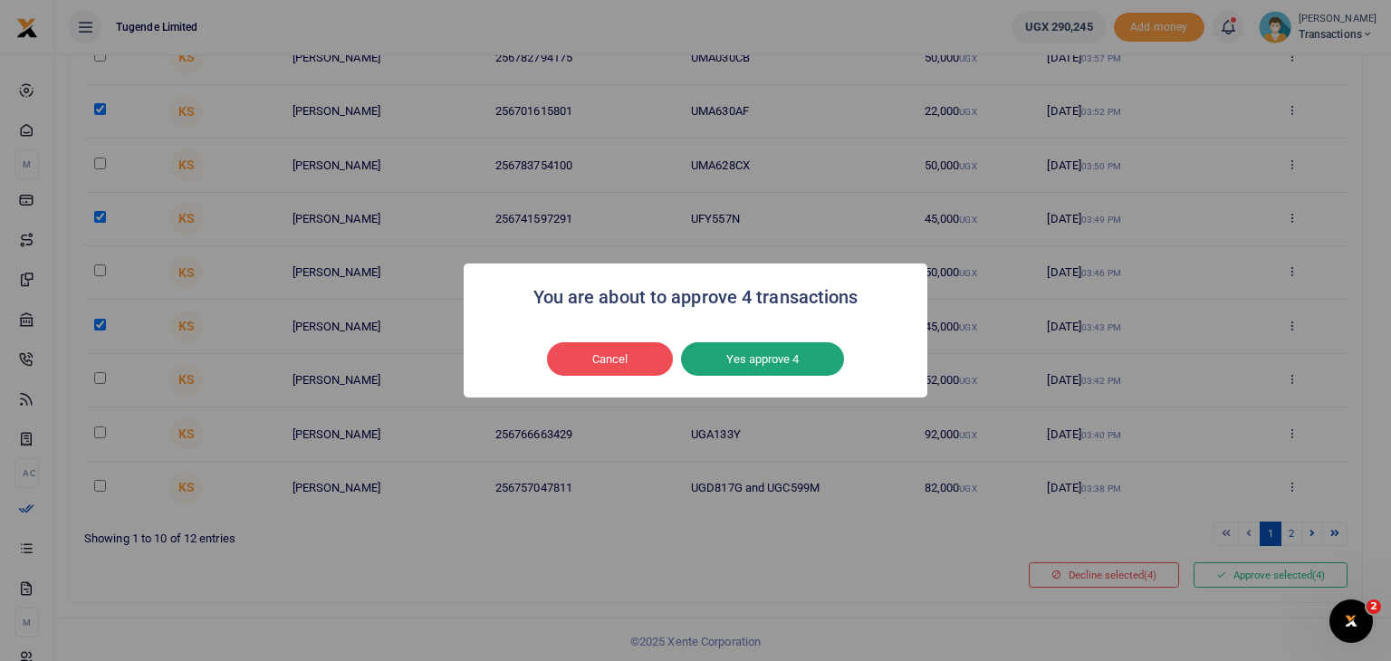
click at [784, 357] on button "Yes approve 4" at bounding box center [762, 359] width 163 height 34
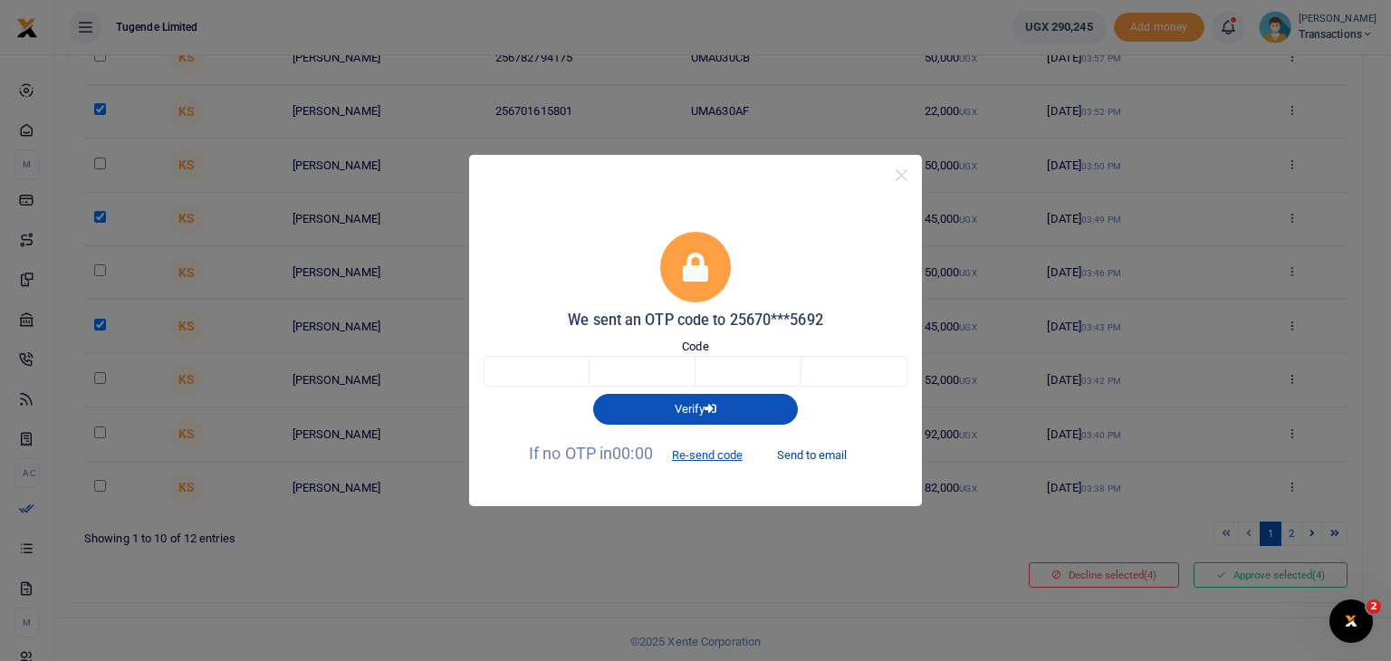
click at [815, 456] on button "Send to email" at bounding box center [812, 454] width 101 height 31
click at [534, 370] on input "text" at bounding box center [537, 371] width 106 height 31
type input "8"
type input "2"
type input "7"
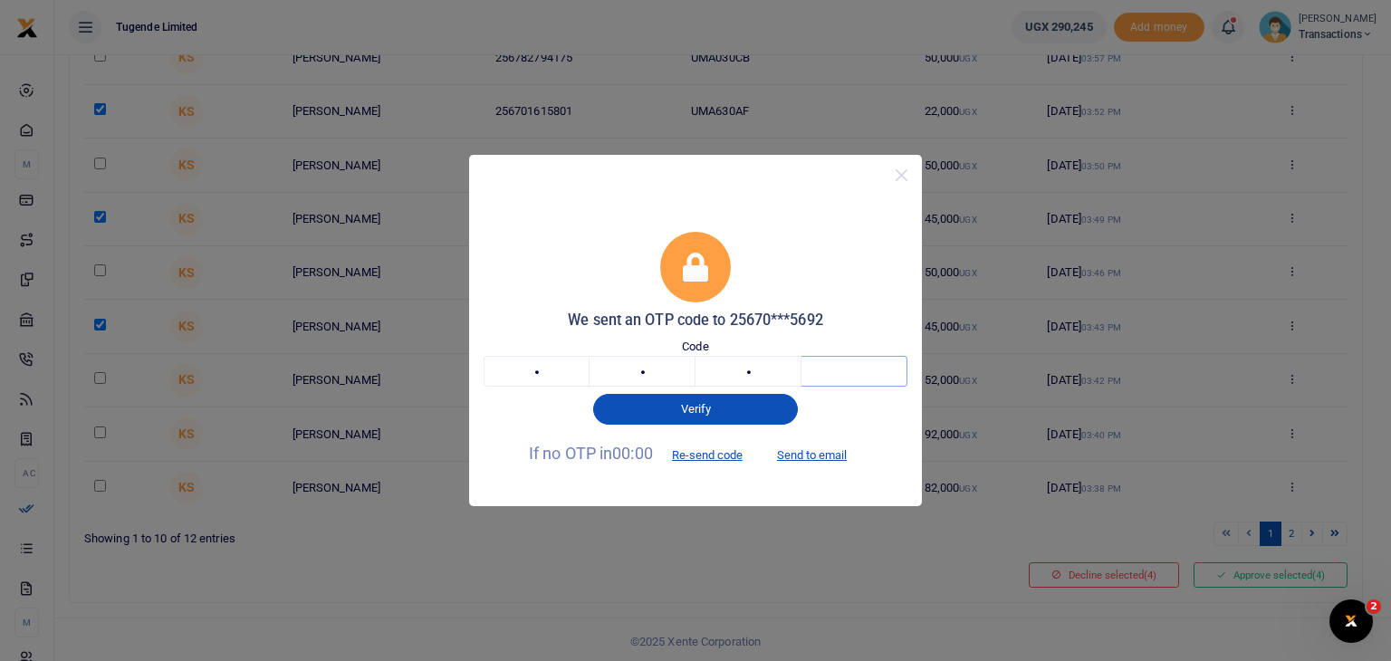
type input "7"
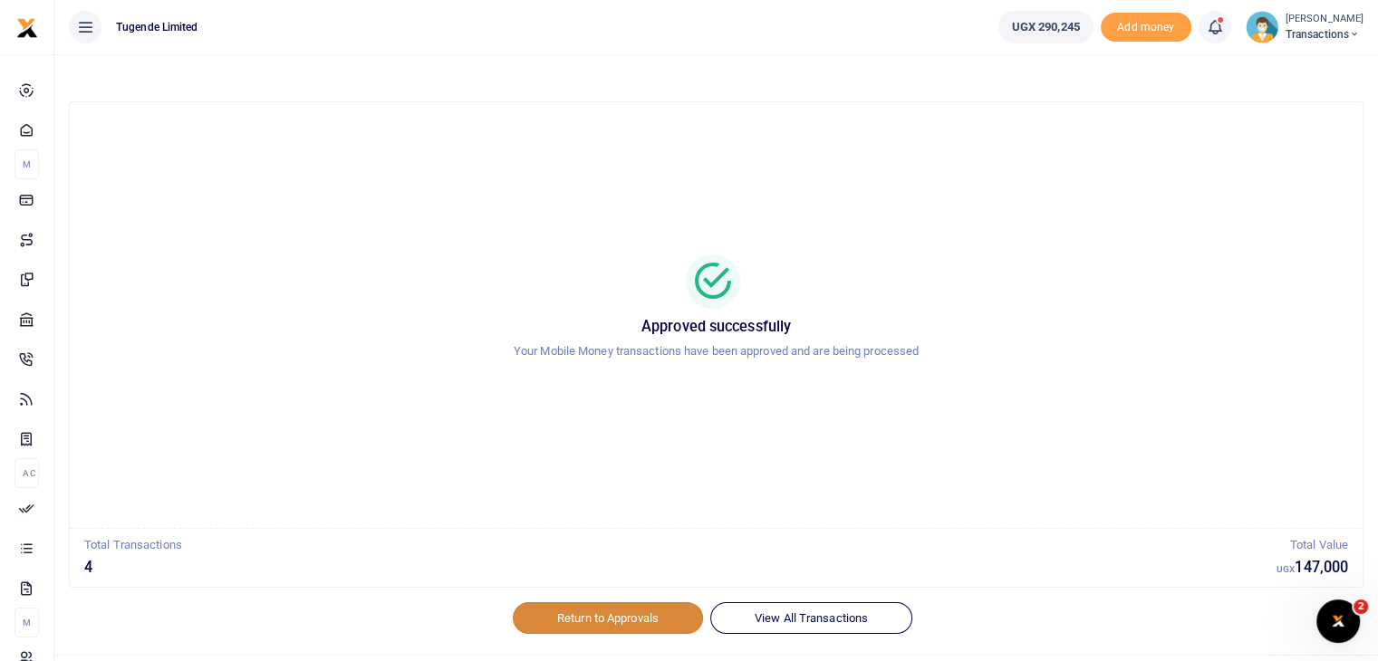
click at [642, 621] on link "Return to Approvals" at bounding box center [608, 617] width 190 height 31
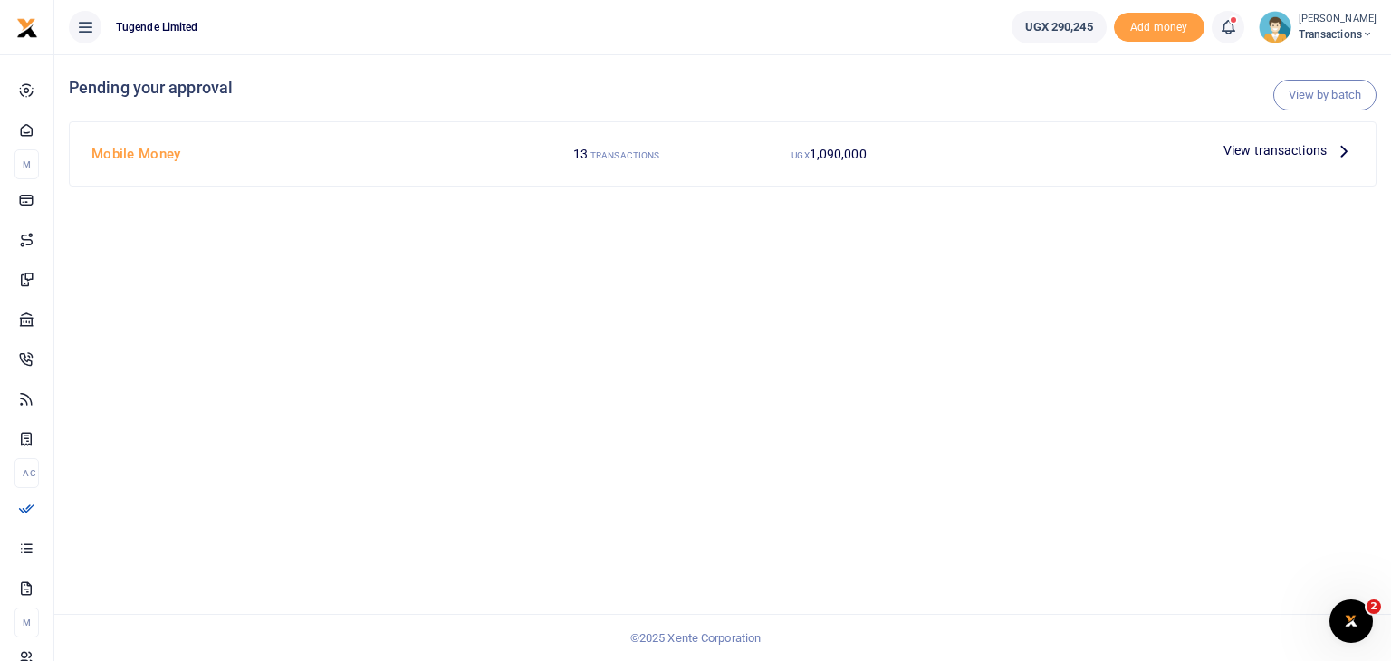
click at [1253, 151] on span "View transactions" at bounding box center [1275, 150] width 103 height 20
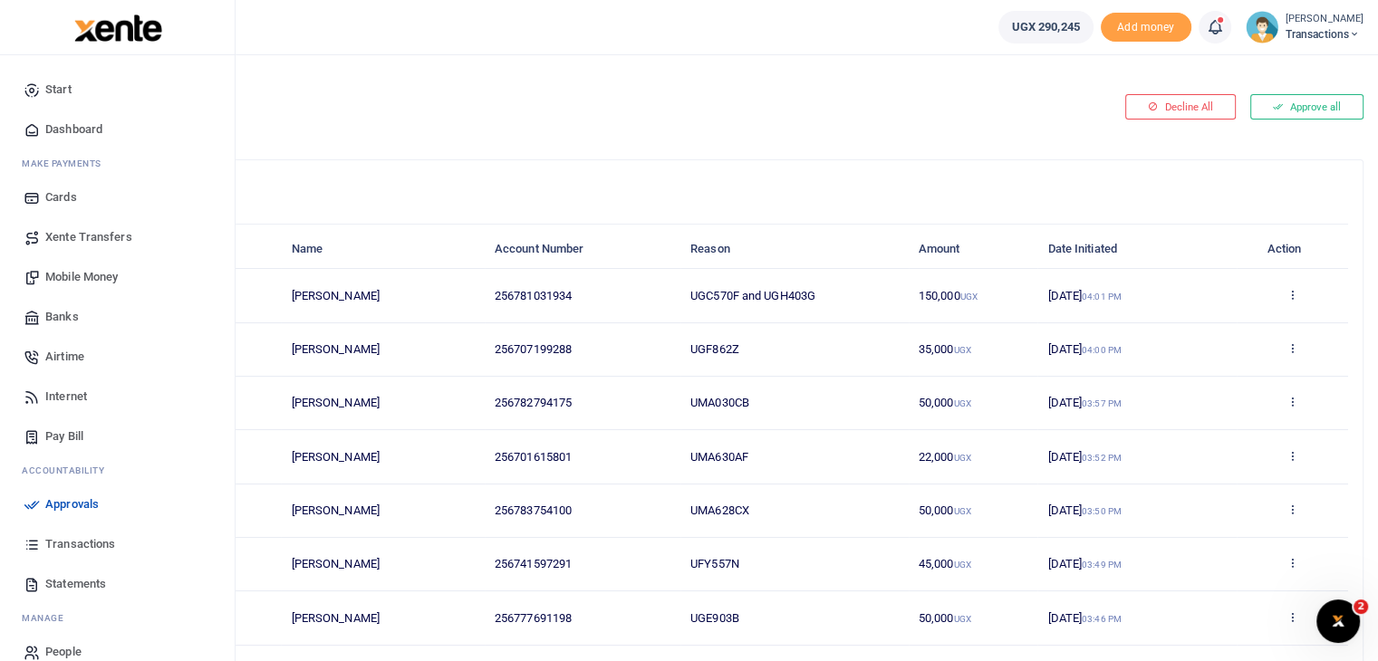
click at [75, 548] on span "Transactions" at bounding box center [80, 544] width 70 height 18
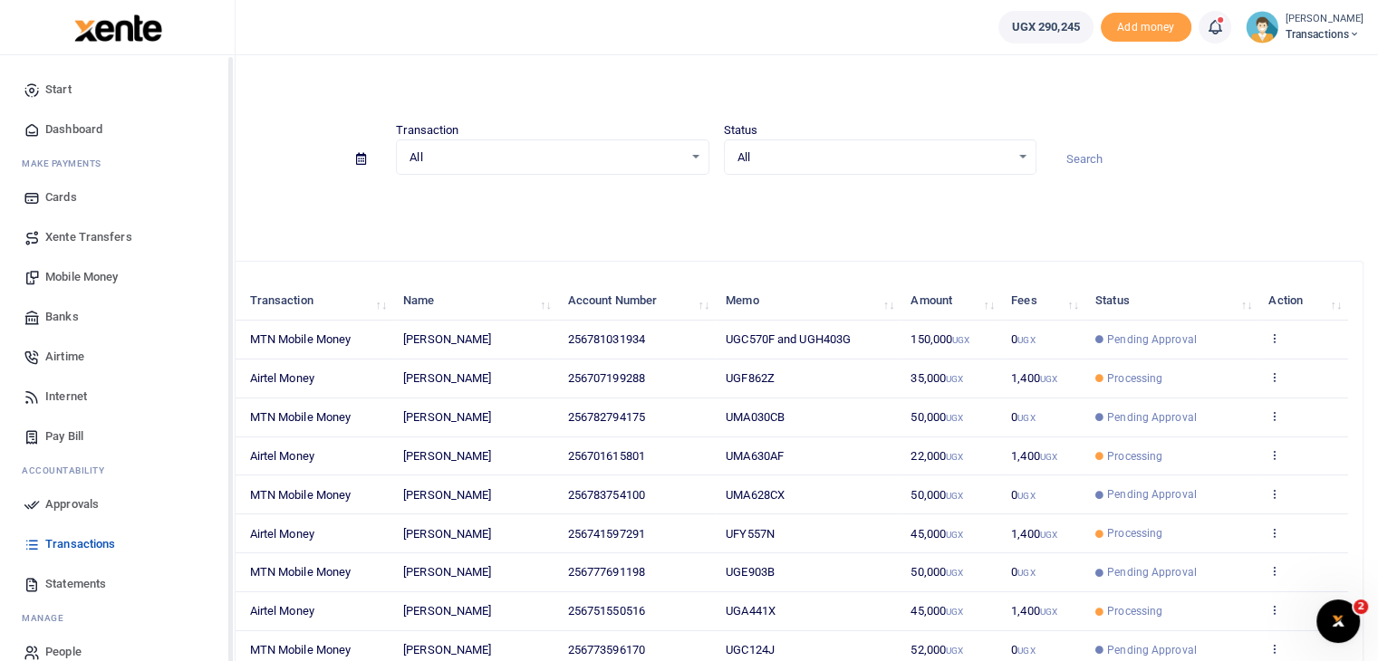
click at [65, 509] on span "Approvals" at bounding box center [71, 504] width 53 height 18
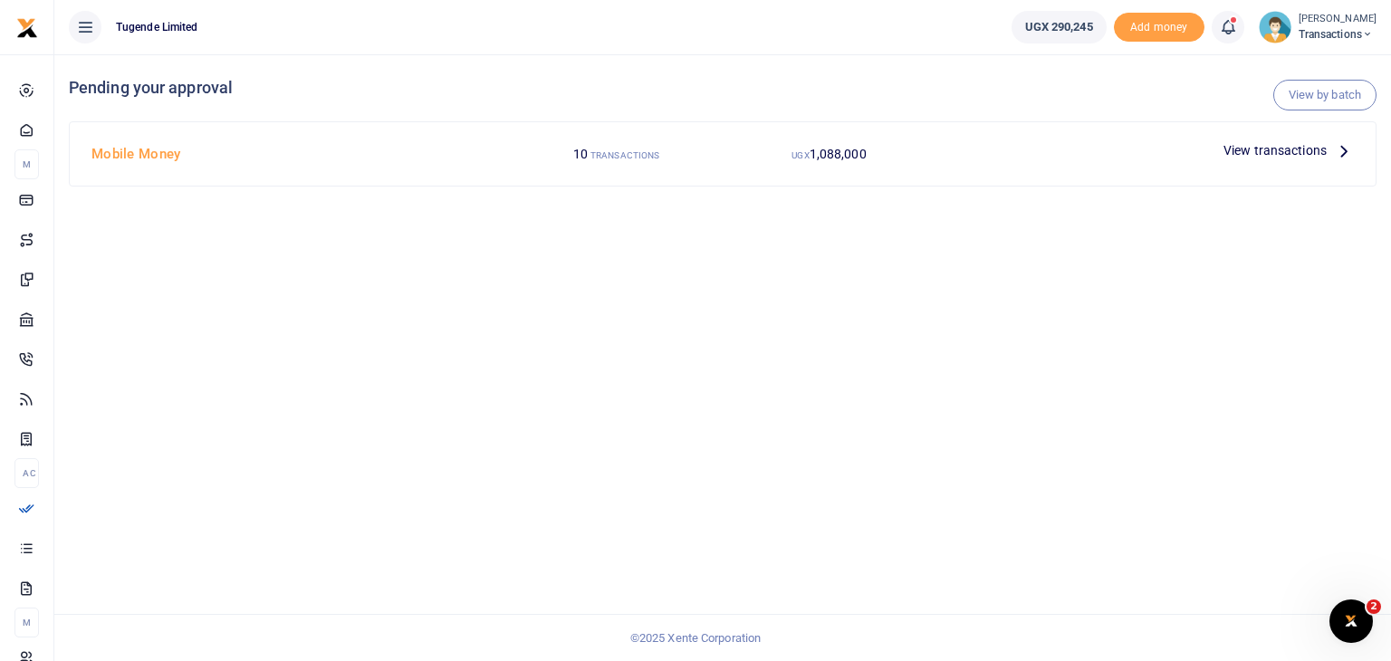
click at [1266, 153] on span "View transactions" at bounding box center [1275, 150] width 103 height 20
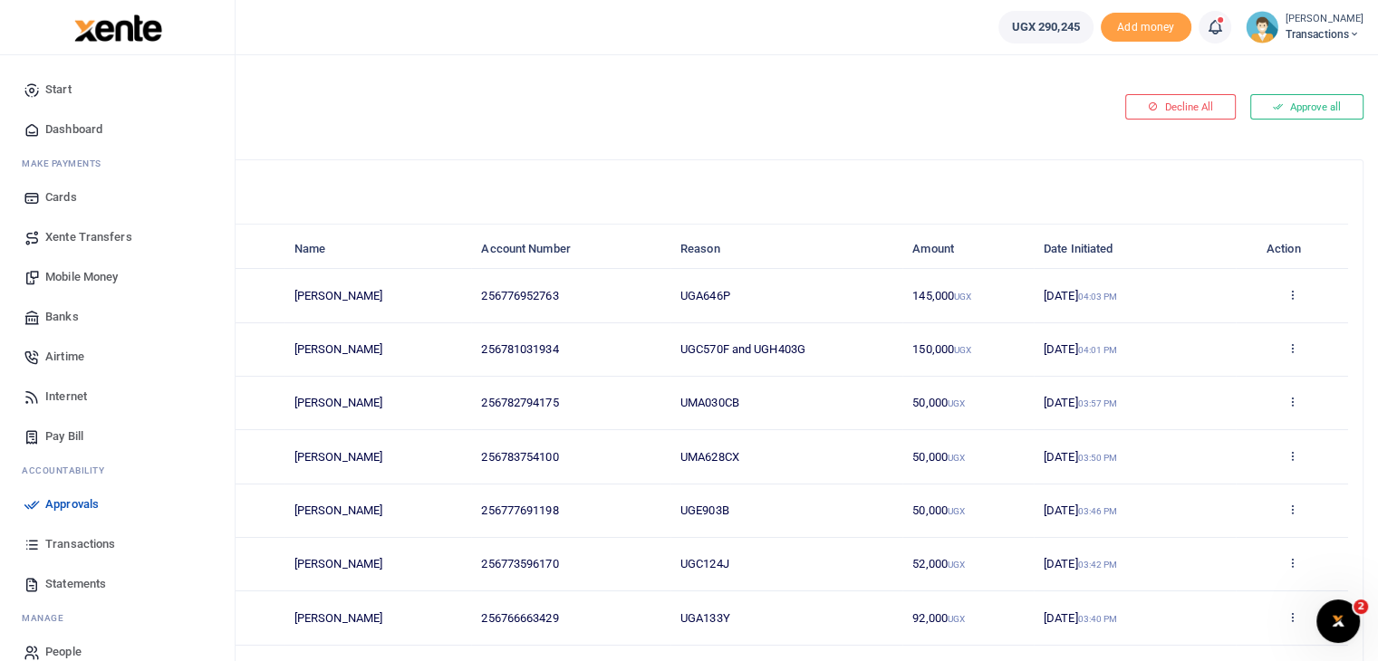
click at [62, 541] on span "Transactions" at bounding box center [80, 544] width 70 height 18
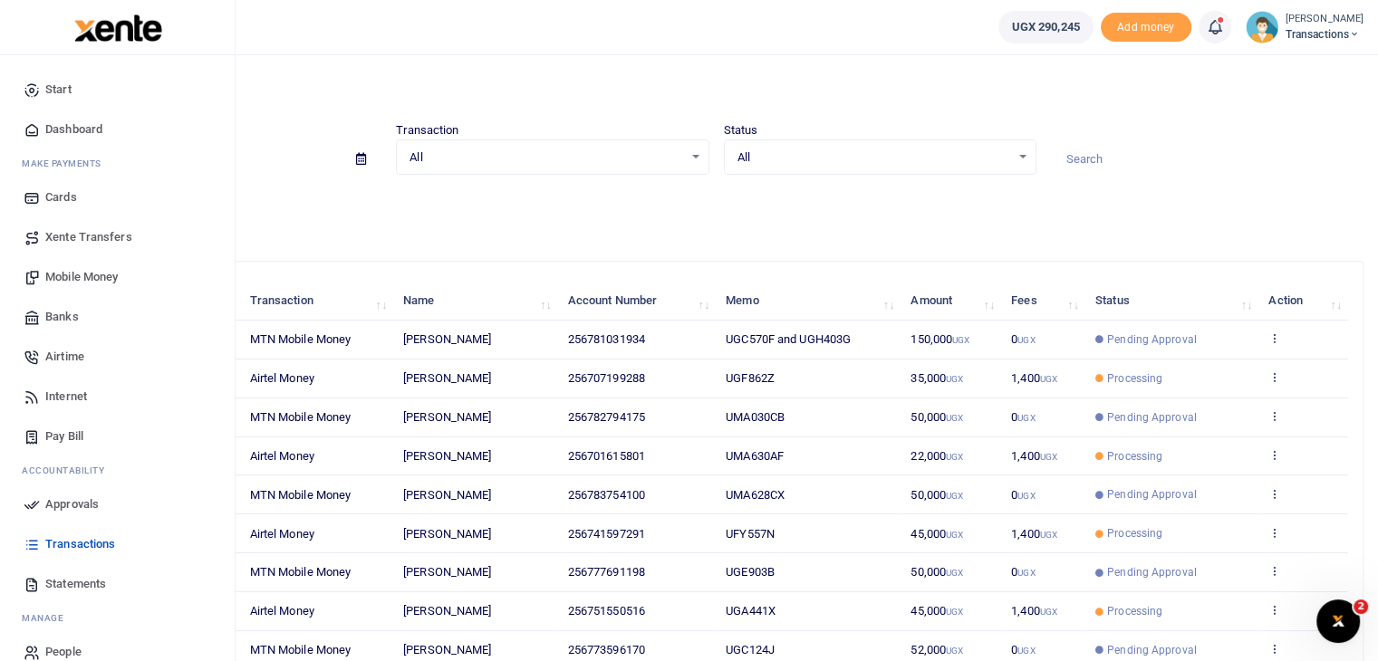
click at [53, 506] on span "Approvals" at bounding box center [71, 504] width 53 height 18
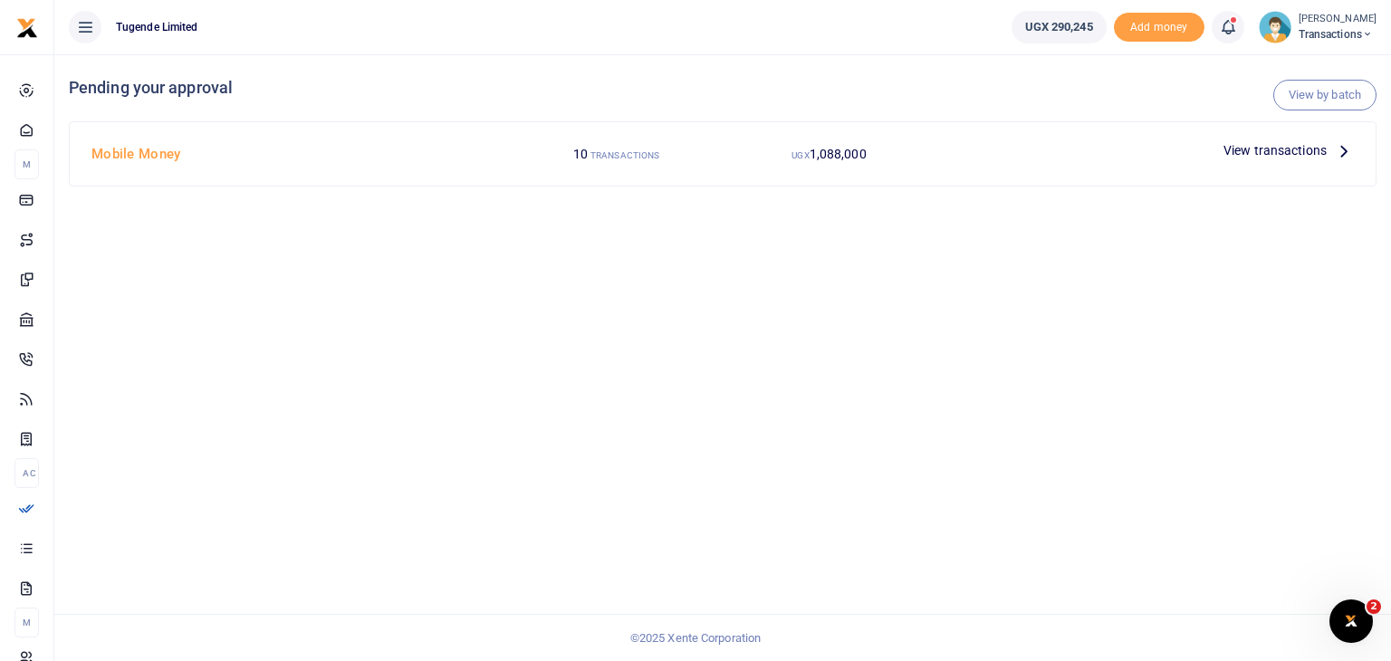
click at [1243, 154] on span "View transactions" at bounding box center [1275, 150] width 103 height 20
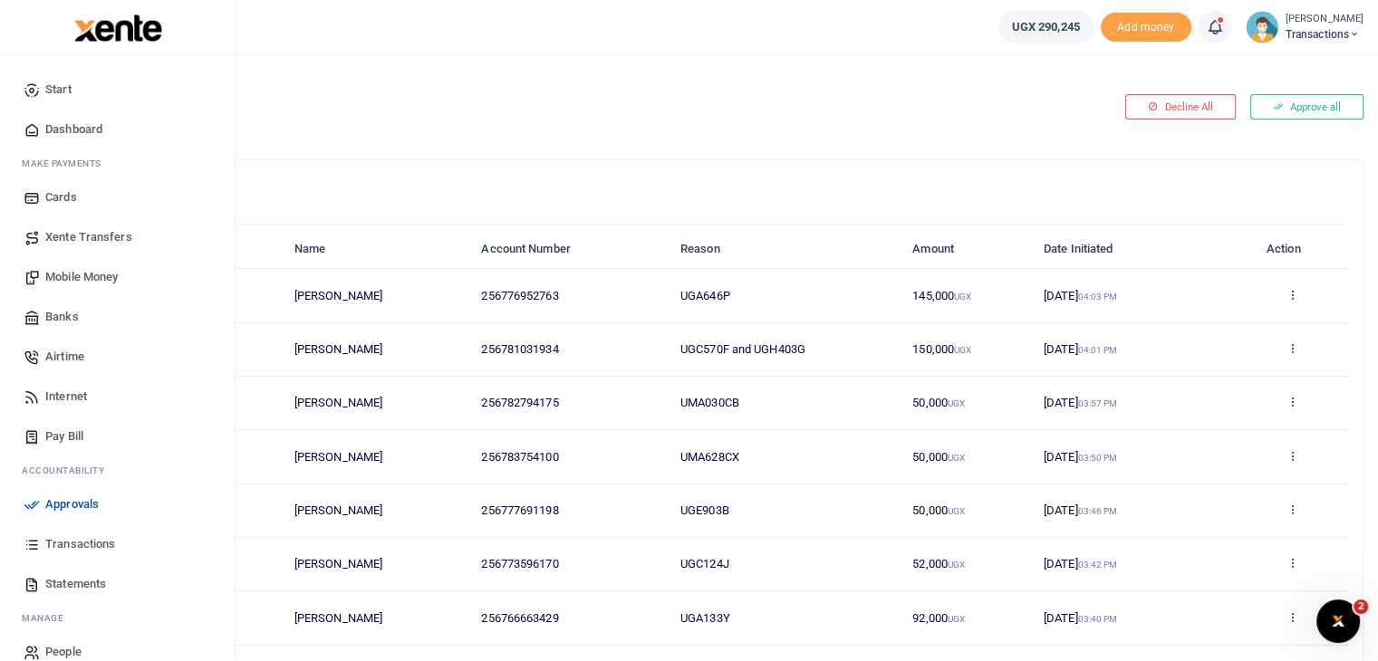
click at [51, 544] on span "Transactions" at bounding box center [80, 544] width 70 height 18
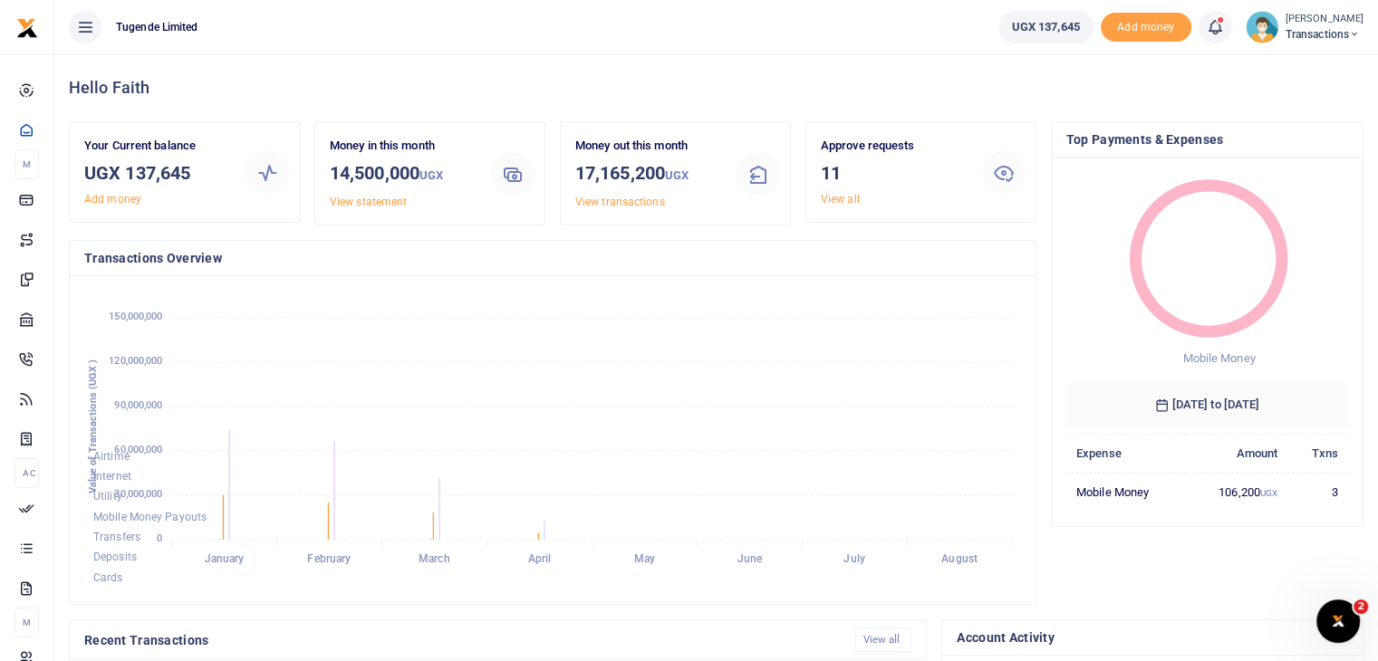
scroll to position [14, 14]
click at [837, 199] on link "View all" at bounding box center [840, 199] width 39 height 13
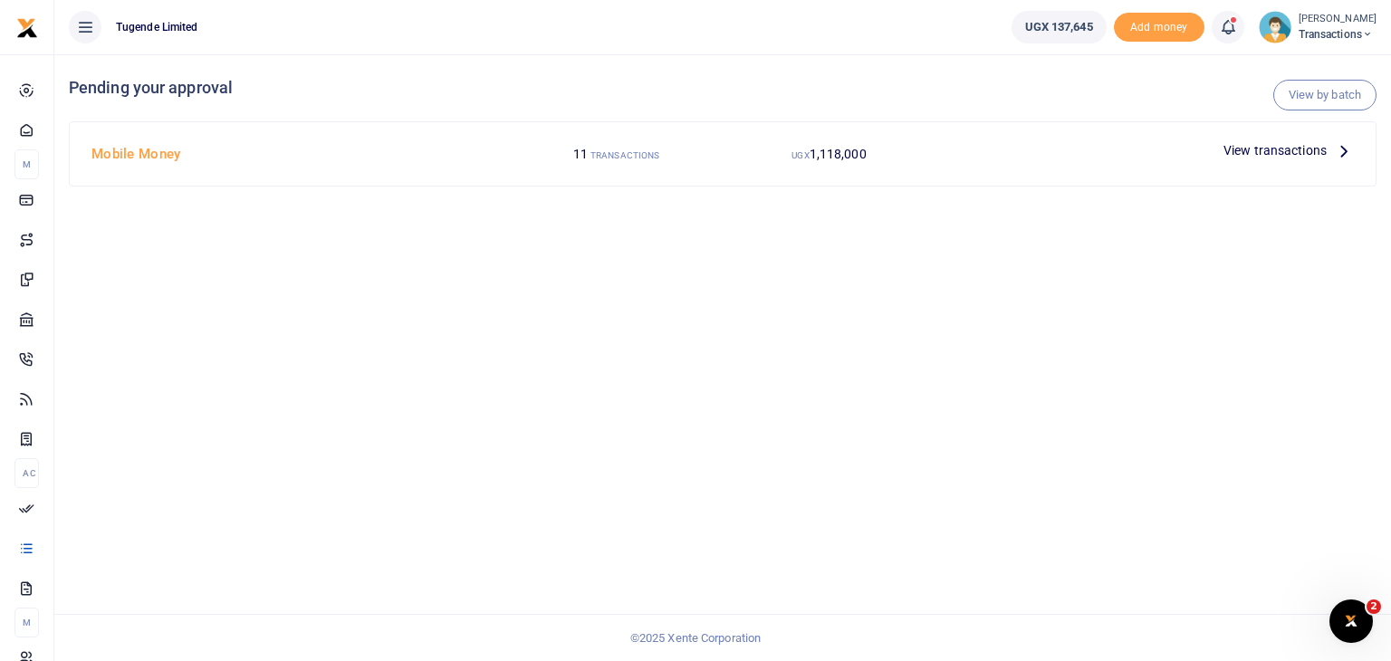
click at [1264, 152] on span "View transactions" at bounding box center [1275, 150] width 103 height 20
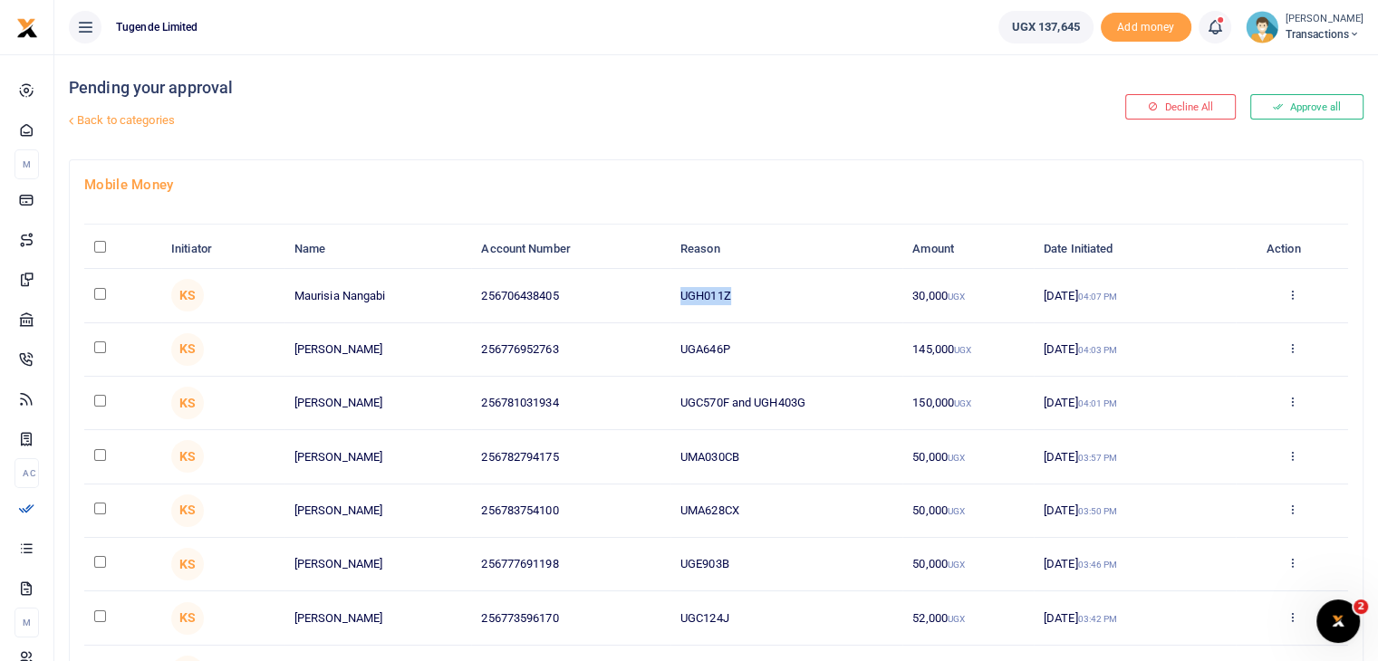
drag, startPoint x: 677, startPoint y: 295, endPoint x: 740, endPoint y: 292, distance: 63.5
click at [740, 292] on td "UGH011Z" at bounding box center [786, 295] width 232 height 53
copy td "UGH011Z"
click at [98, 295] on input "checkbox" at bounding box center [100, 294] width 12 height 12
checkbox input "true"
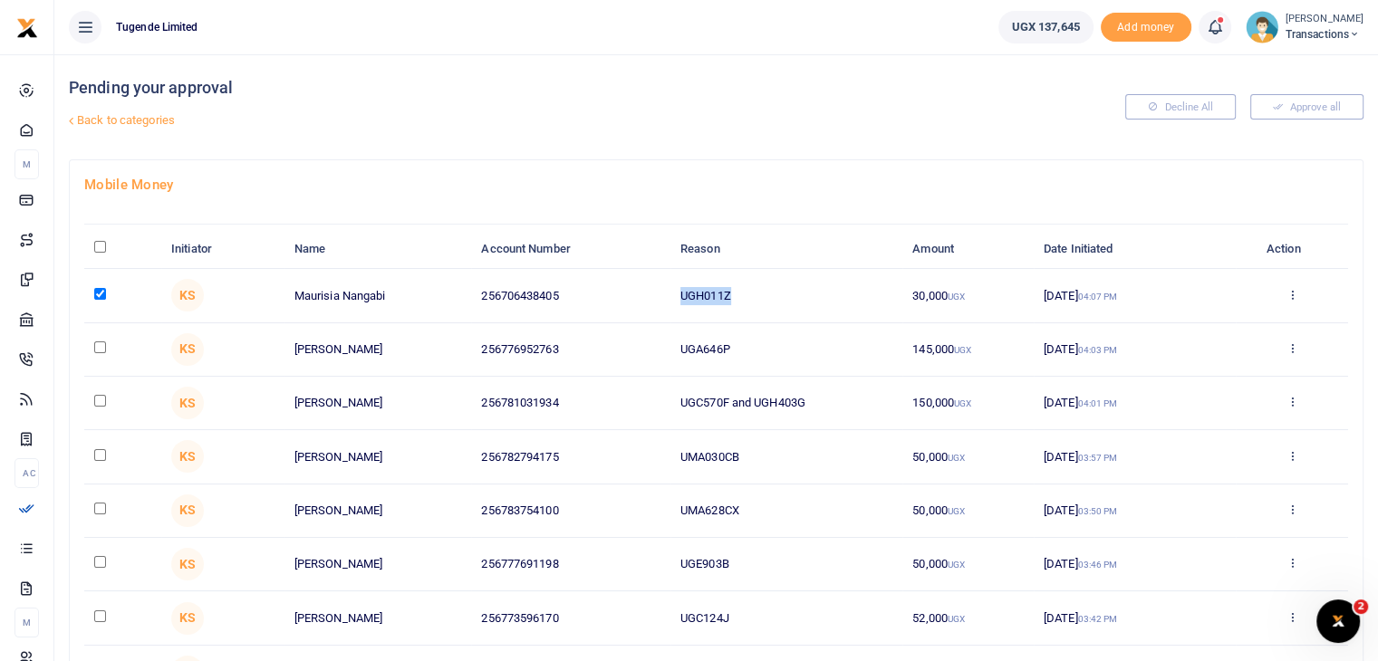
click at [98, 562] on input "checkbox" at bounding box center [100, 562] width 12 height 12
checkbox input "true"
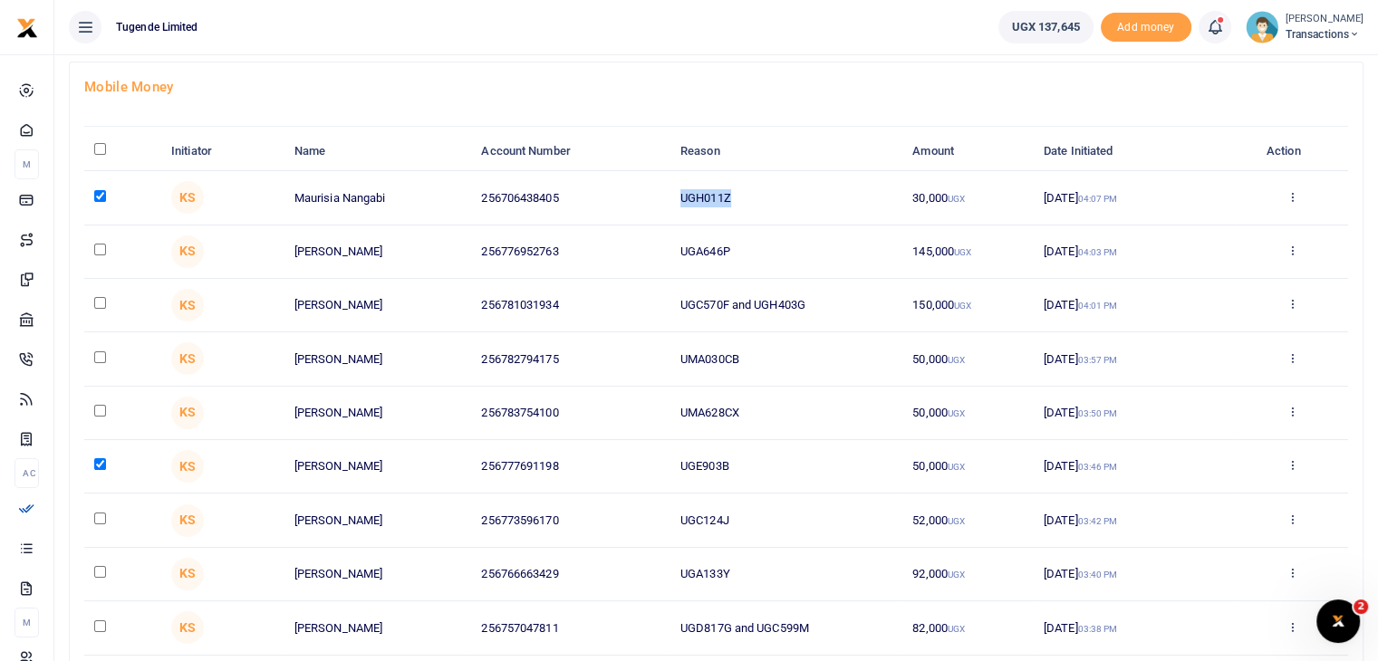
scroll to position [105, 0]
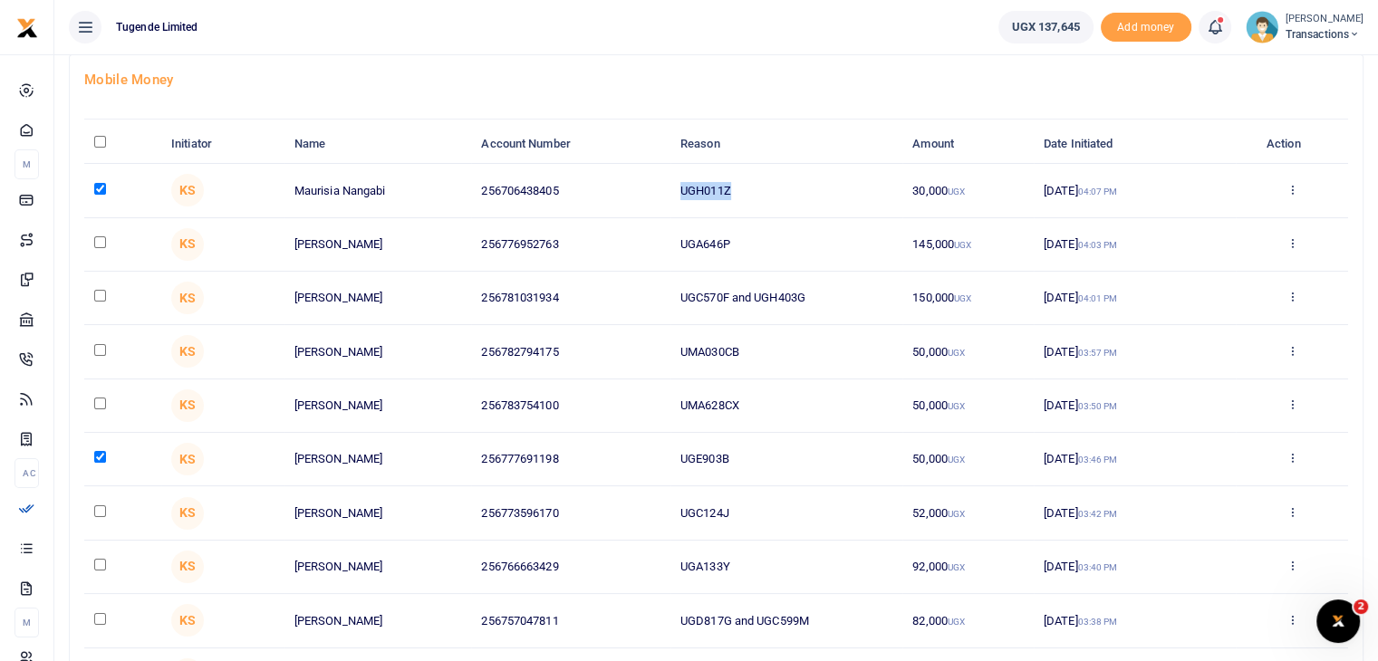
click at [101, 565] on input "checkbox" at bounding box center [100, 565] width 12 height 12
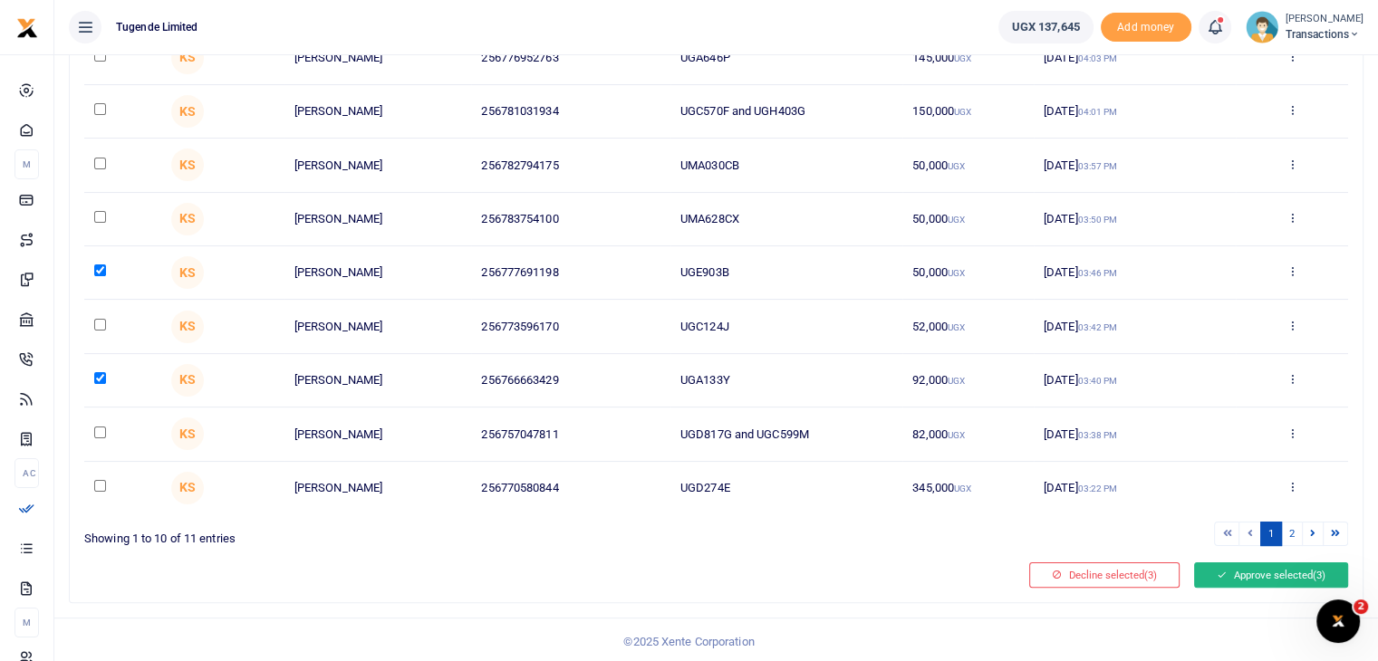
click at [1283, 576] on button "Approve selected (3)" at bounding box center [1271, 574] width 154 height 25
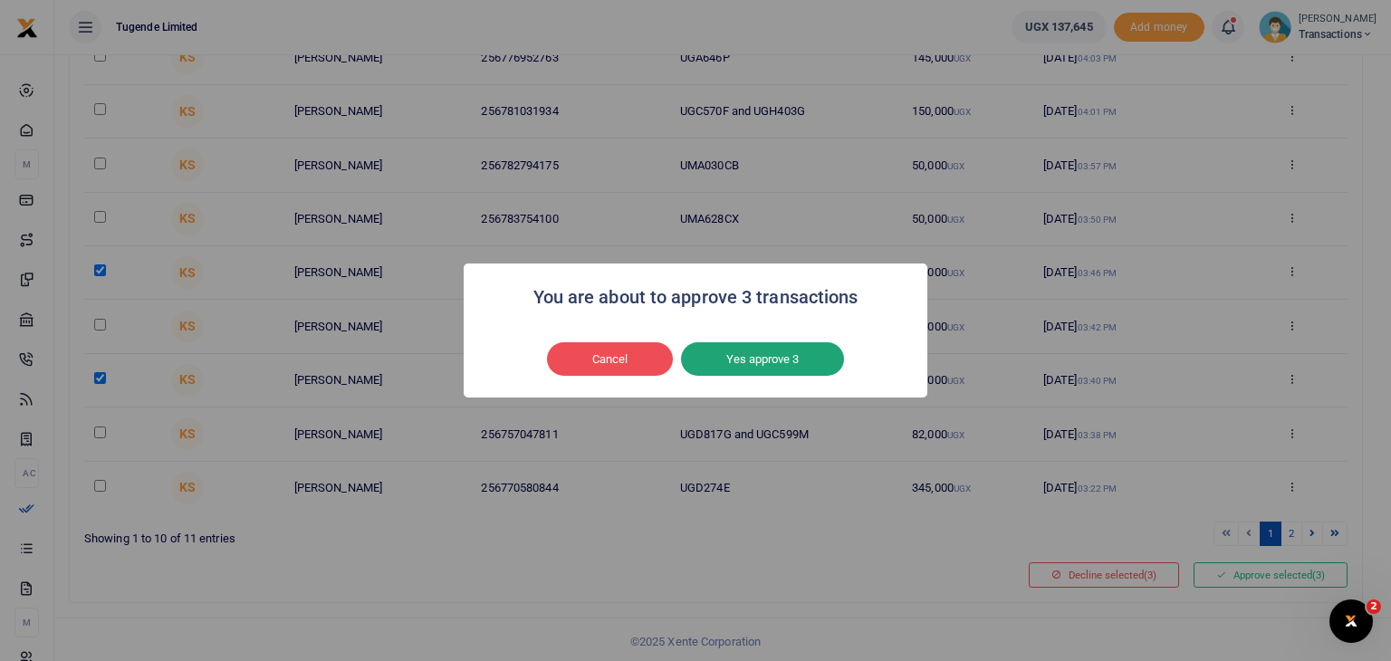
click at [802, 353] on button "Yes approve 3" at bounding box center [762, 359] width 163 height 34
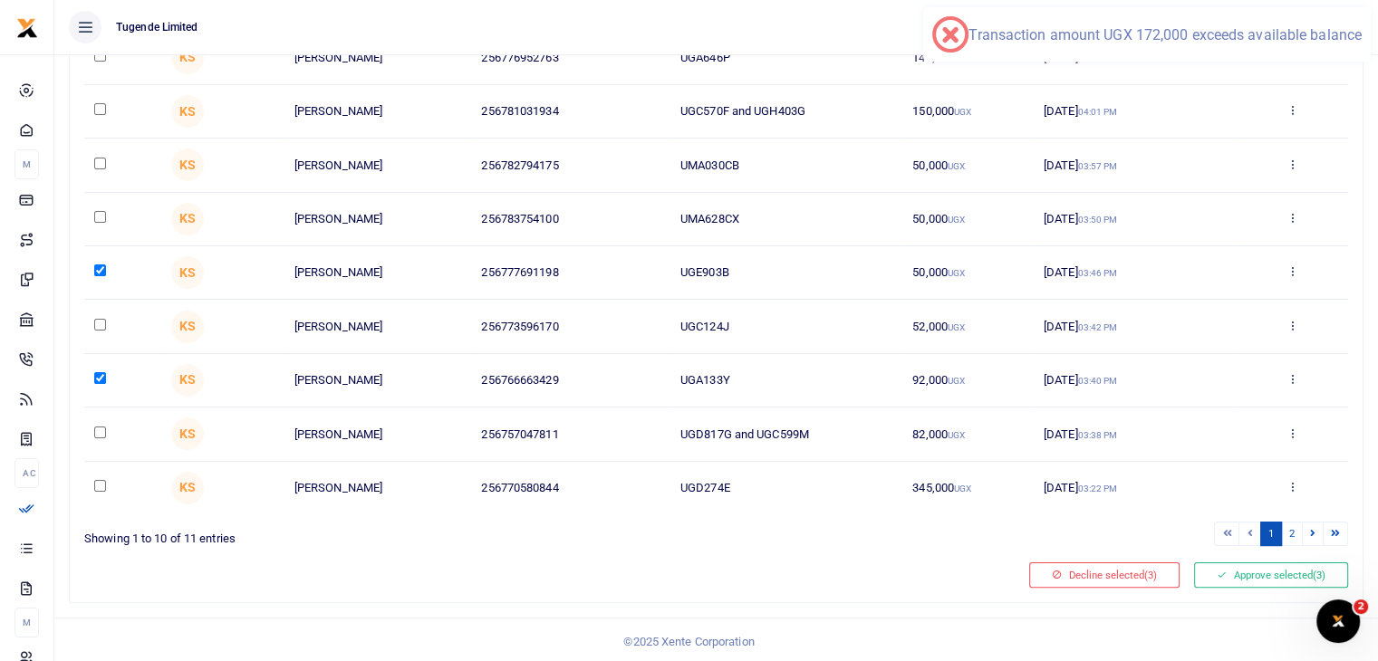
click at [101, 377] on input "checkbox" at bounding box center [100, 378] width 12 height 12
checkbox input "false"
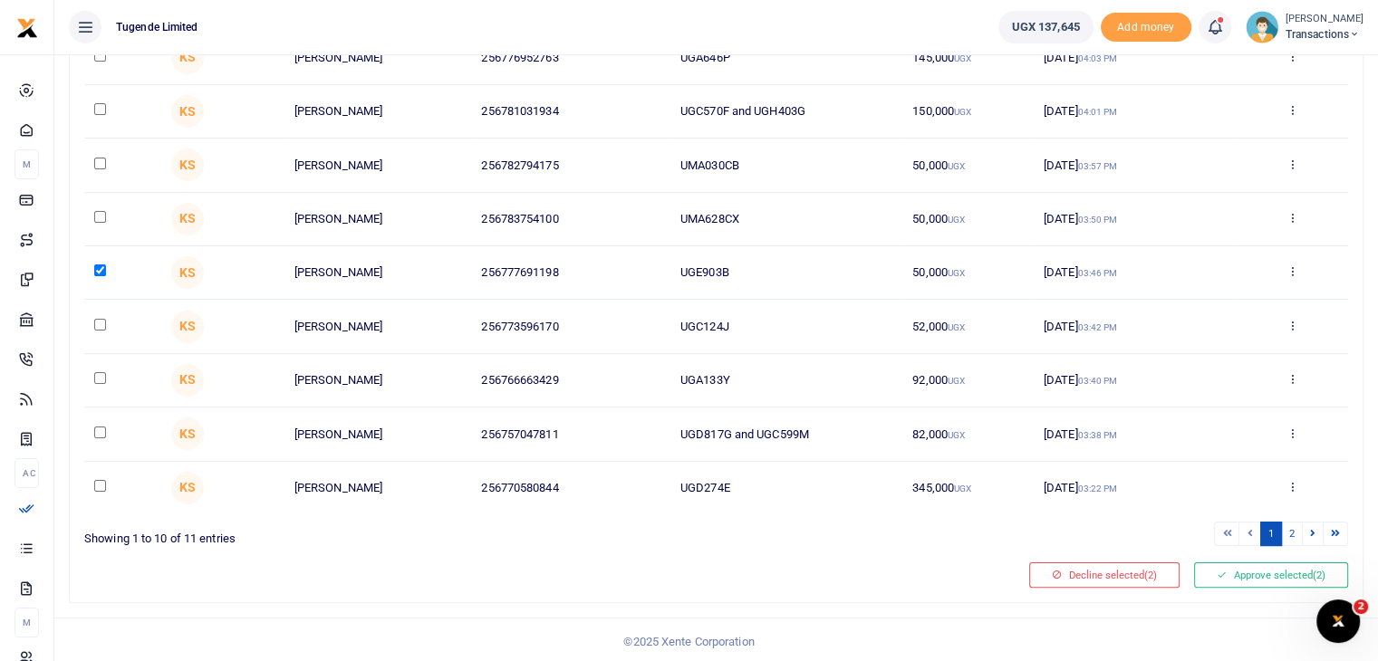
click at [101, 214] on input "checkbox" at bounding box center [100, 217] width 12 height 12
checkbox input "true"
click at [1255, 570] on button "Approve selected (3)" at bounding box center [1271, 574] width 154 height 25
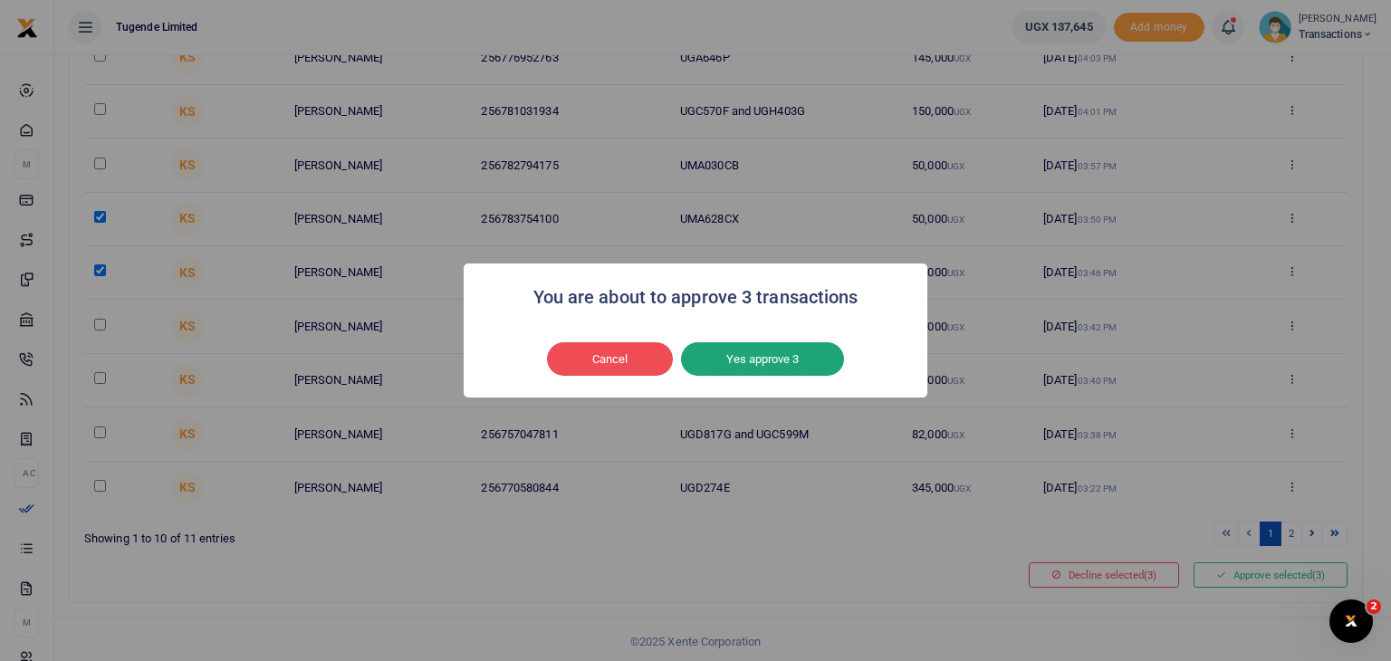
click at [754, 351] on button "Yes approve 3" at bounding box center [762, 359] width 163 height 34
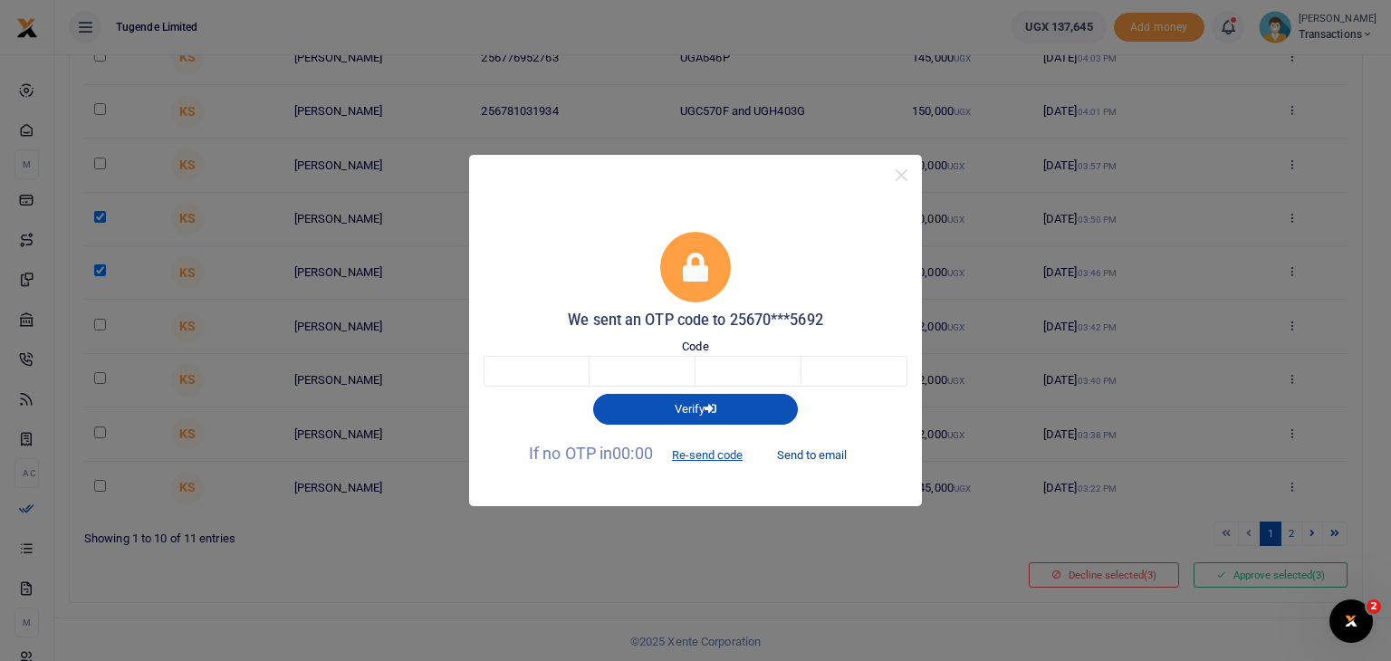
click at [798, 456] on button "Send to email" at bounding box center [812, 454] width 101 height 31
click at [807, 456] on button "Send to email" at bounding box center [812, 454] width 101 height 31
click at [550, 371] on input "text" at bounding box center [537, 371] width 106 height 31
type input "7"
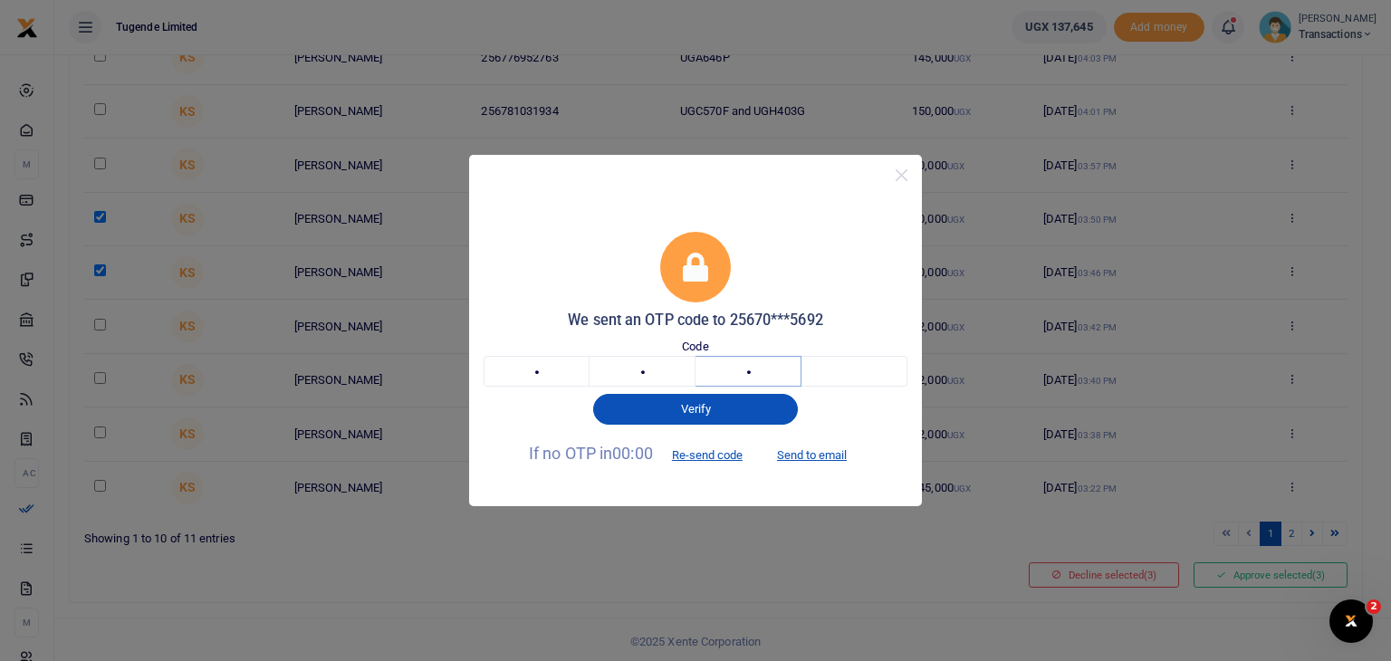
type input "3"
type input "0"
